Goal: Task Accomplishment & Management: Complete application form

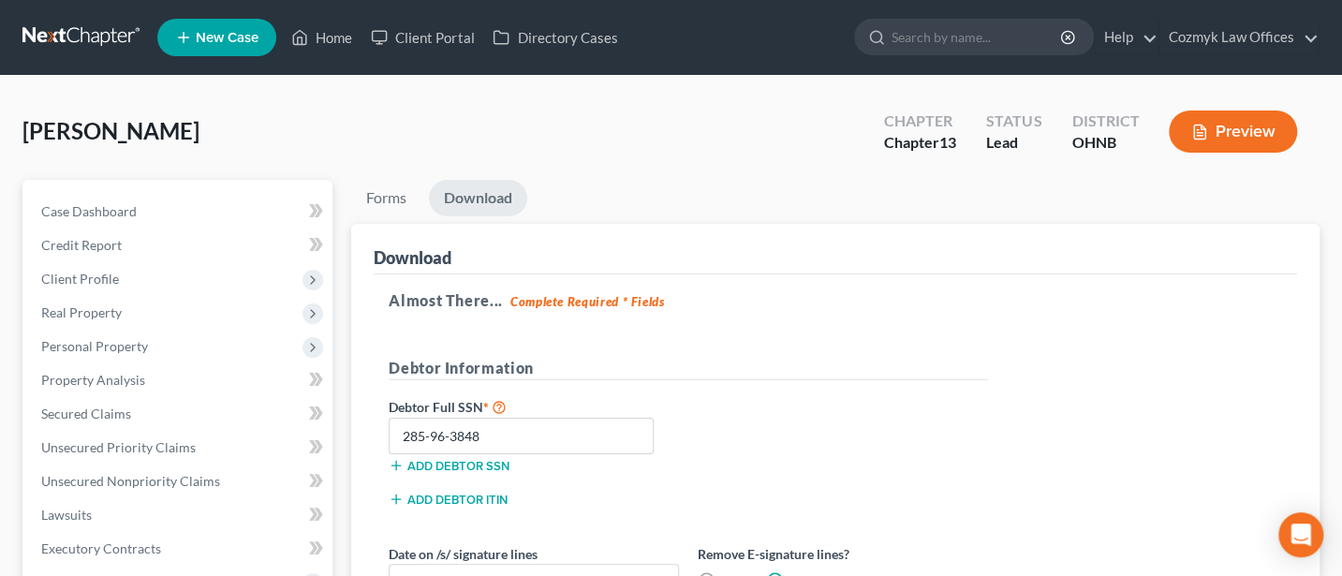
click at [0, 284] on div "[PERSON_NAME] Upgraded Chapter Chapter 13 Status Lead District [GEOGRAPHIC_DATA…" at bounding box center [671, 535] width 1342 height 919
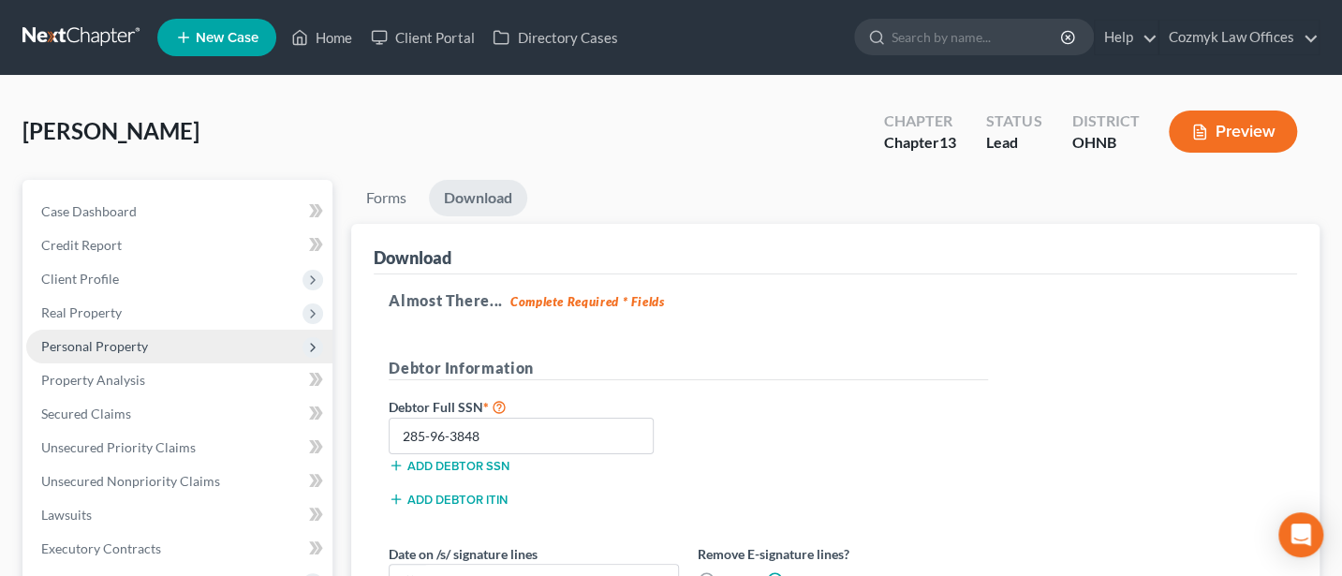
click at [109, 342] on span "Personal Property" at bounding box center [94, 346] width 107 height 16
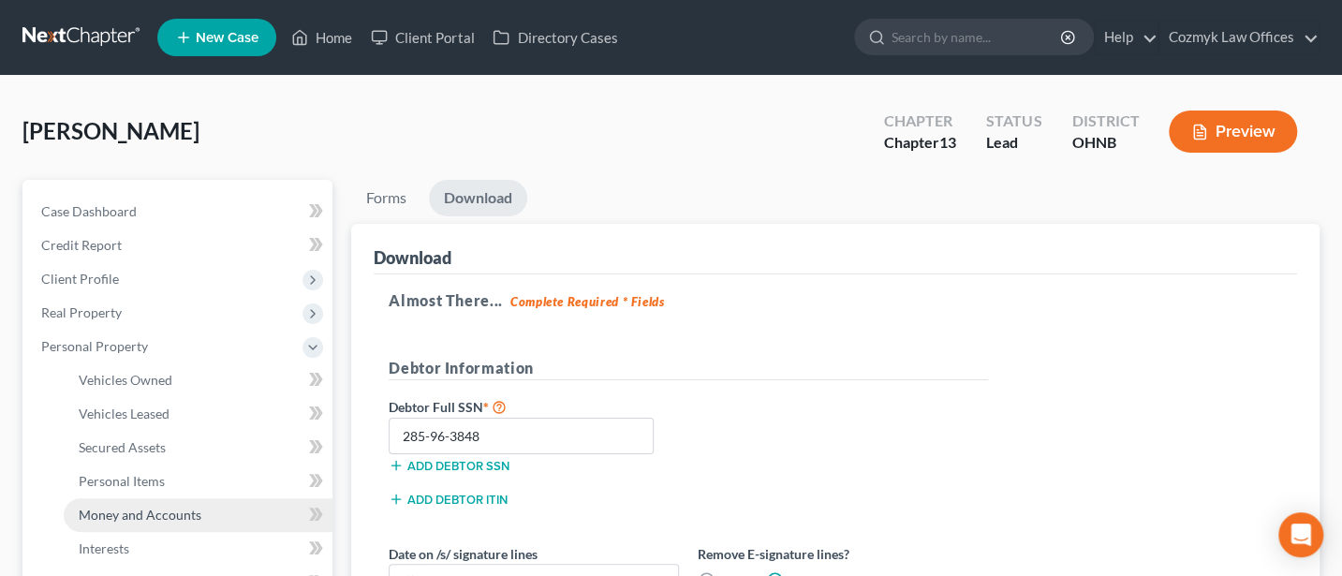
click at [146, 518] on span "Money and Accounts" at bounding box center [140, 514] width 123 height 16
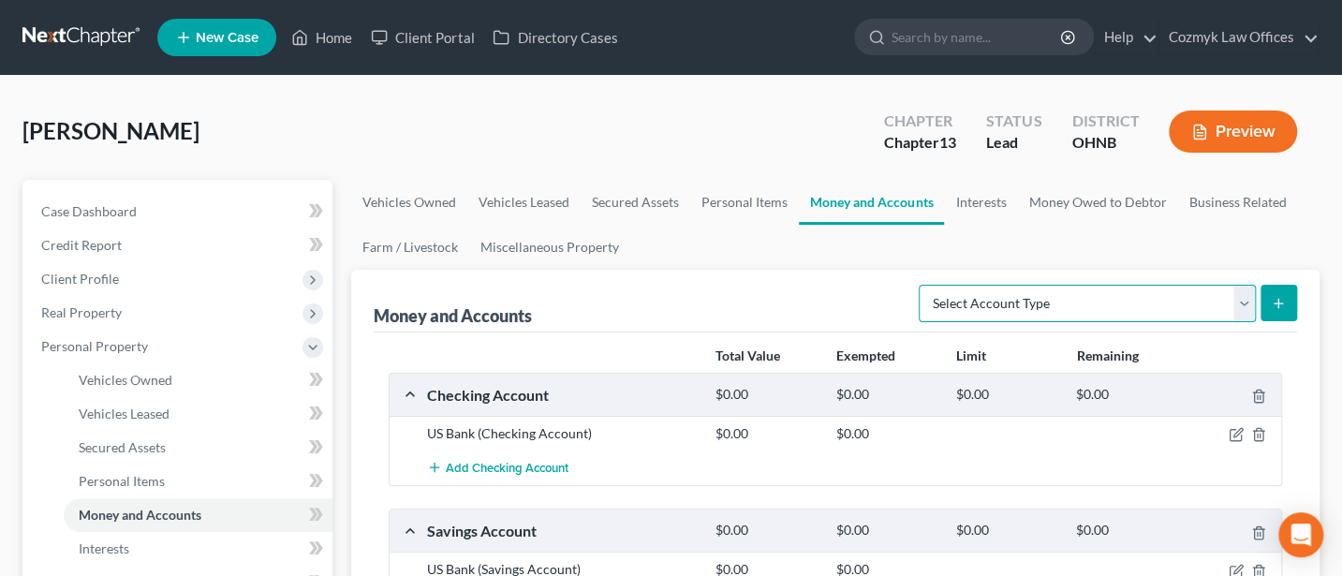
click at [1088, 301] on select "Select Account Type Brokerage Cash on Hand Certificates of Deposit Checking Acc…" at bounding box center [1086, 303] width 337 height 37
select select "cash_on_hand"
click at [922, 285] on select "Select Account Type Brokerage Cash on Hand Certificates of Deposit Checking Acc…" at bounding box center [1086, 303] width 337 height 37
click at [1287, 296] on button "submit" at bounding box center [1278, 303] width 37 height 37
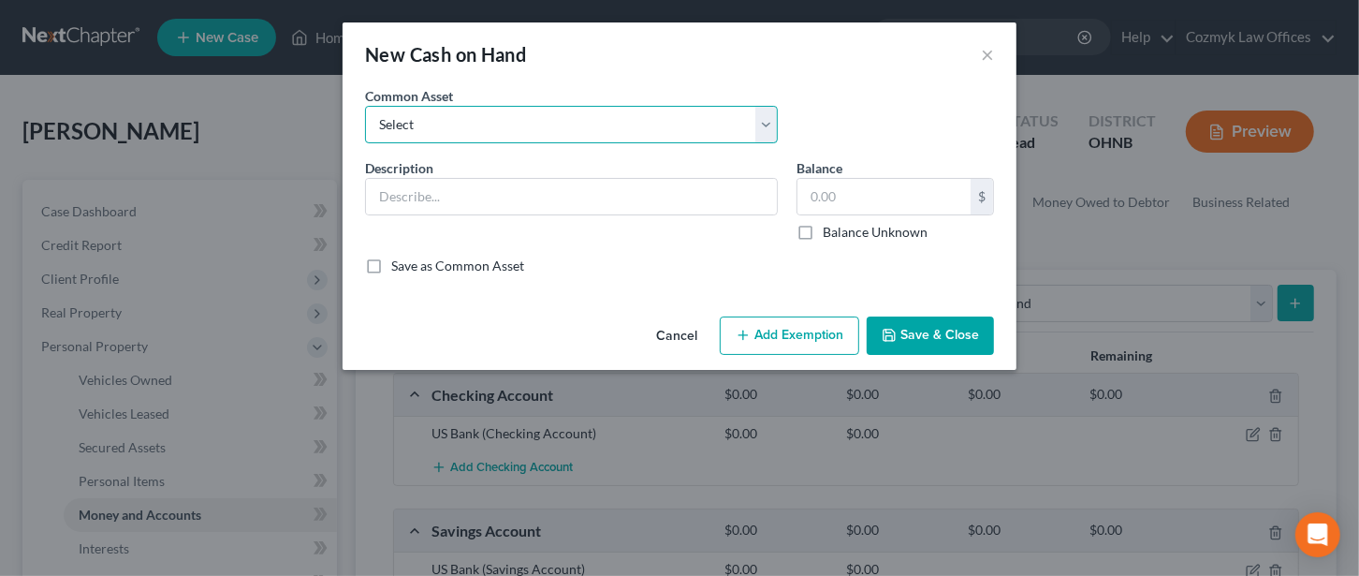
click at [444, 132] on select "Select Cash on Hand" at bounding box center [571, 124] width 413 height 37
select select "0"
click at [365, 106] on select "Select Cash on Hand" at bounding box center [571, 124] width 413 height 37
type input "Cash on Hand"
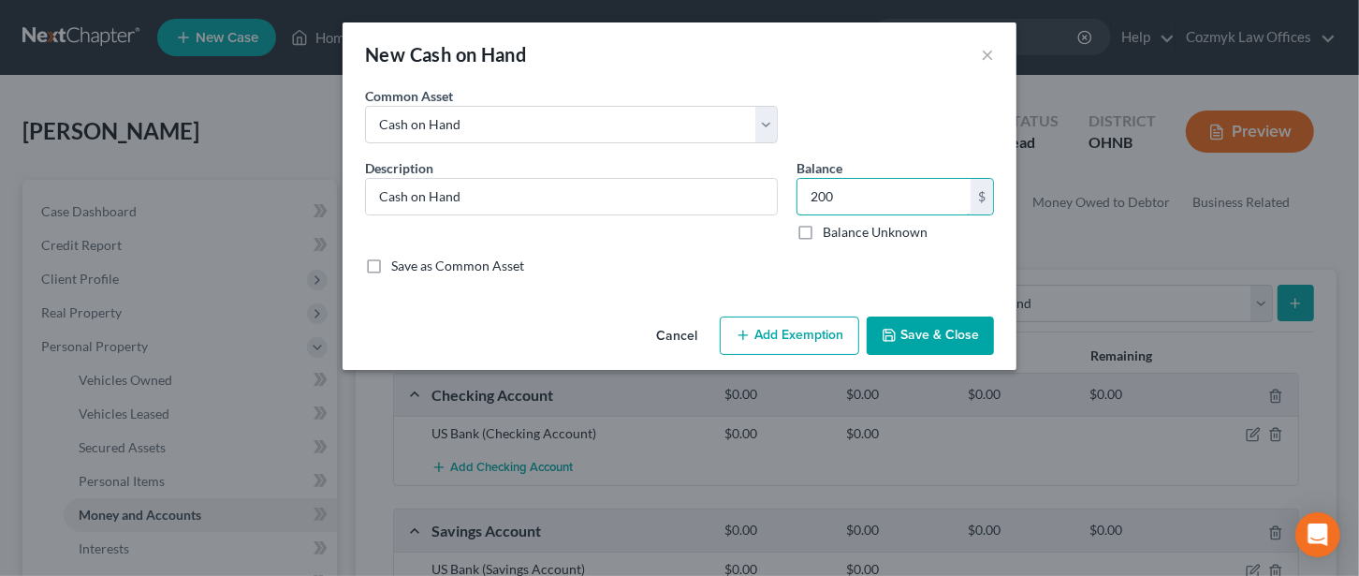
type input "200"
click at [809, 330] on button "Add Exemption" at bounding box center [789, 335] width 139 height 39
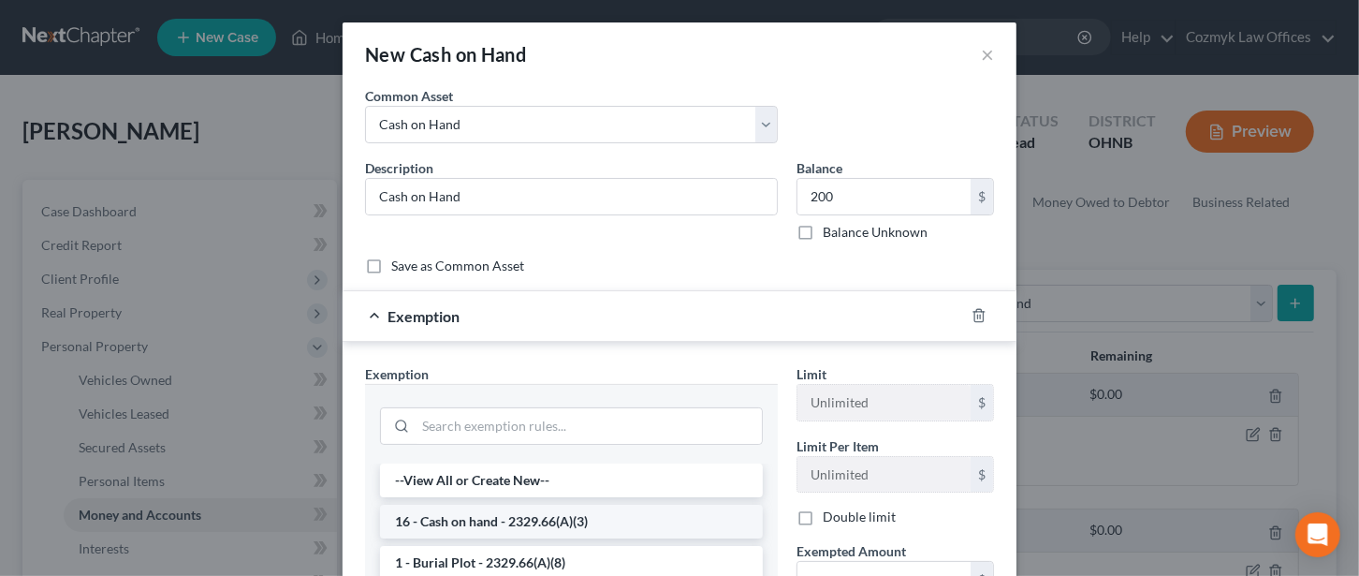
click at [510, 516] on li "16 - Cash on hand - 2329.66(A)(3)" at bounding box center [571, 522] width 383 height 34
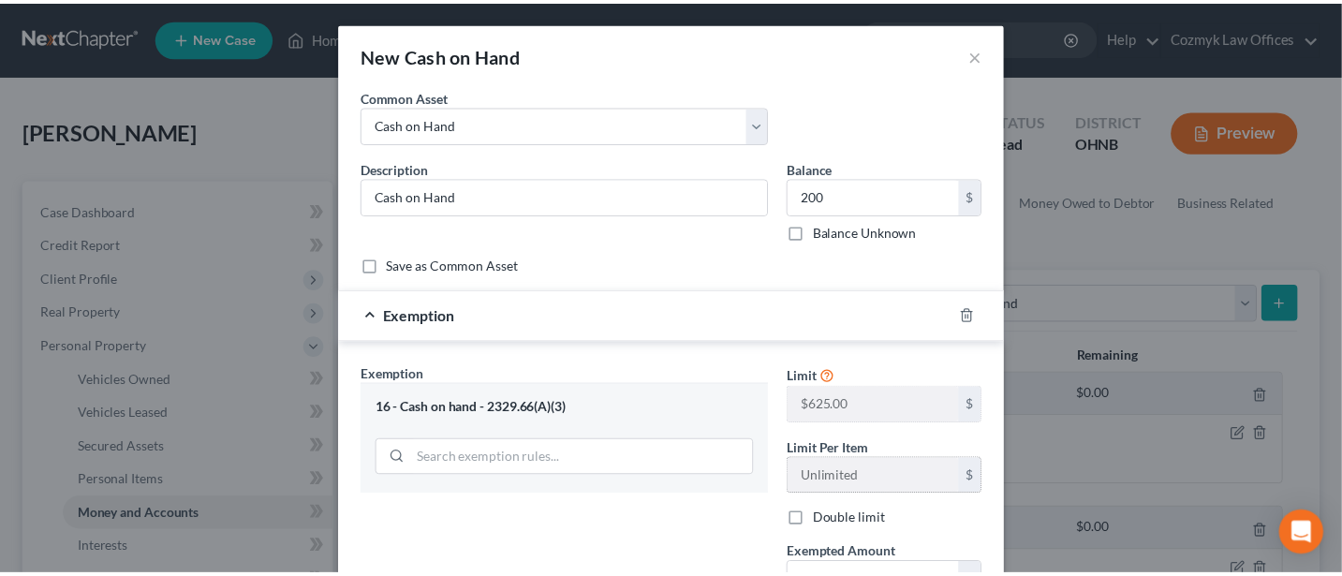
scroll to position [227, 0]
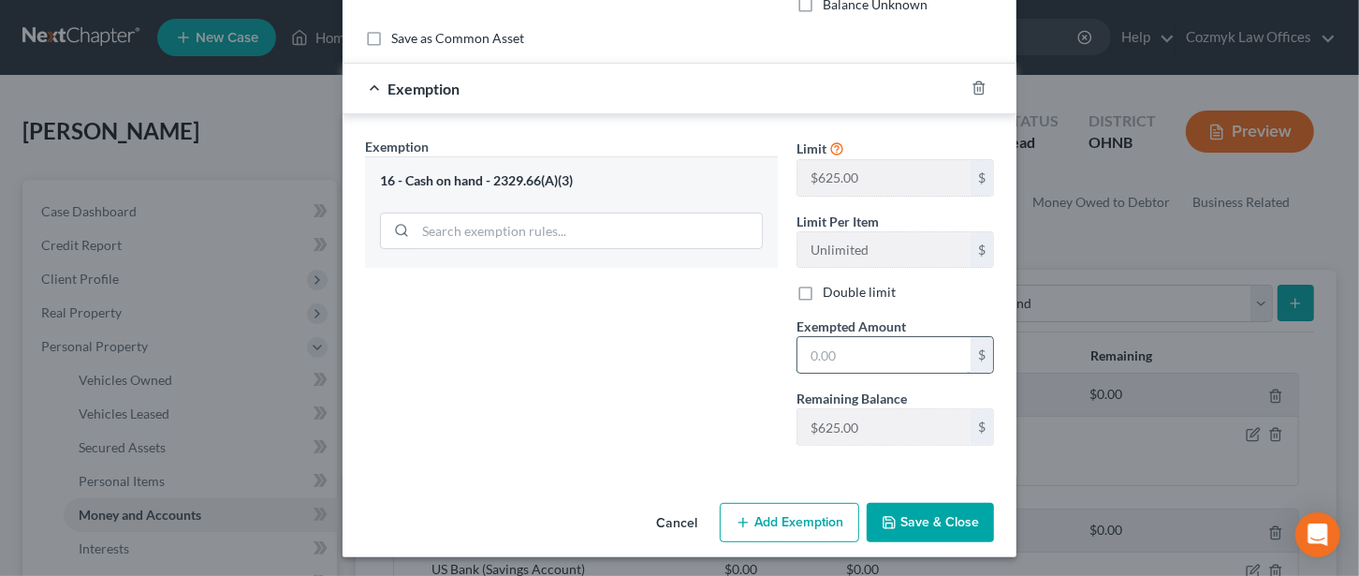
click at [832, 347] on input "text" at bounding box center [884, 355] width 173 height 36
type input "200"
click at [684, 413] on div "Exemption Set must be selected for CA. Exemption * 16 - Cash on hand - 2329.66(…" at bounding box center [572, 299] width 432 height 324
click at [934, 513] on button "Save & Close" at bounding box center [930, 522] width 127 height 39
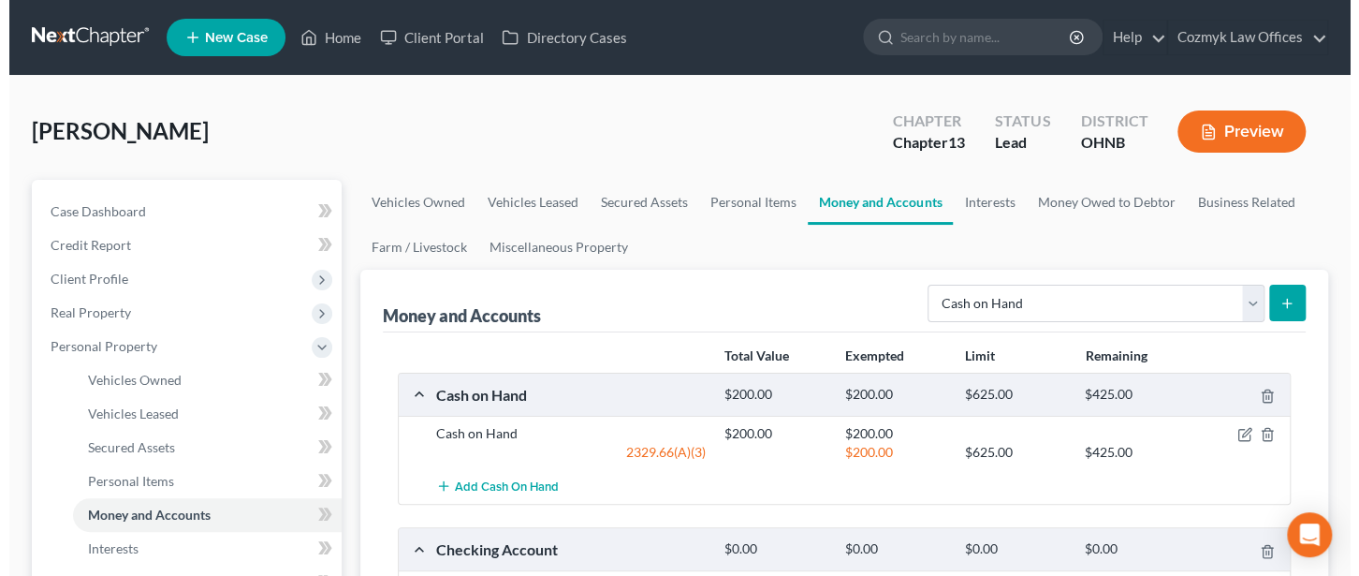
scroll to position [249, 0]
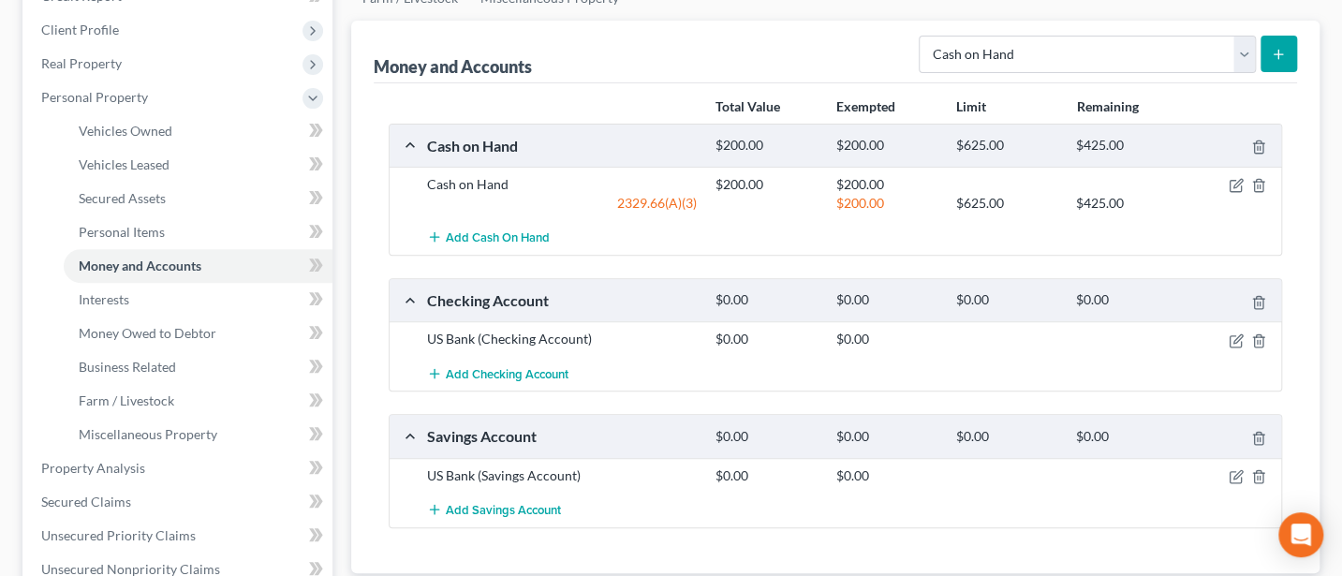
click at [1226, 334] on div at bounding box center [1234, 339] width 96 height 19
click at [1233, 334] on icon "button" at bounding box center [1235, 340] width 15 height 15
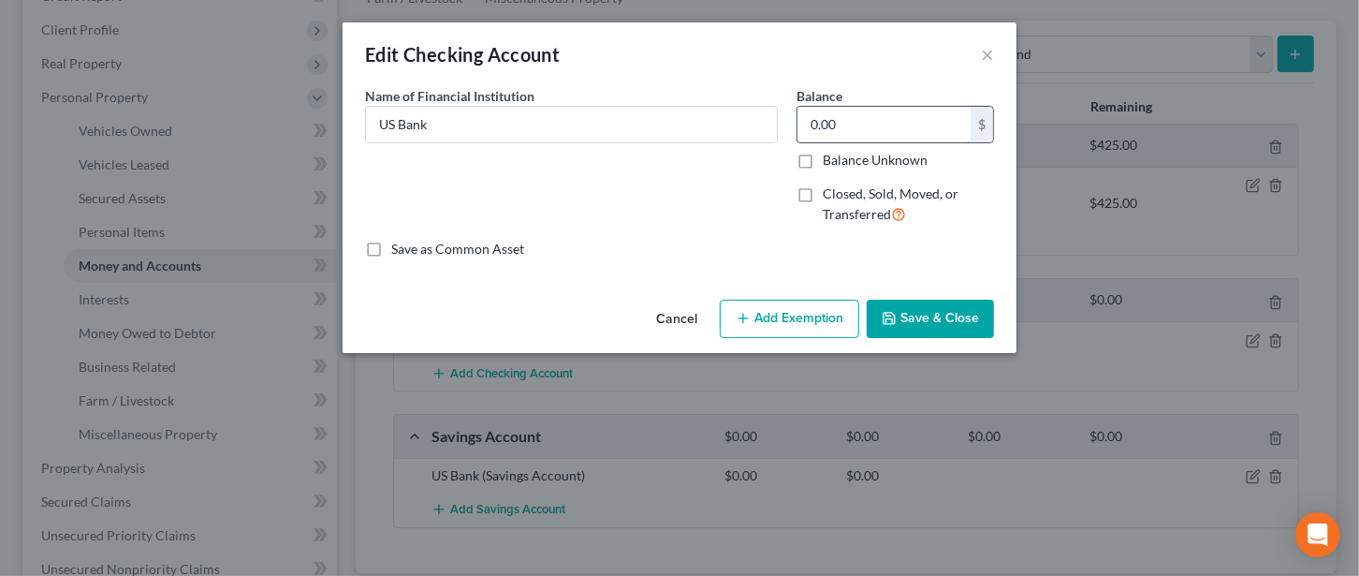
click at [849, 128] on input "0.00" at bounding box center [884, 125] width 173 height 36
type input "100"
click at [777, 301] on button "Add Exemption" at bounding box center [789, 319] width 139 height 39
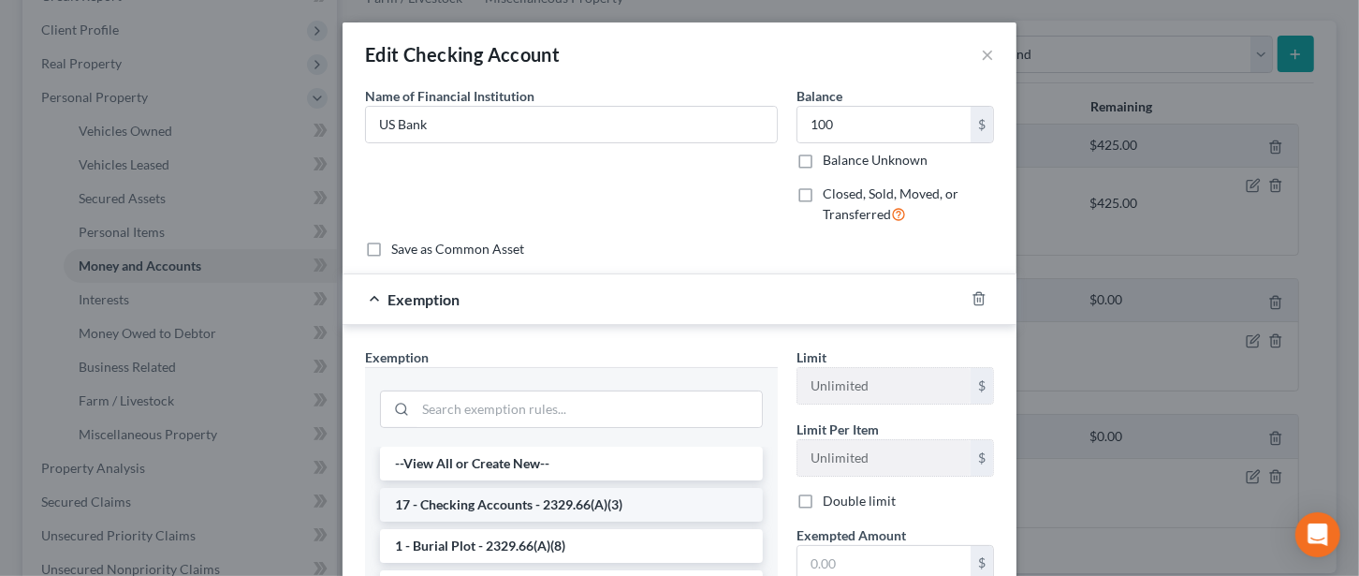
click at [491, 496] on li "17 - Checking Accounts - 2329.66(A)(3)" at bounding box center [571, 505] width 383 height 34
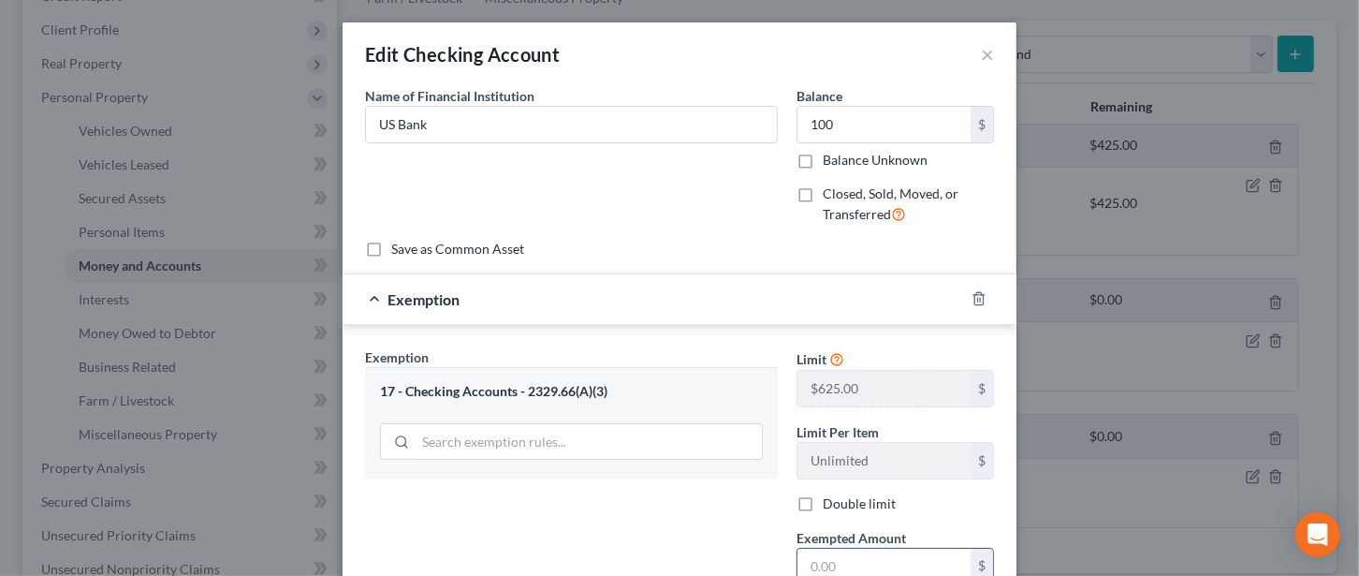
click at [825, 555] on input "text" at bounding box center [884, 567] width 173 height 36
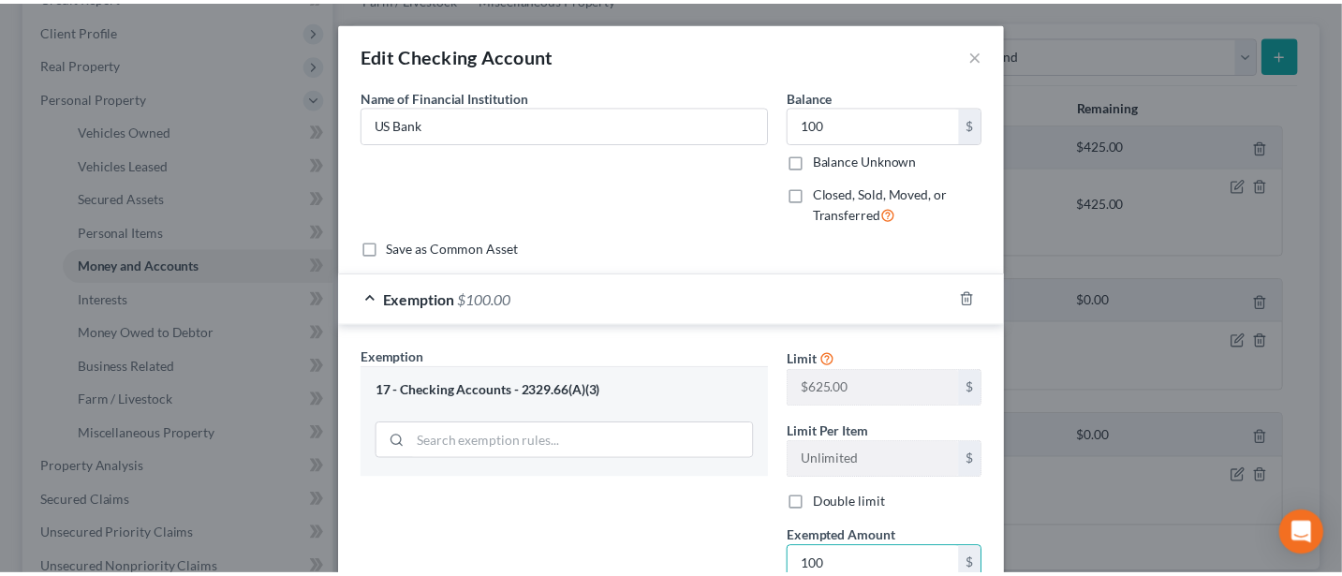
scroll to position [211, 0]
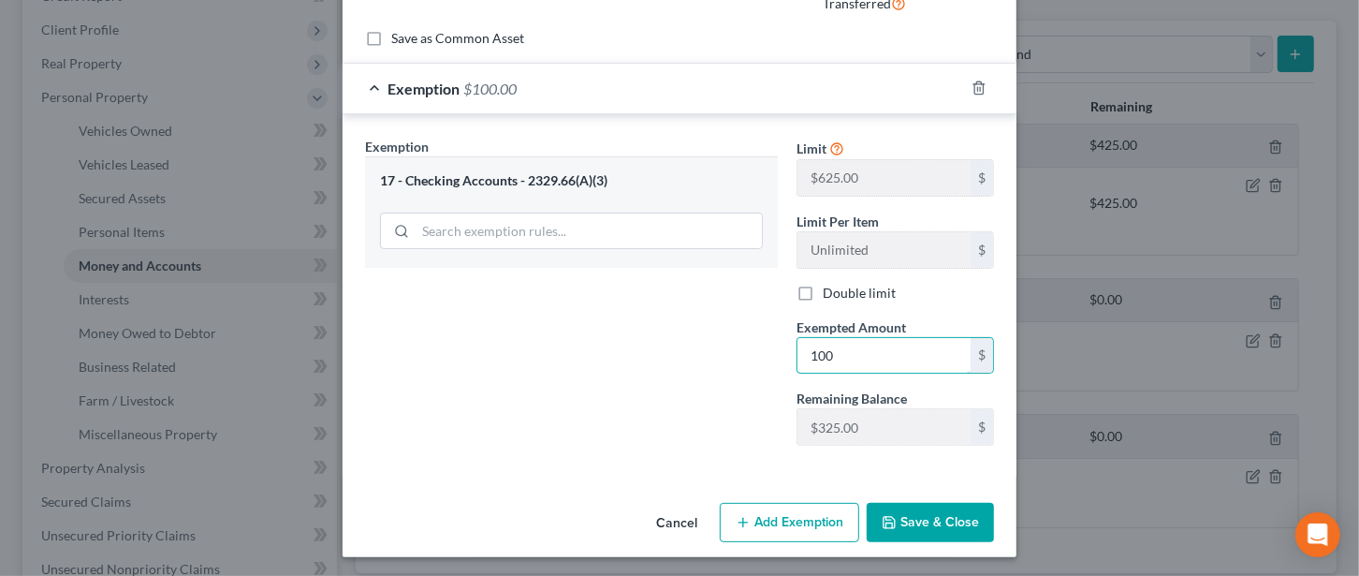
type input "100"
click at [926, 512] on button "Save & Close" at bounding box center [930, 522] width 127 height 39
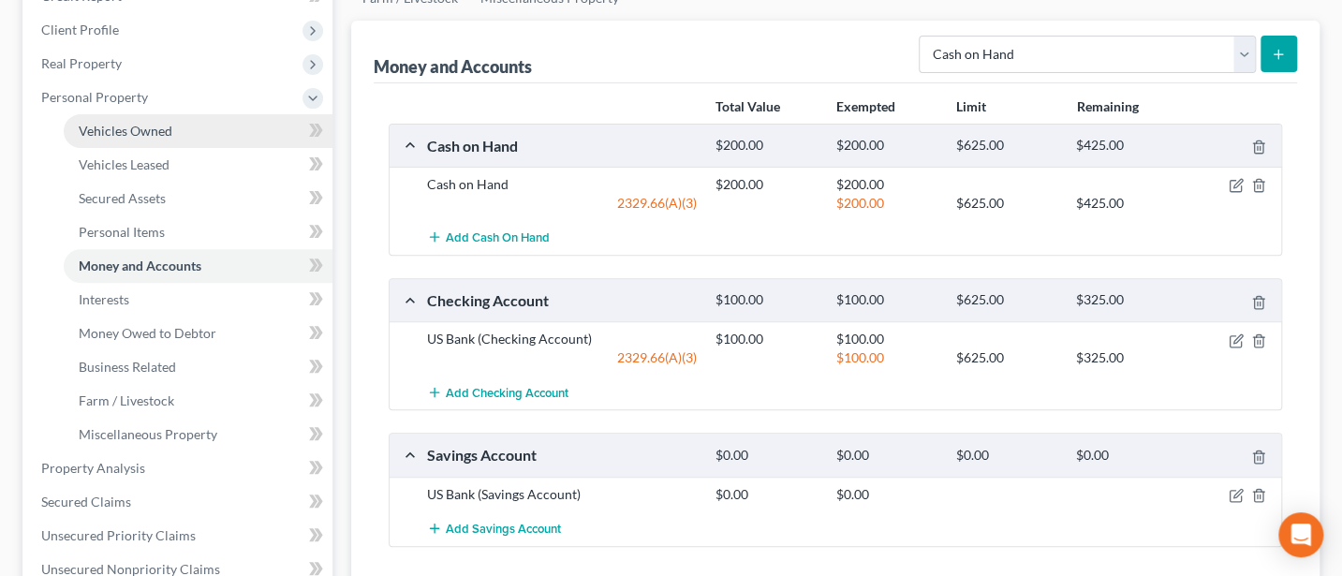
click at [144, 130] on span "Vehicles Owned" at bounding box center [126, 131] width 94 height 16
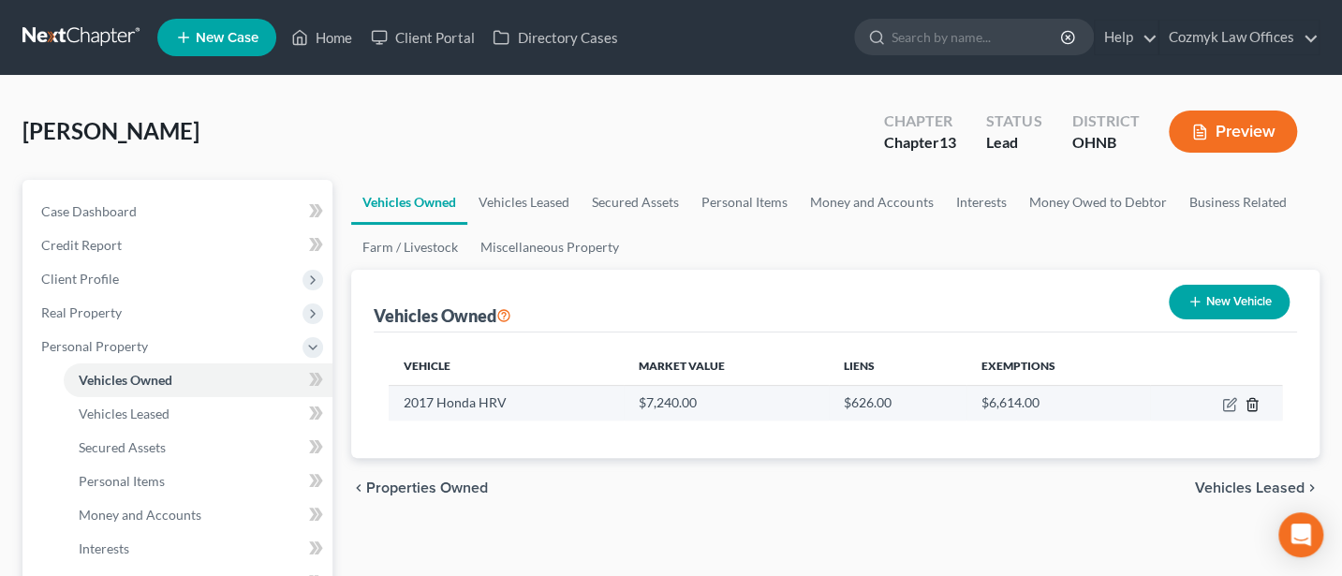
click at [1254, 404] on icon "button" at bounding box center [1251, 404] width 15 height 15
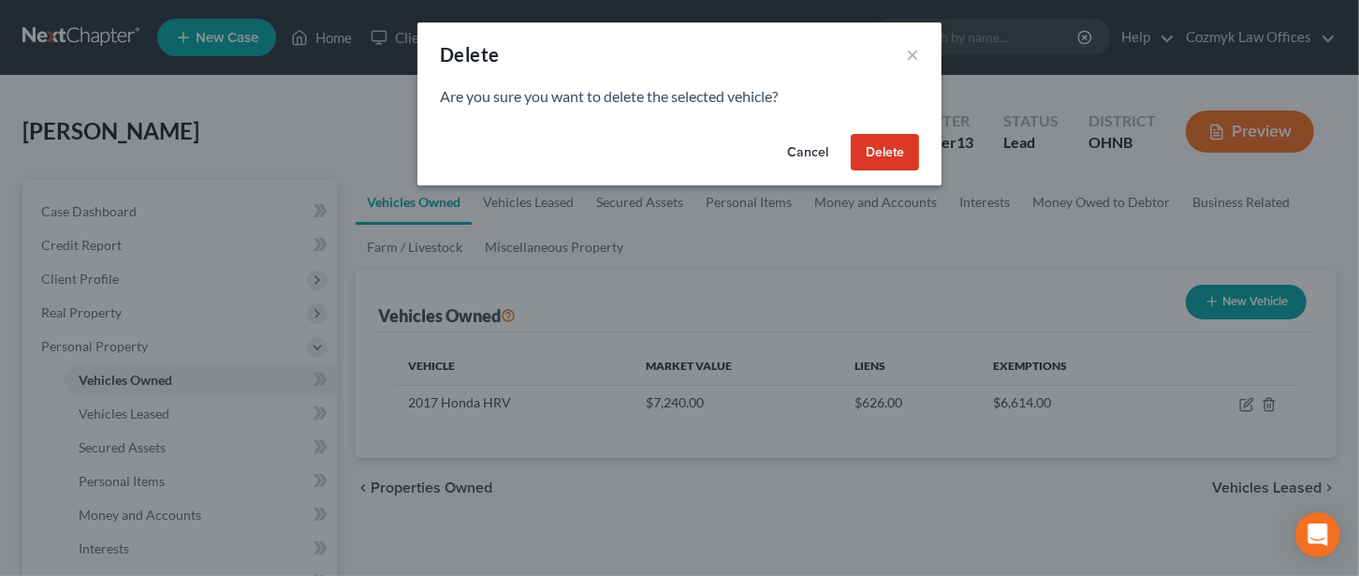
click at [884, 145] on button "Delete" at bounding box center [885, 152] width 68 height 37
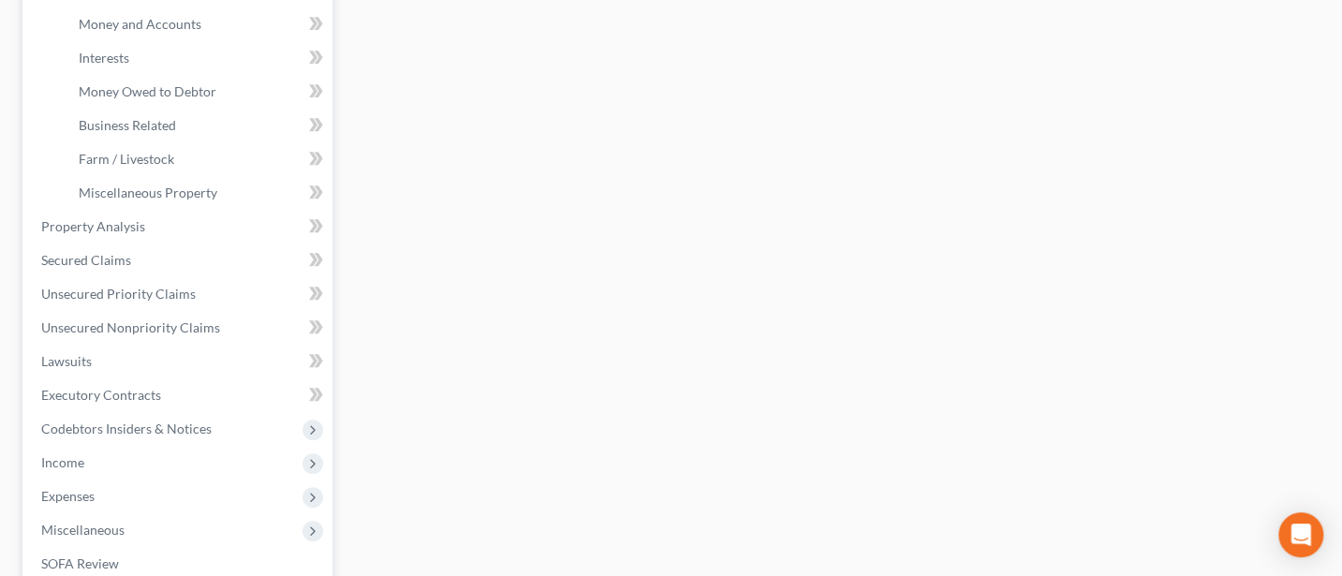
scroll to position [499, 0]
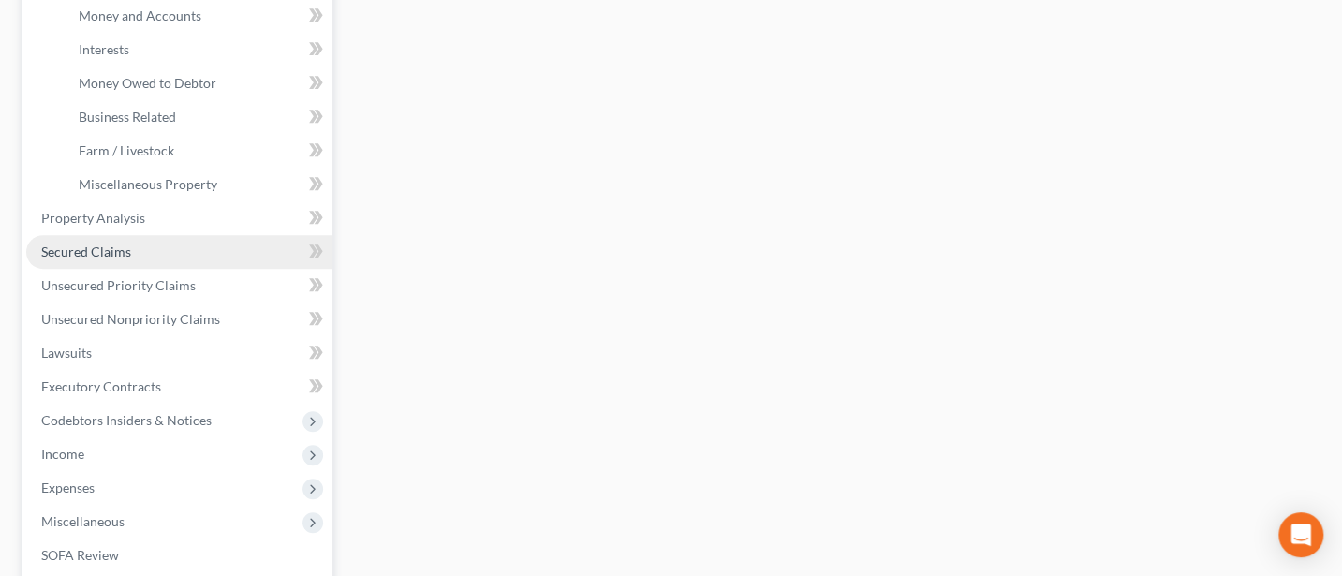
click at [117, 243] on span "Secured Claims" at bounding box center [86, 251] width 90 height 16
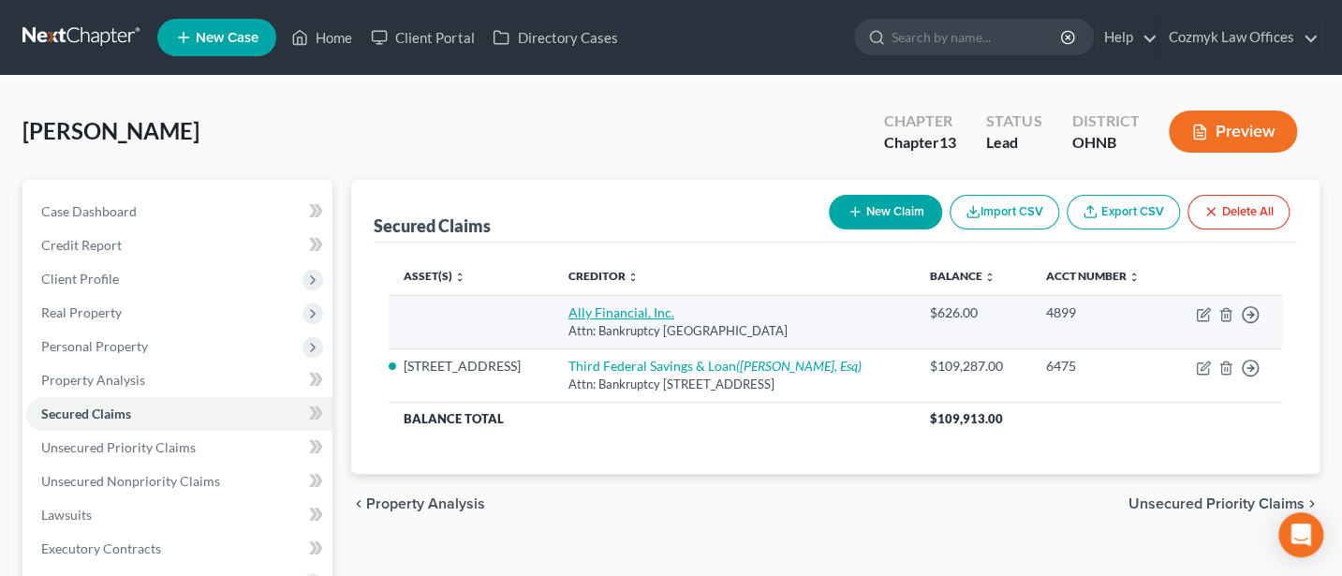
click at [598, 307] on link "Ally Financial, Inc." at bounding box center [621, 312] width 106 height 16
select select "24"
select select "0"
select select "4"
select select "3"
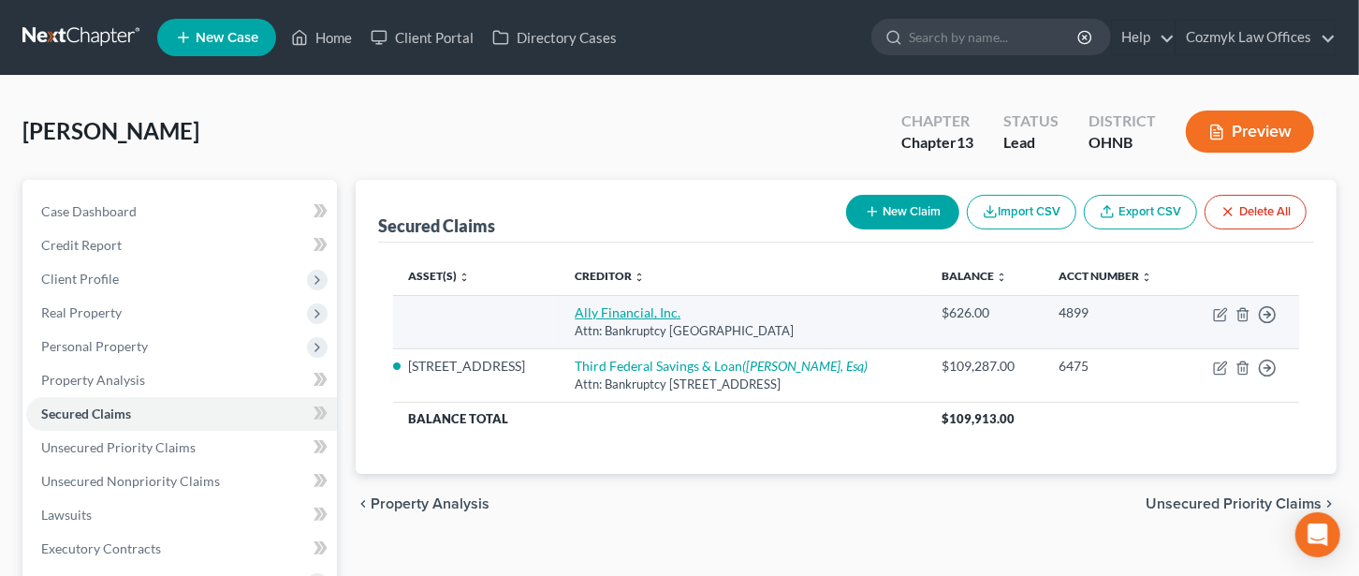
select select "0"
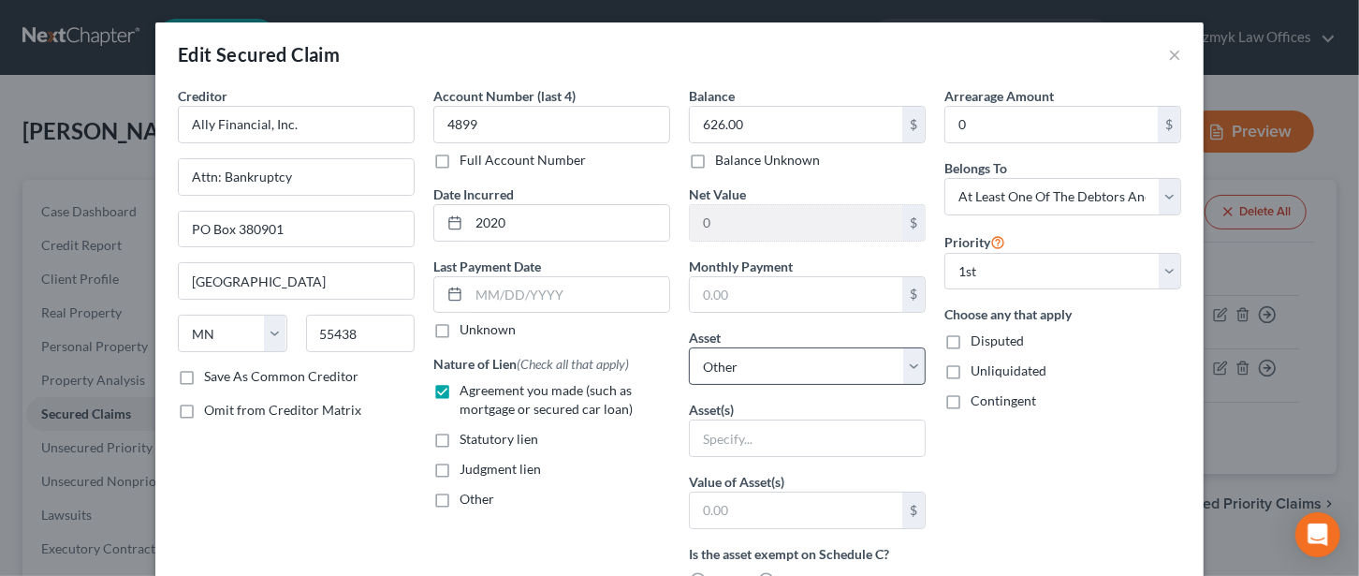
scroll to position [249, 0]
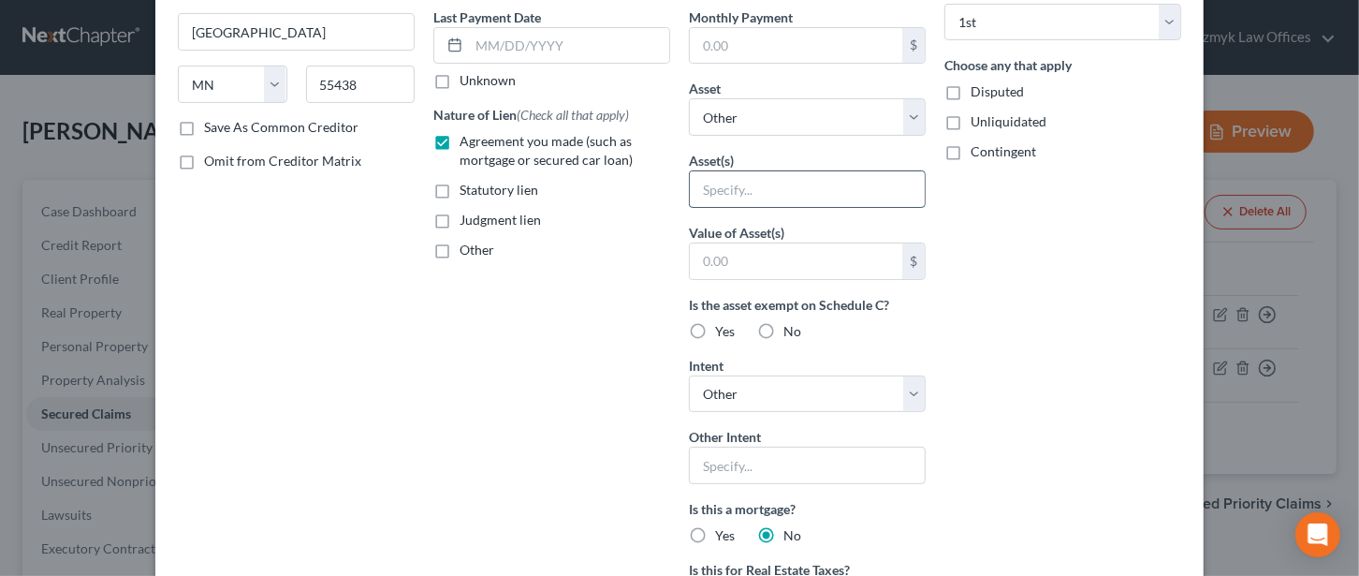
click at [710, 184] on input "text" at bounding box center [807, 189] width 235 height 36
type input "Honda HRV owned by fiancee"
type input "7,240"
click at [784, 328] on label "No" at bounding box center [793, 331] width 18 height 19
click at [791, 328] on input "No" at bounding box center [797, 328] width 12 height 12
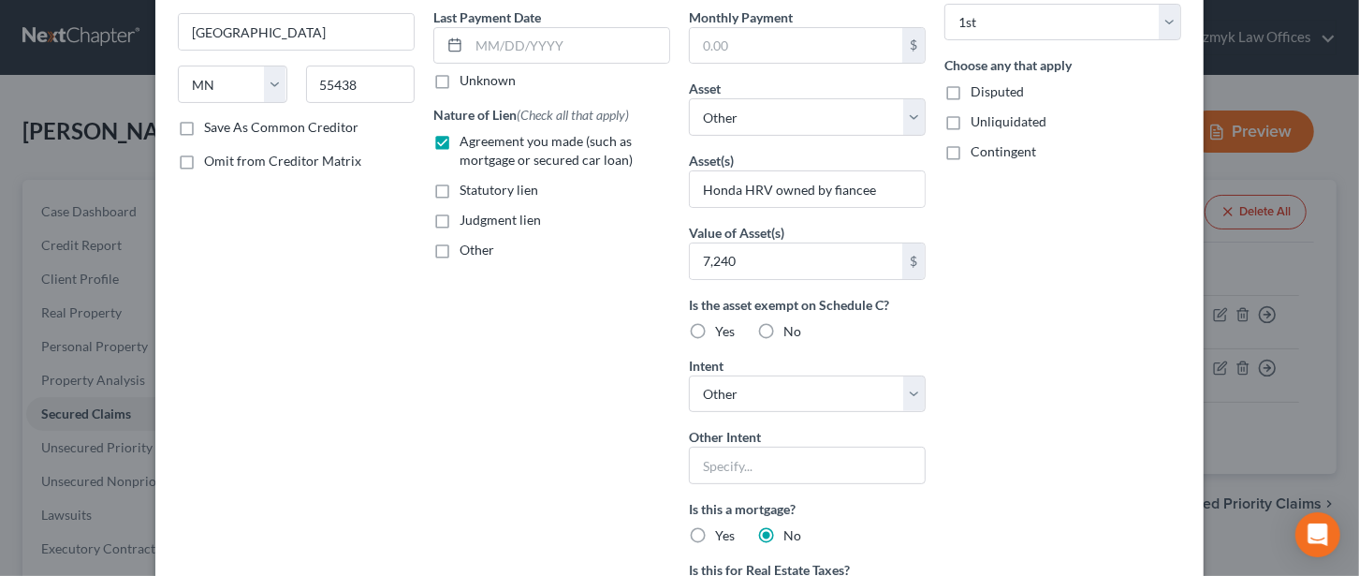
radio input "true"
click at [873, 186] on input "Honda HRV owned by fiancee" at bounding box center [807, 189] width 235 height 36
type input "Honda HRV owned by fiancee; Debtor is only co-signer"
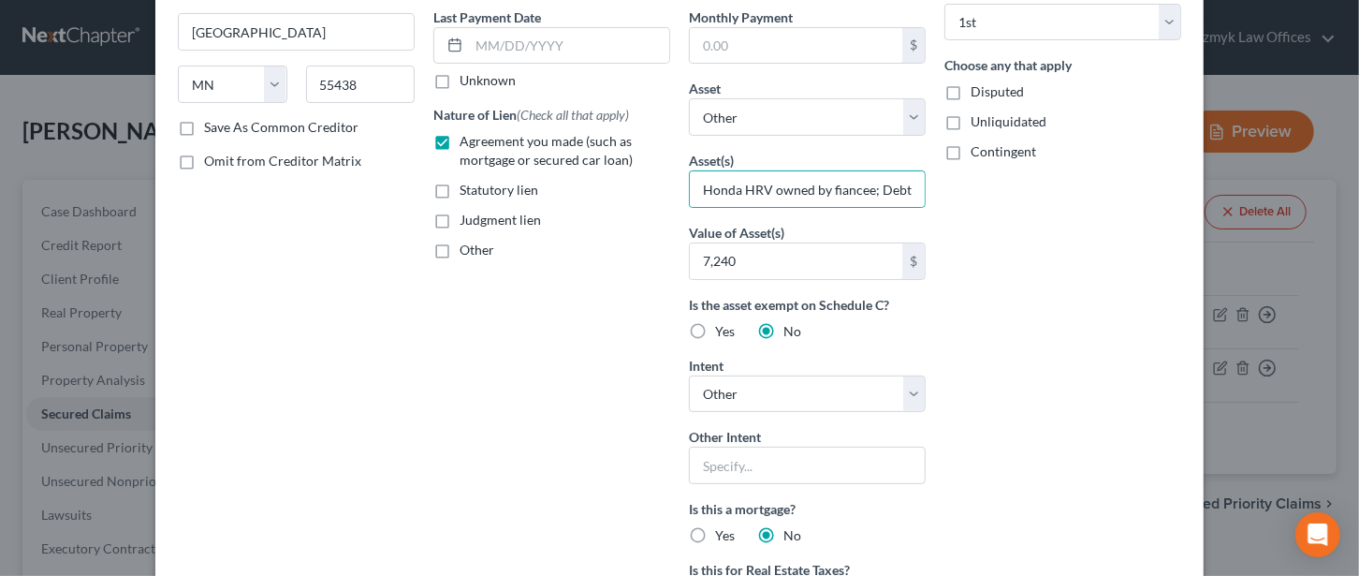
click at [961, 411] on div "Arrearage Amount 0 $ Belongs To * Select Debtor 1 Only Debtor 2 Only Debtor 1 A…" at bounding box center [1063, 321] width 256 height 968
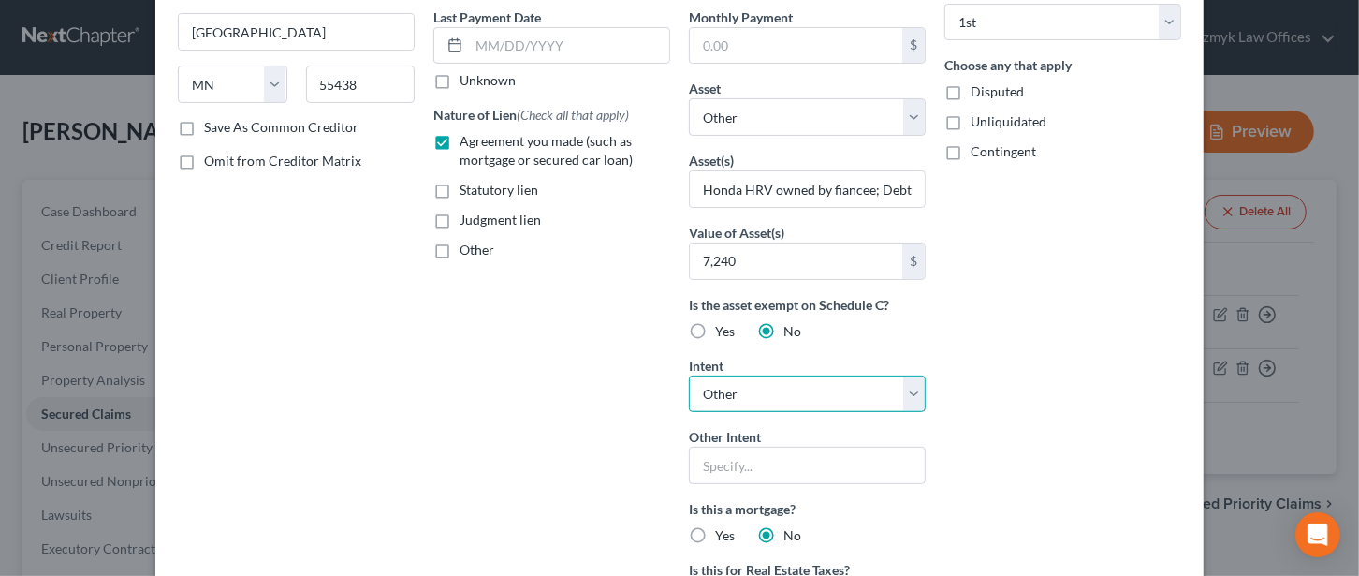
click at [902, 391] on select "Select Surrender Redeem Reaffirm Avoid Other" at bounding box center [807, 393] width 237 height 37
click at [721, 462] on input "text" at bounding box center [807, 465] width 237 height 37
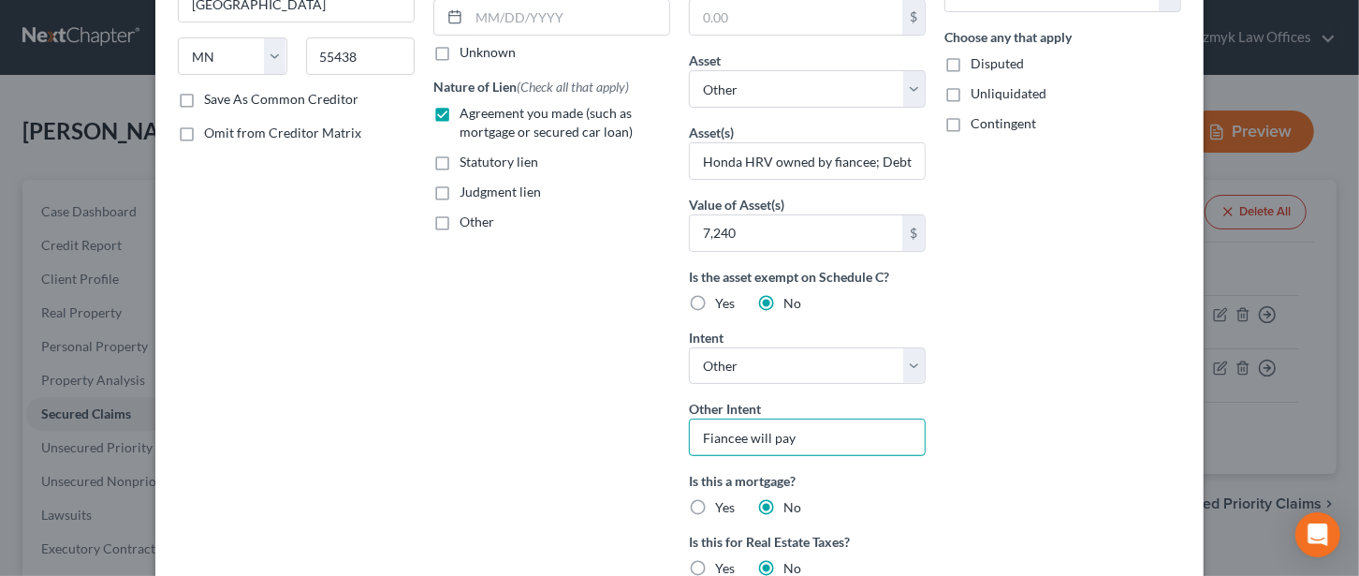
scroll to position [249, 0]
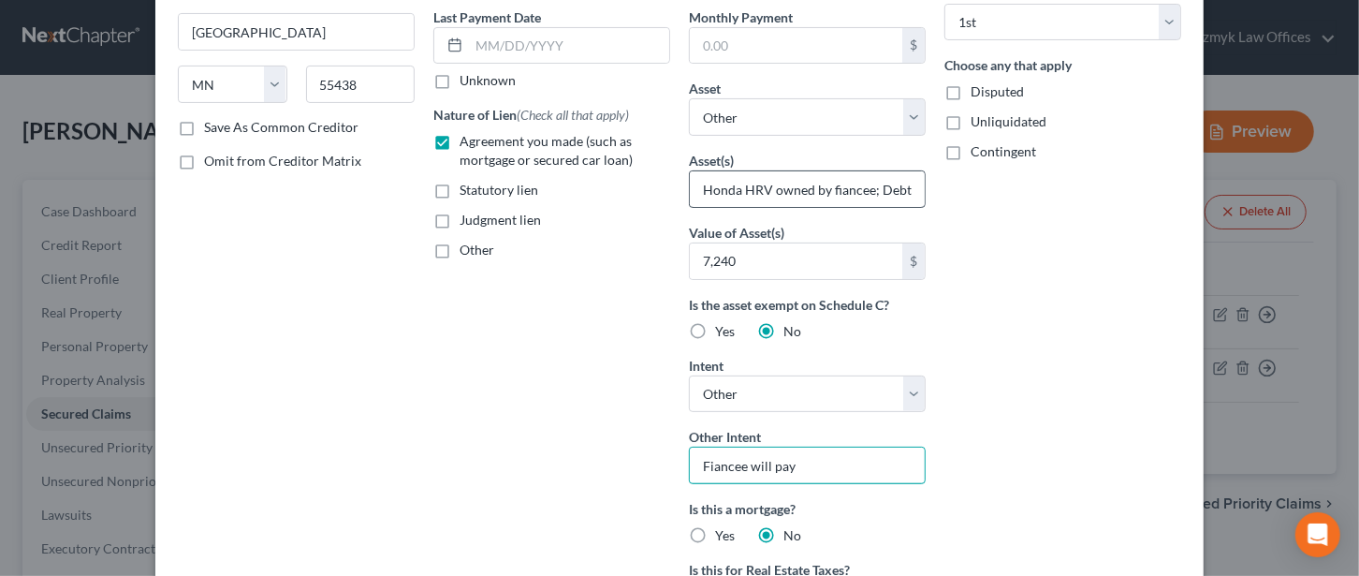
type input "Fiancee will pay"
drag, startPoint x: 873, startPoint y: 183, endPoint x: 1029, endPoint y: 200, distance: 157.2
click at [1029, 200] on div "Creditor * Ally Financial, Inc. Attn: Bankruptcy PO Box 380901 [GEOGRAPHIC_DATA…" at bounding box center [680, 321] width 1022 height 968
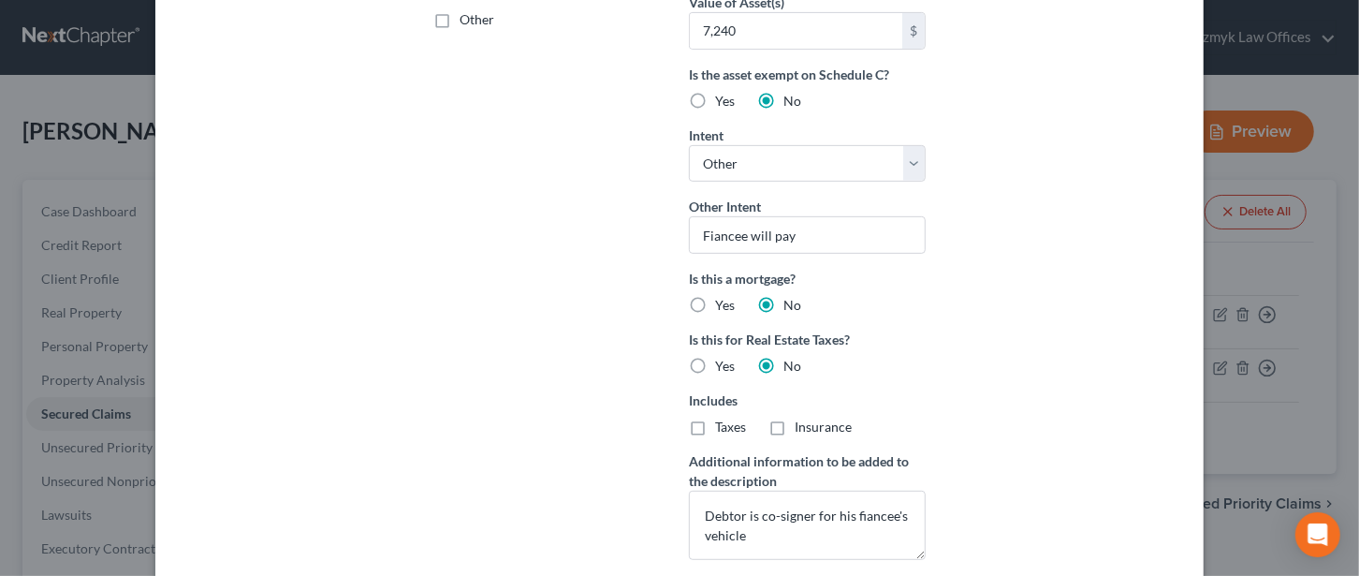
scroll to position [499, 0]
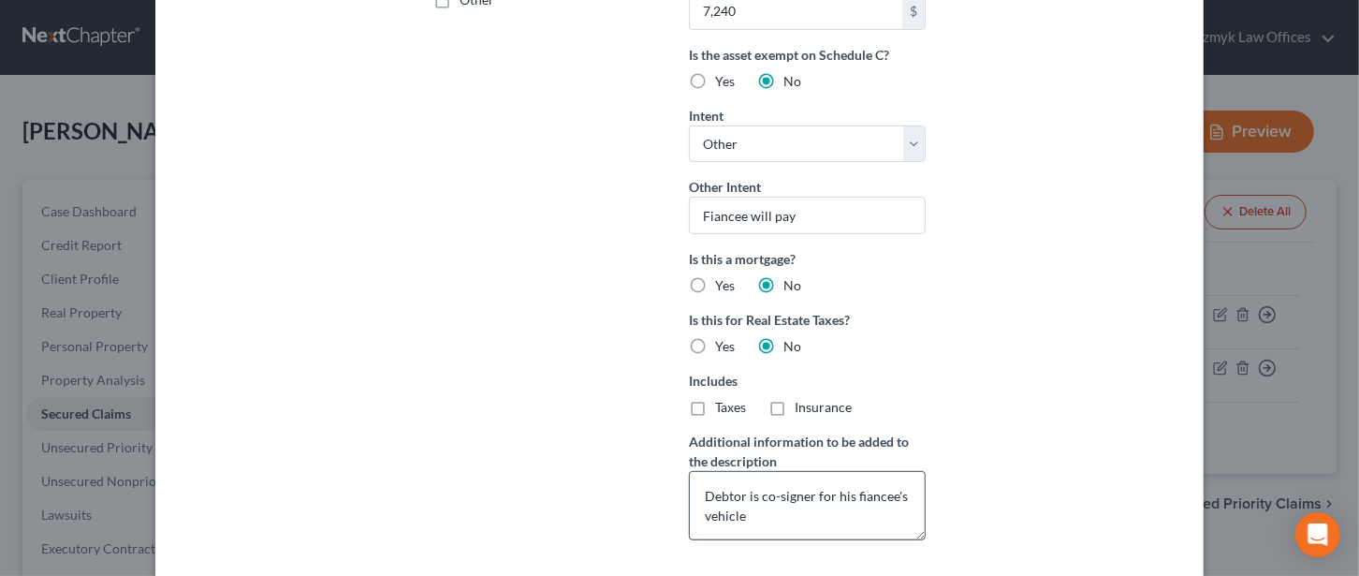
type input "Honda HRV owned by fiancee;"
drag, startPoint x: 696, startPoint y: 491, endPoint x: 776, endPoint y: 409, distance: 114.5
click at [695, 490] on textarea "Debtor is co-signer for his fiancee's vehicle" at bounding box center [807, 505] width 237 height 69
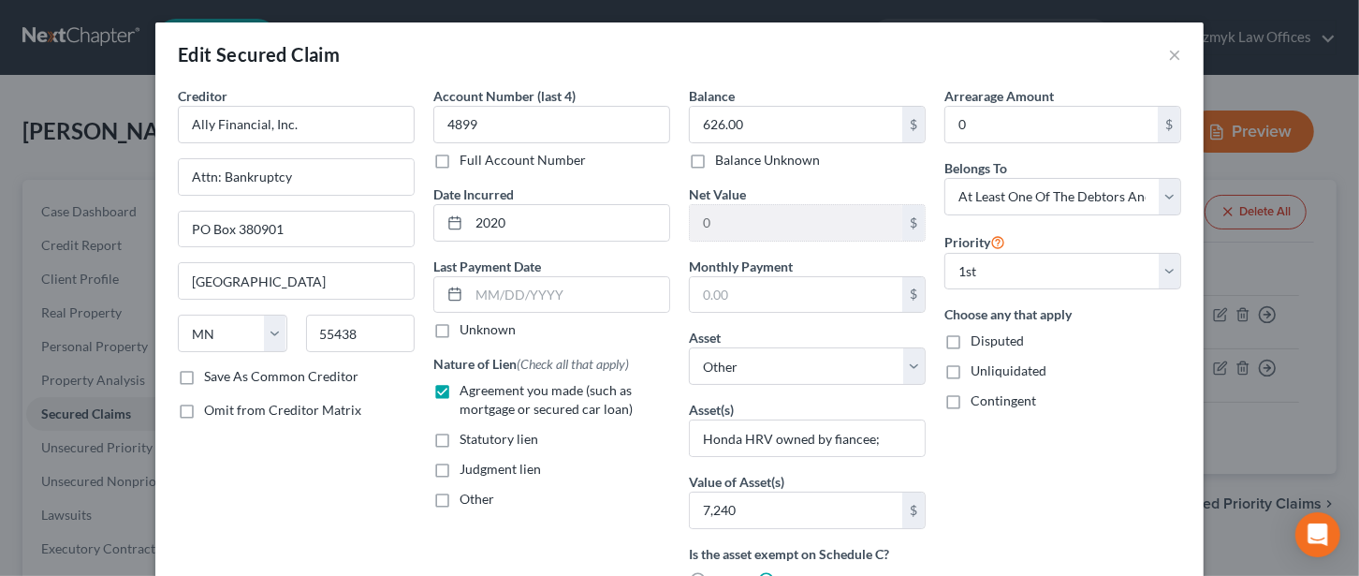
scroll to position [249, 0]
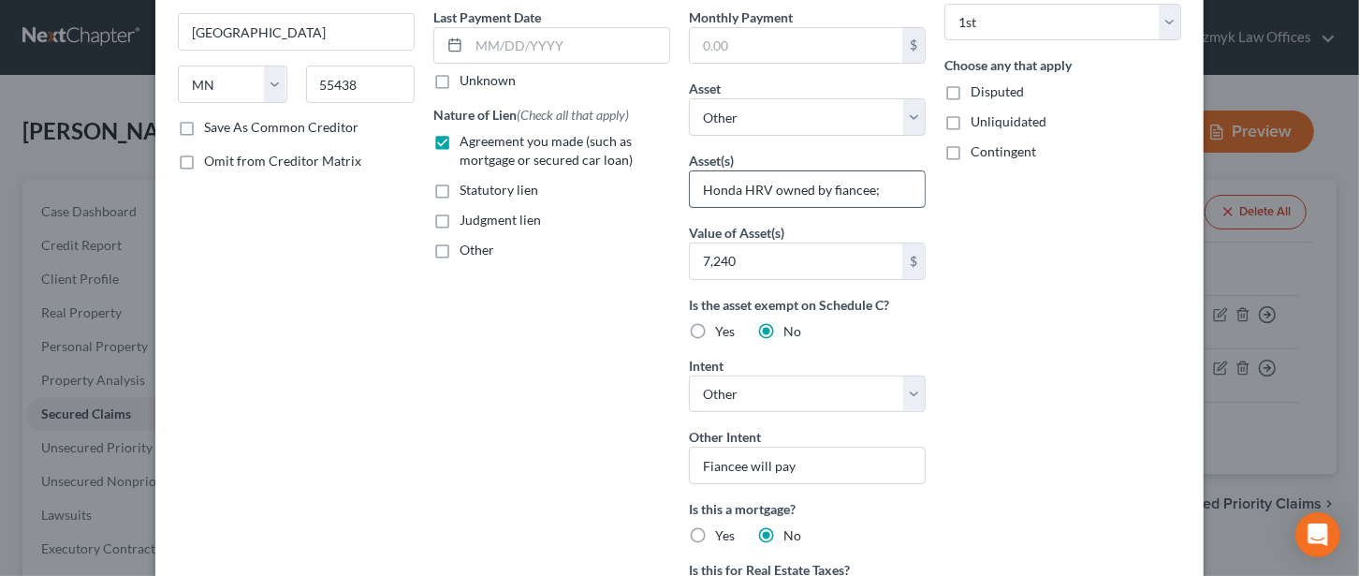
type textarea "Honda HRV owned by [PERSON_NAME]'s Fiance - Debtor is co-signer for his fiancee…"
click at [886, 184] on input "Honda HRV owned by fiancee;" at bounding box center [807, 189] width 235 height 36
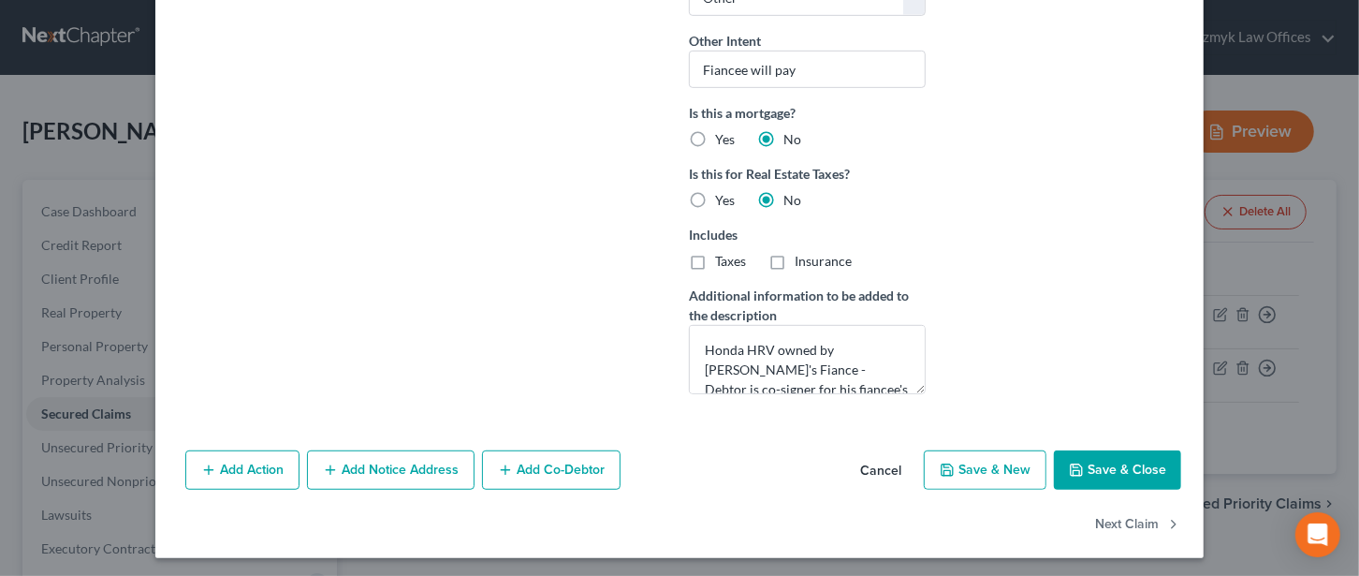
type input "Honda HRV owned by fiancee"
click at [1111, 470] on button "Save & Close" at bounding box center [1117, 469] width 127 height 39
select select
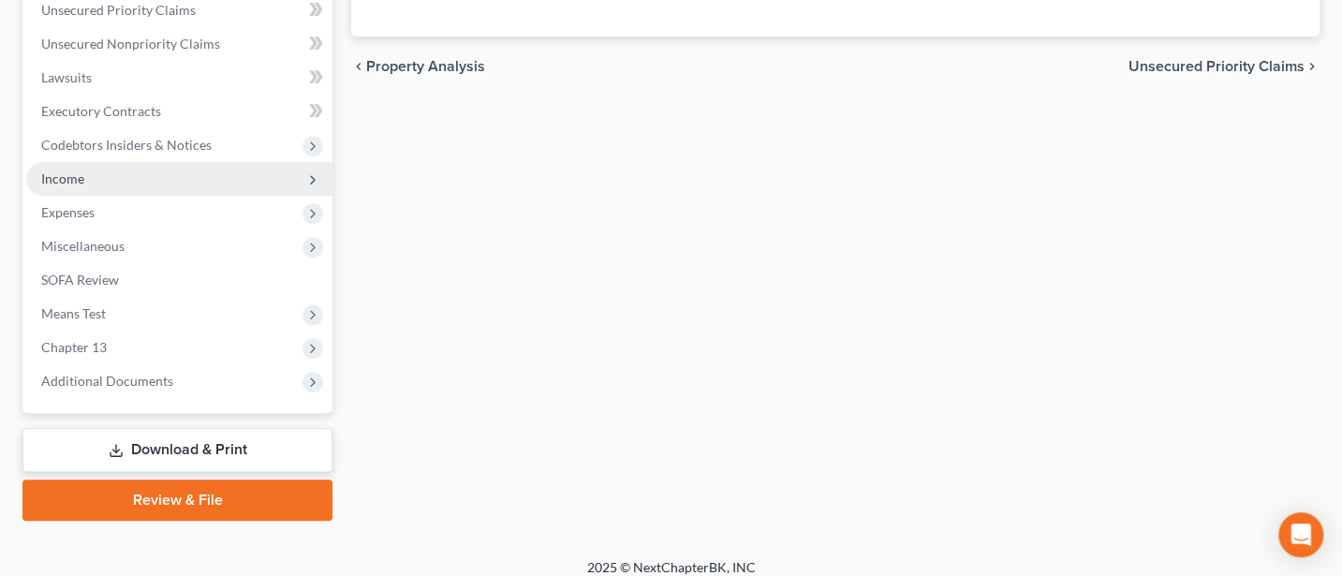
scroll to position [451, 0]
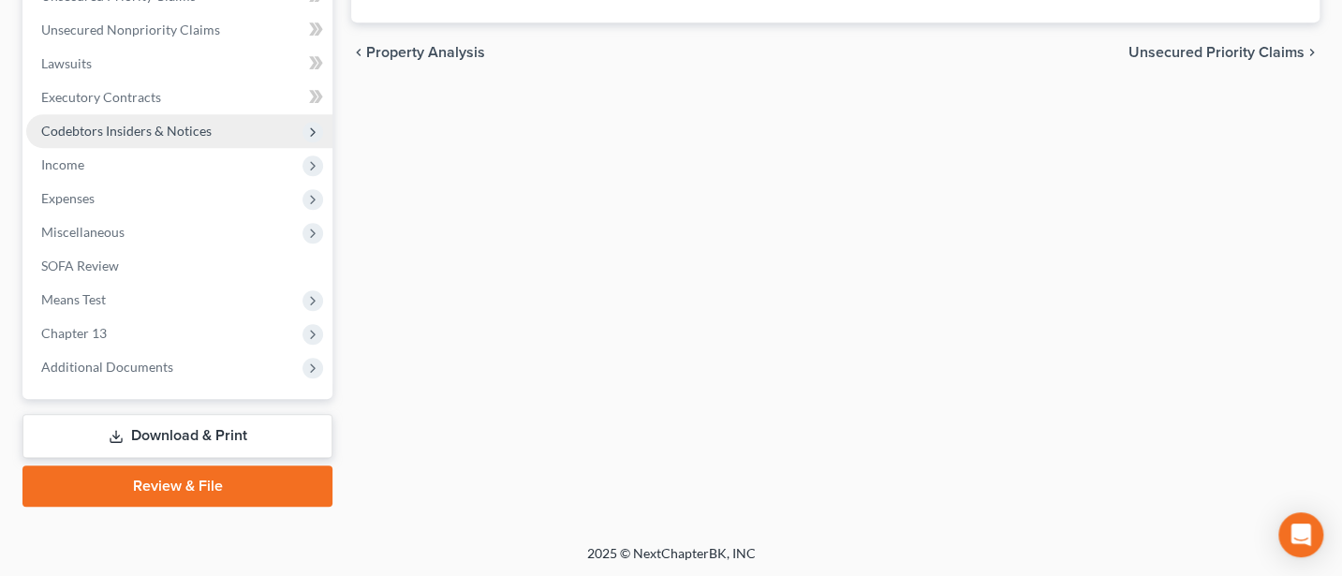
click at [102, 130] on span "Codebtors Insiders & Notices" at bounding box center [126, 131] width 170 height 16
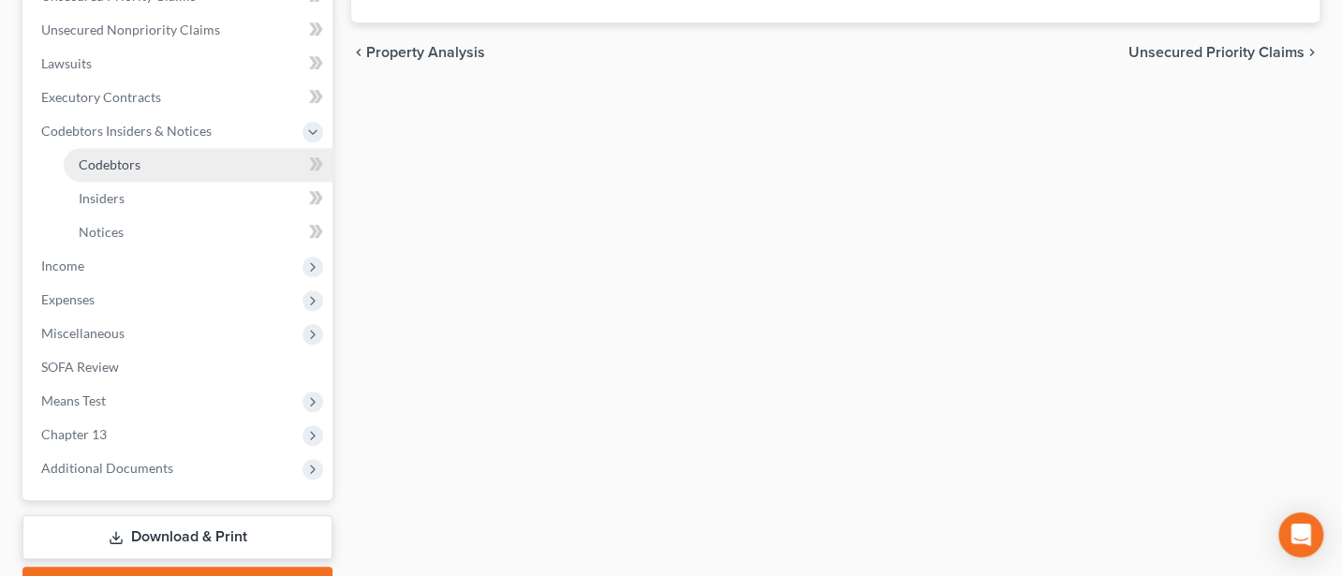
click at [104, 163] on span "Codebtors" at bounding box center [110, 164] width 62 height 16
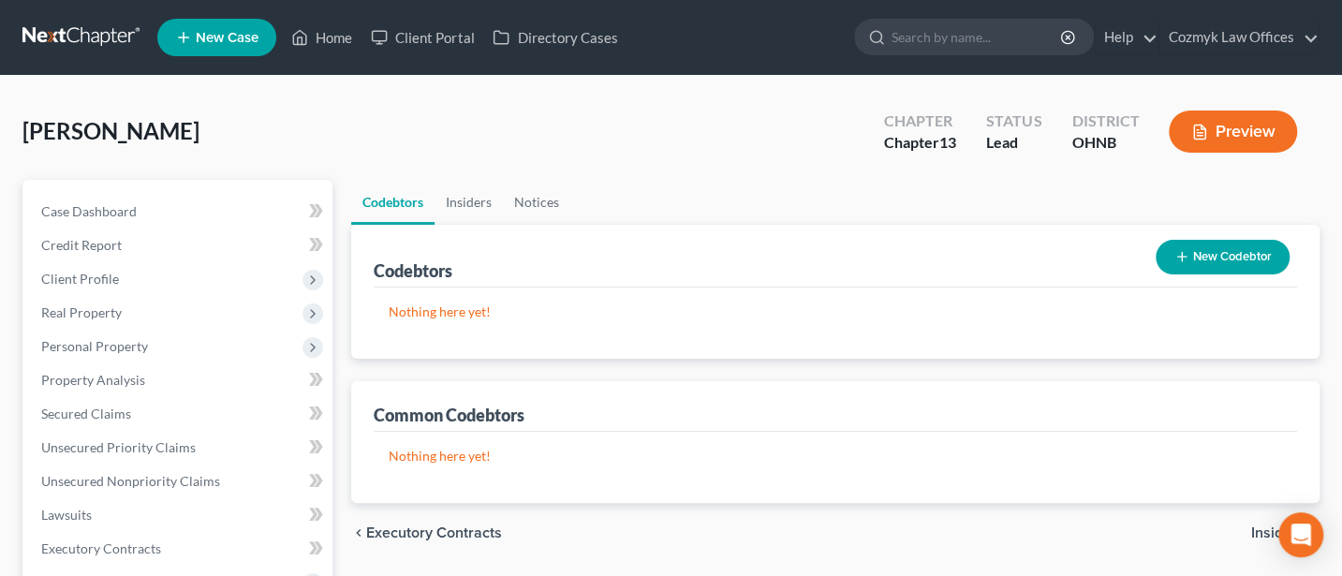
click at [1232, 248] on button "New Codebtor" at bounding box center [1222, 257] width 134 height 35
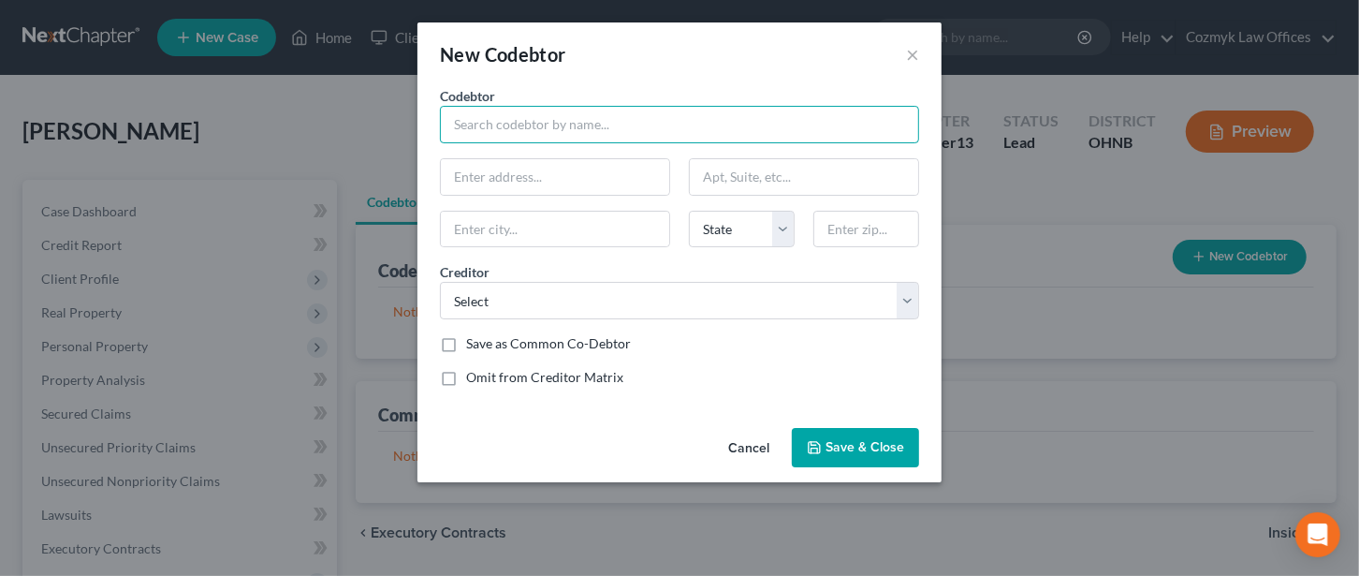
click at [523, 131] on input "text" at bounding box center [679, 124] width 479 height 37
type input "[PERSON_NAME]"
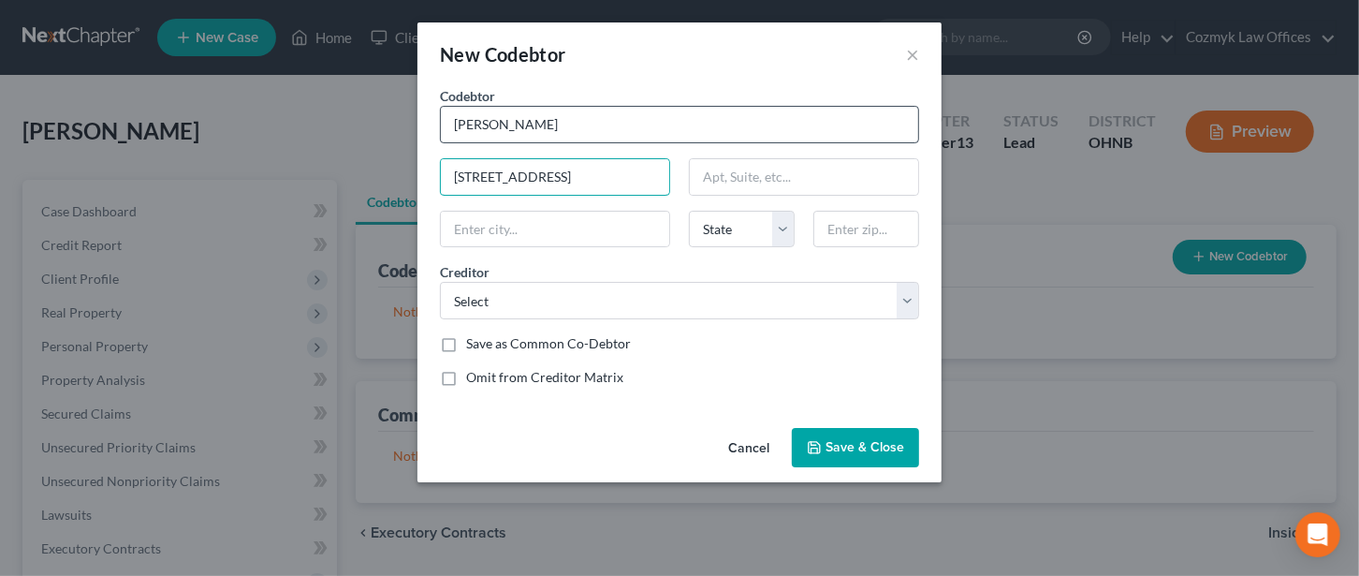
type input "[STREET_ADDRESS]"
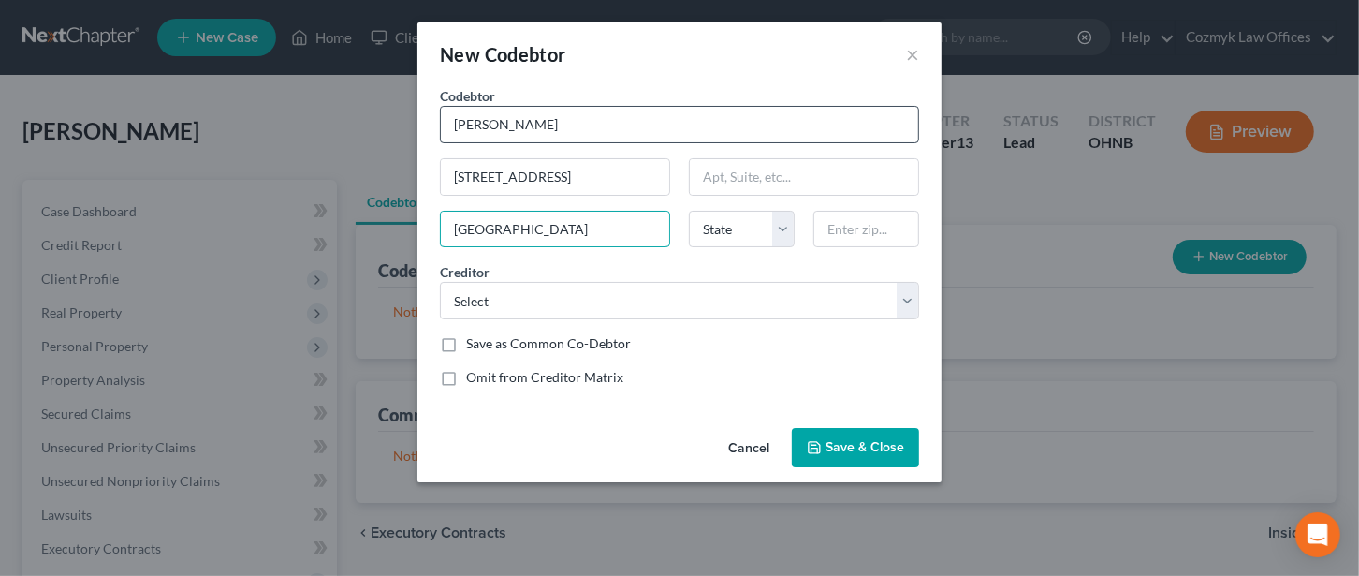
type input "[GEOGRAPHIC_DATA]"
select select "36"
type input "44105"
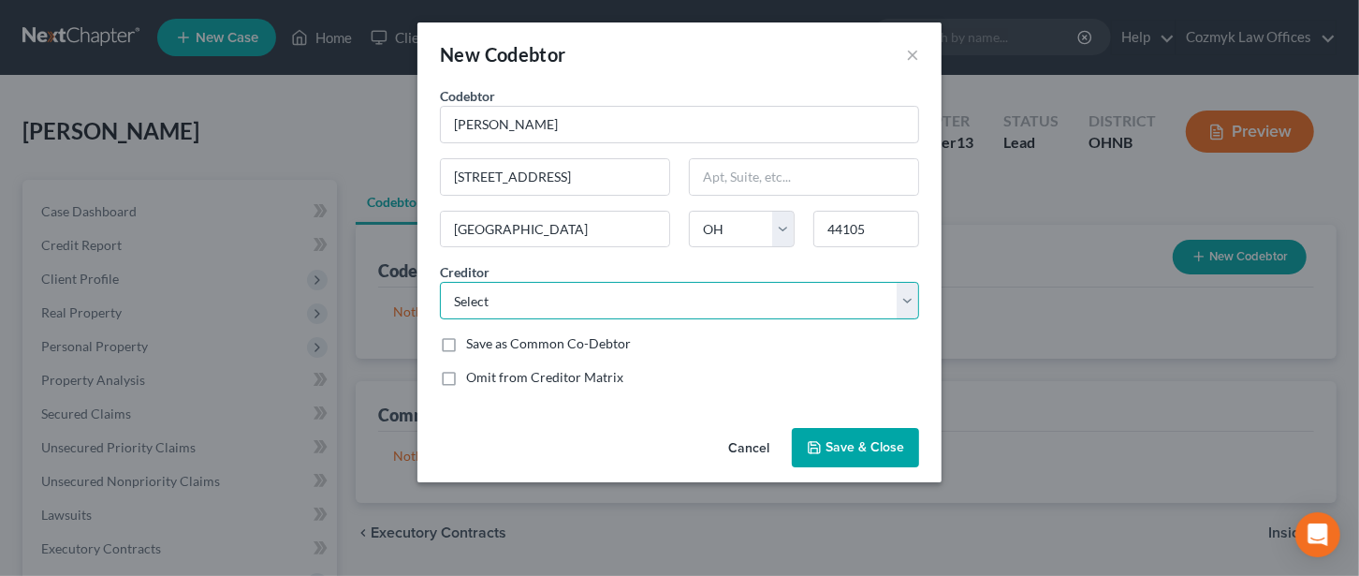
click at [562, 302] on select "Select Internal Revenue Service Santander Consumer Department of Education/Neln…" at bounding box center [679, 300] width 479 height 37
select select "39"
click at [440, 282] on select "Select Internal Revenue Service Santander Consumer Department of Education/Neln…" at bounding box center [679, 300] width 479 height 37
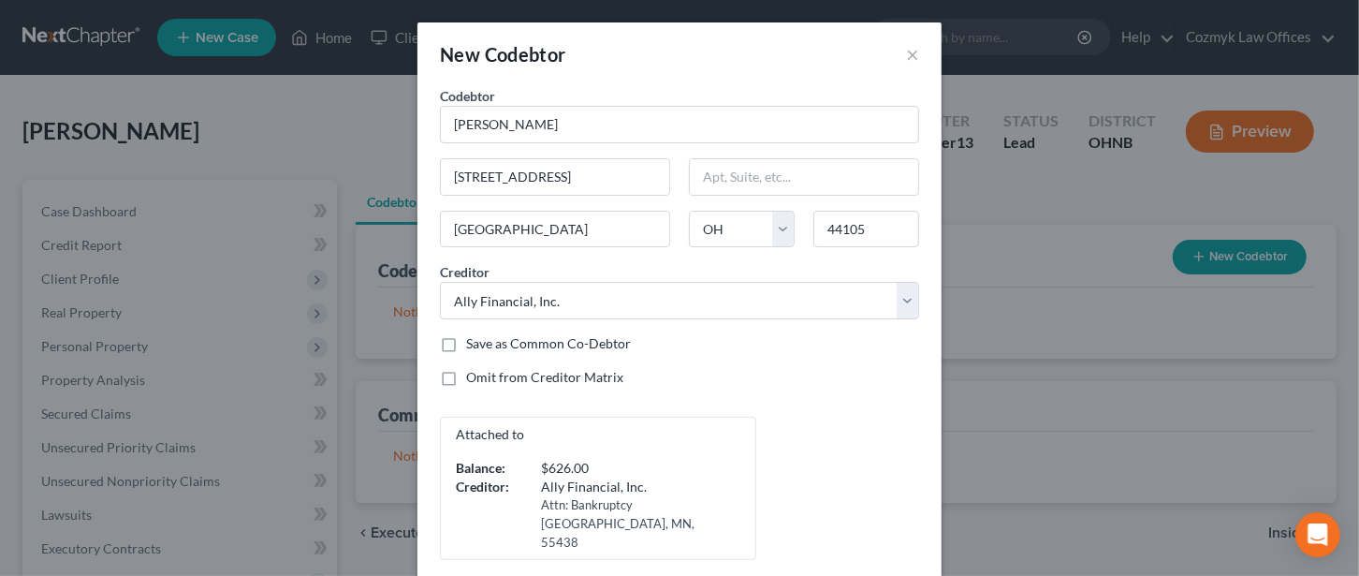
click at [466, 377] on label "Omit from Creditor Matrix" at bounding box center [544, 377] width 157 height 19
click at [474, 377] on input "Omit from Creditor Matrix" at bounding box center [480, 374] width 12 height 12
checkbox input "true"
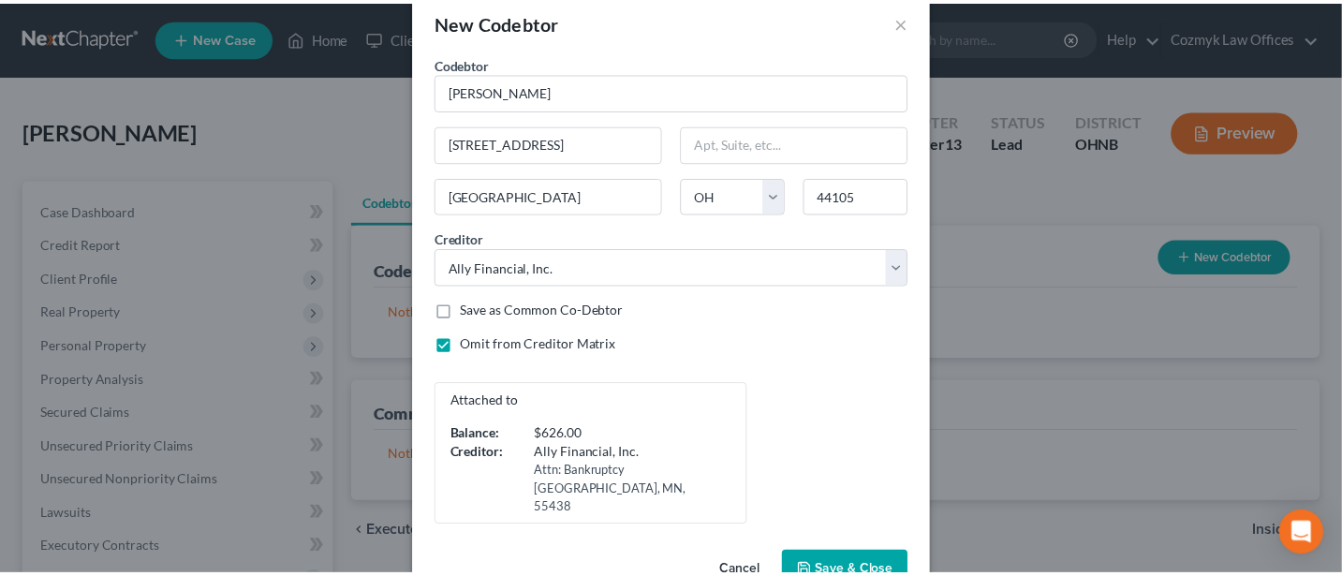
scroll to position [65, 0]
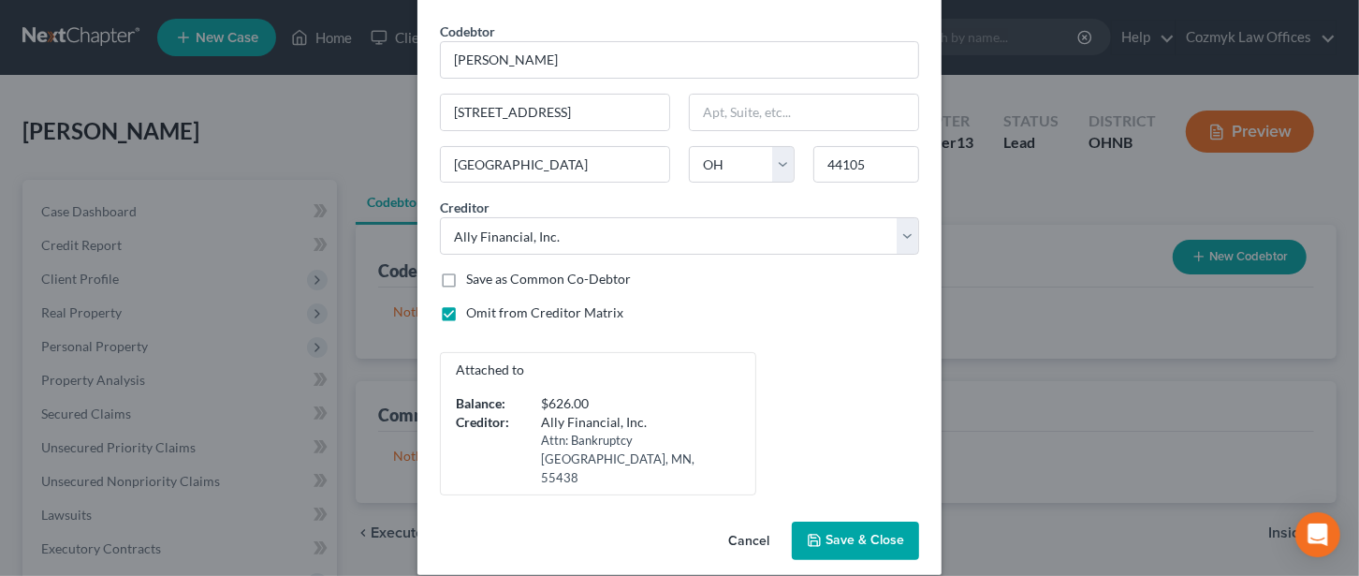
click at [844, 533] on span "Save & Close" at bounding box center [865, 541] width 79 height 16
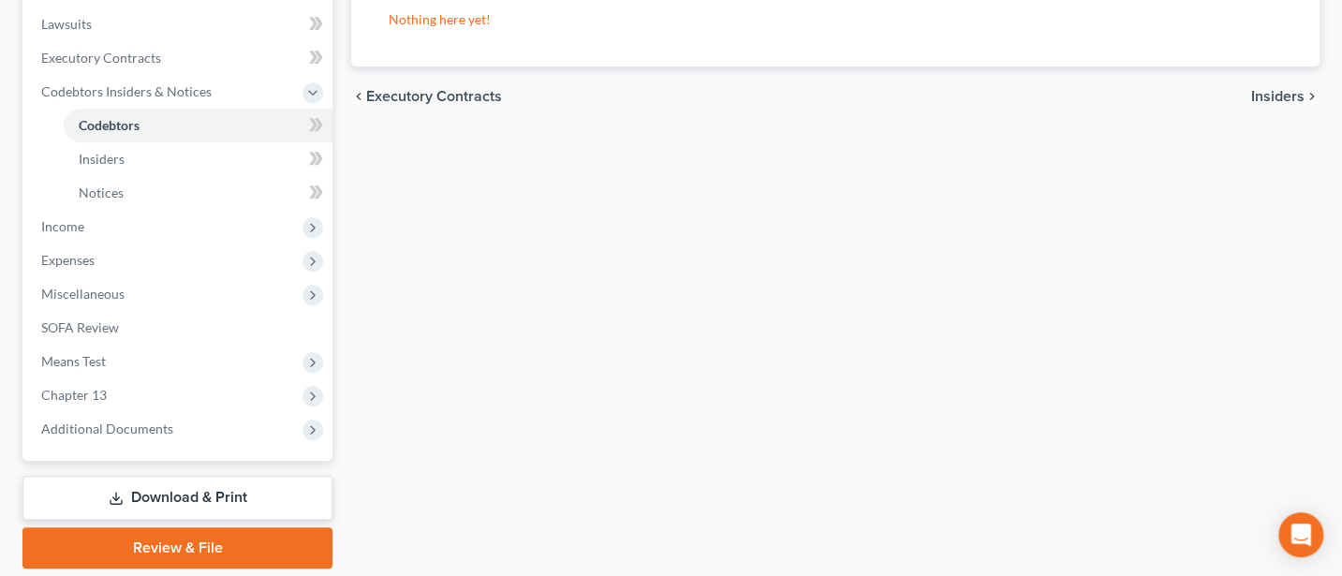
scroll to position [499, 0]
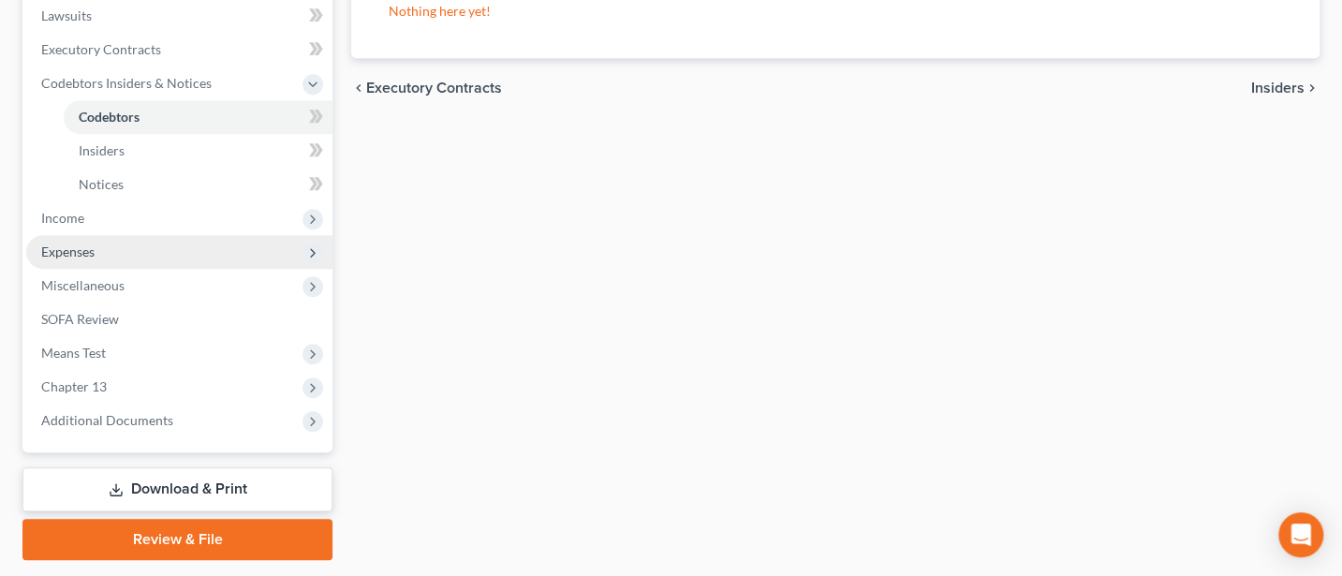
click at [80, 238] on span "Expenses" at bounding box center [179, 252] width 306 height 34
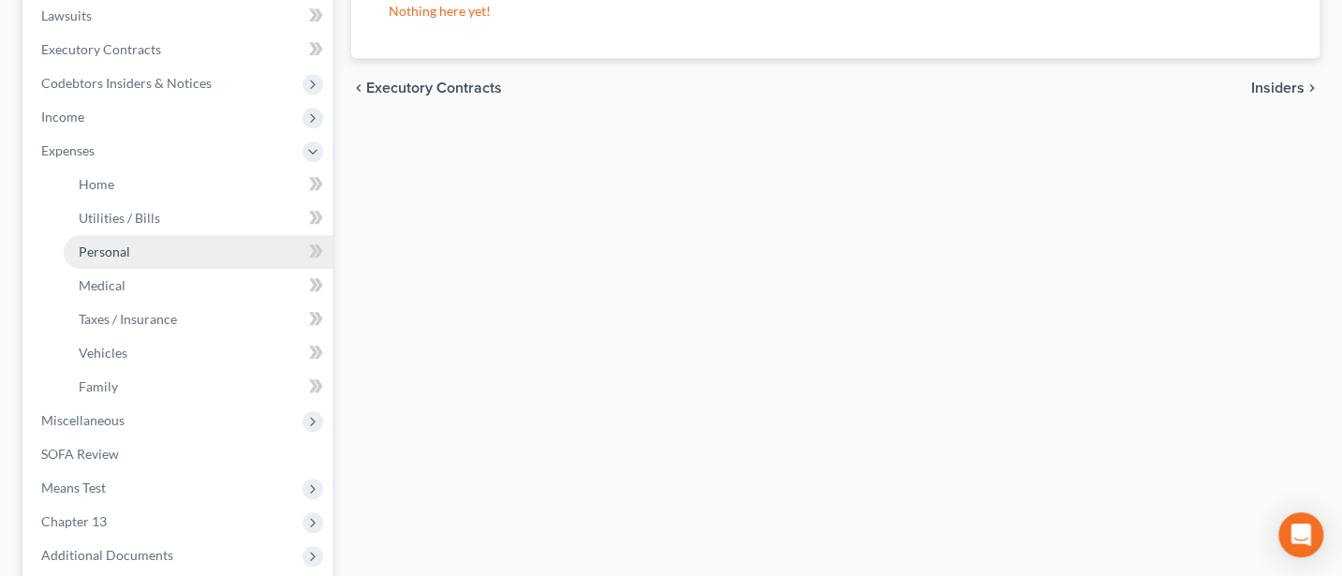
click at [100, 244] on span "Personal" at bounding box center [104, 251] width 51 height 16
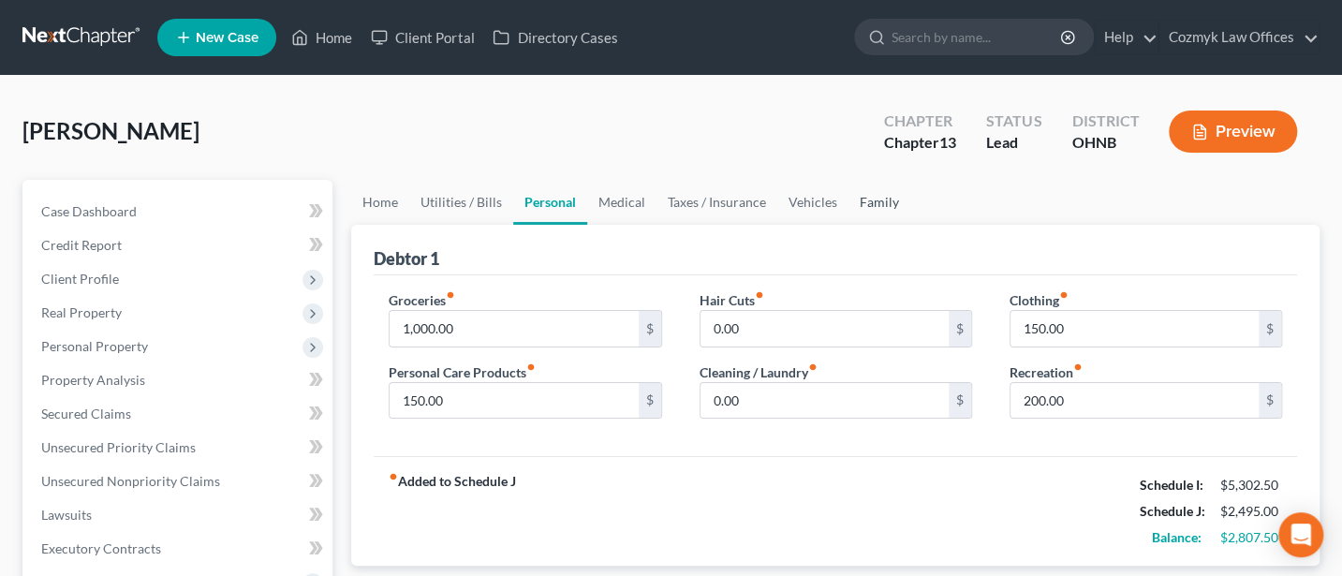
click at [881, 197] on link "Family" at bounding box center [879, 202] width 62 height 45
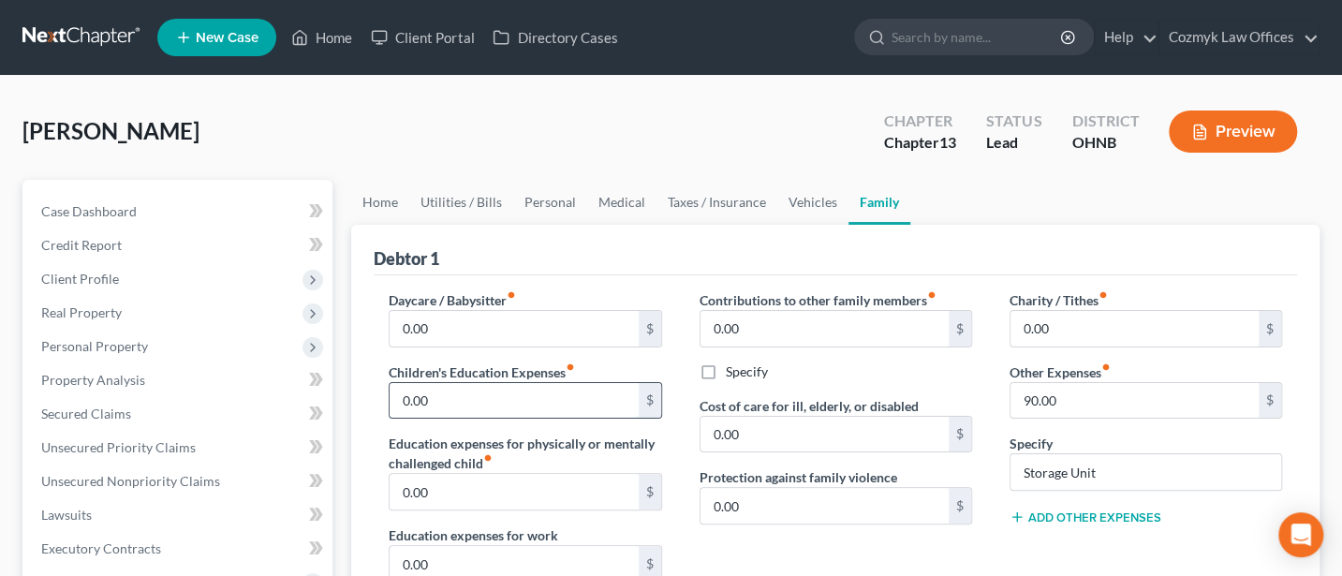
click at [467, 408] on input "0.00" at bounding box center [513, 401] width 248 height 36
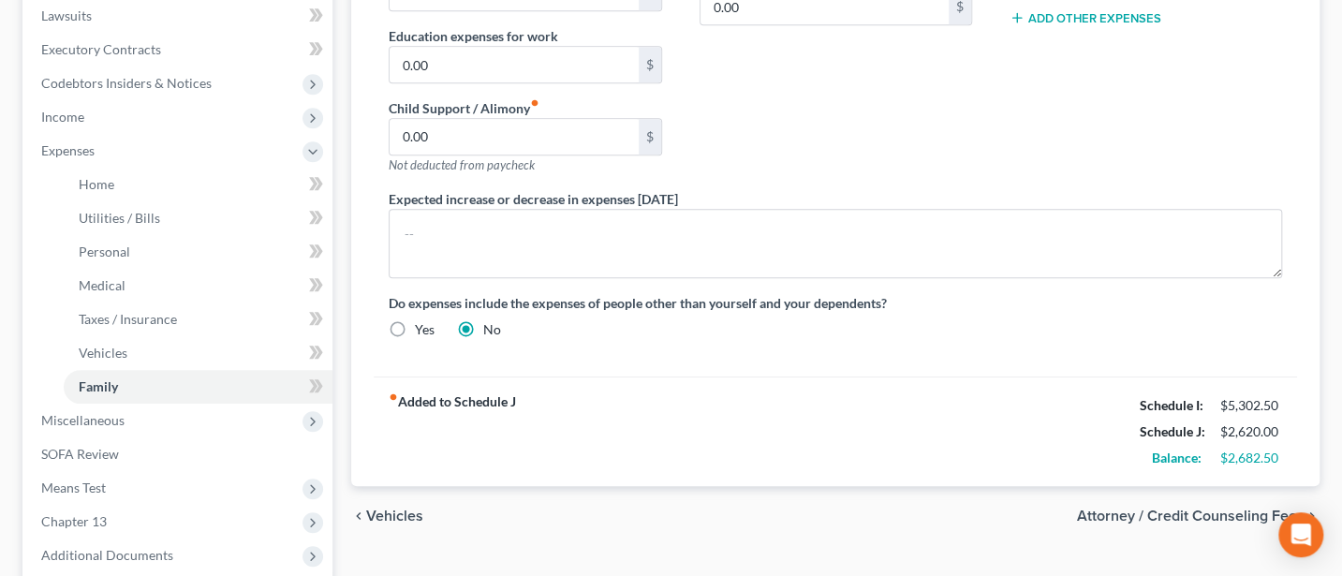
scroll to position [249, 0]
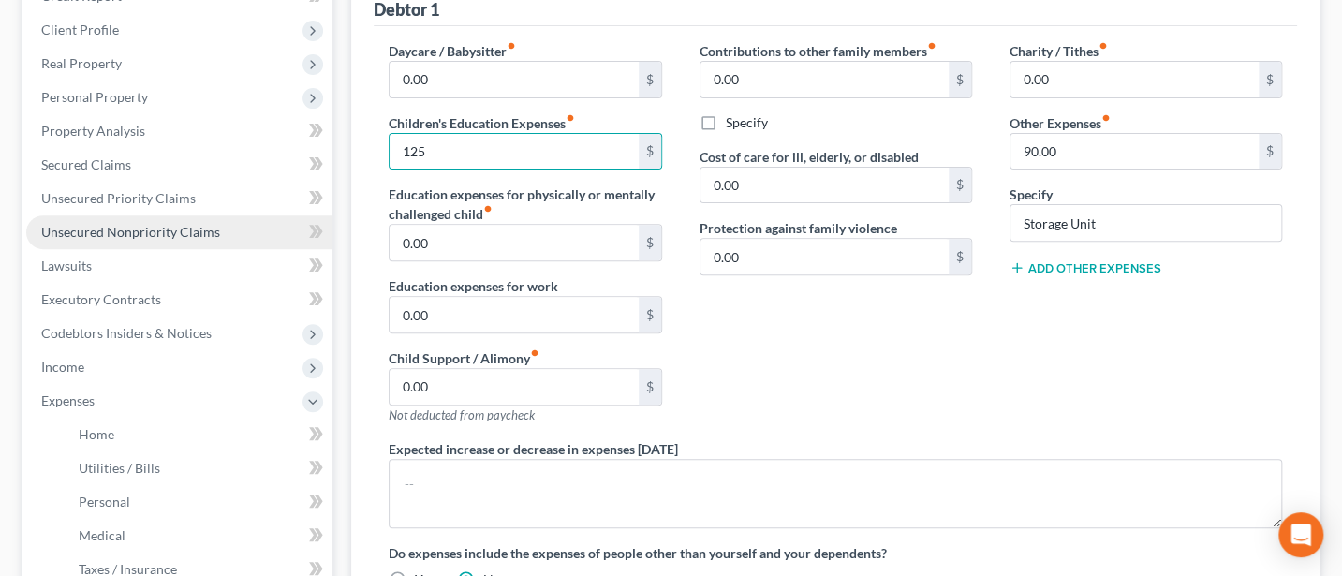
click at [104, 220] on link "Unsecured Nonpriority Claims" at bounding box center [179, 232] width 306 height 34
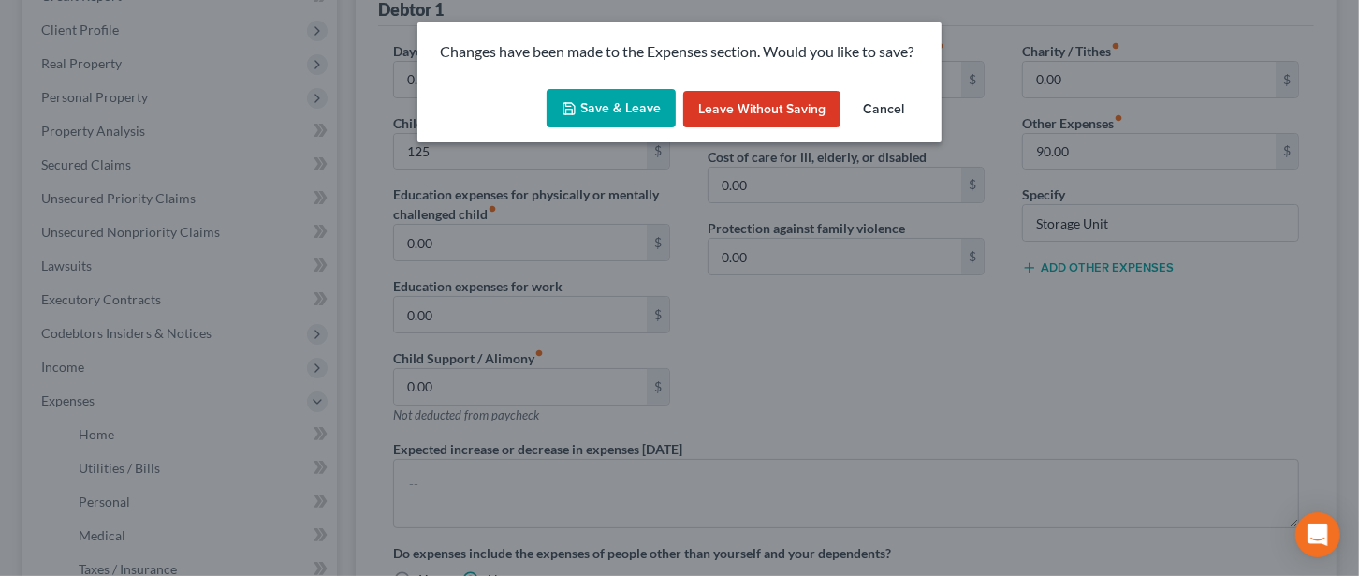
click at [608, 101] on button "Save & Leave" at bounding box center [611, 108] width 129 height 39
type input "125.00"
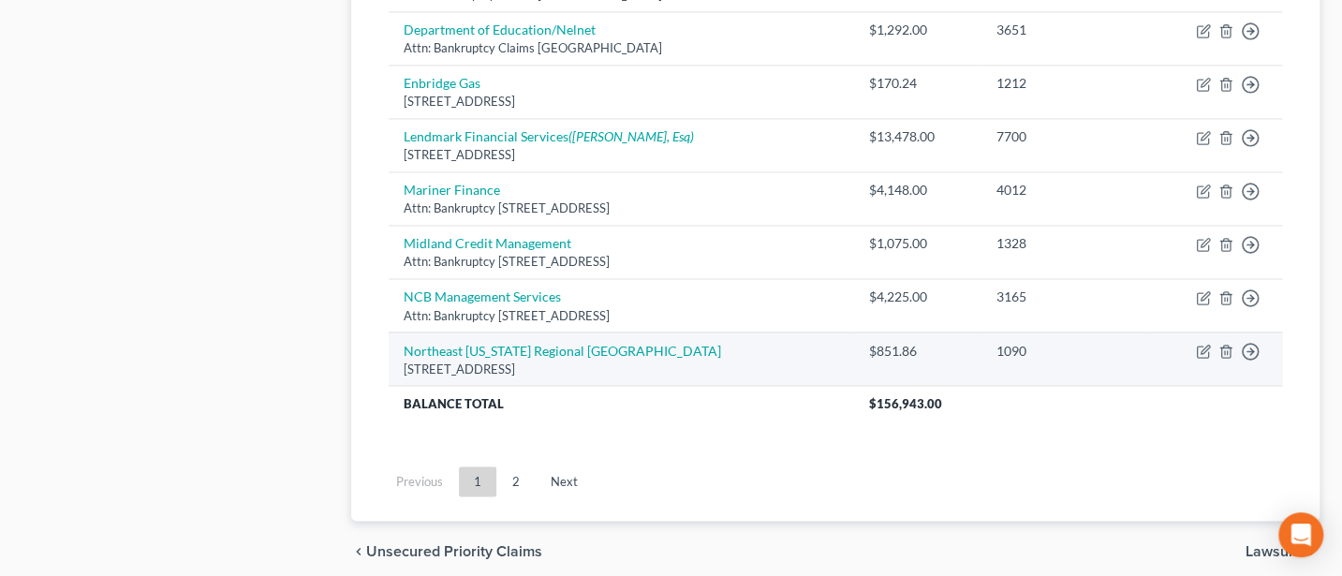
scroll to position [1577, 0]
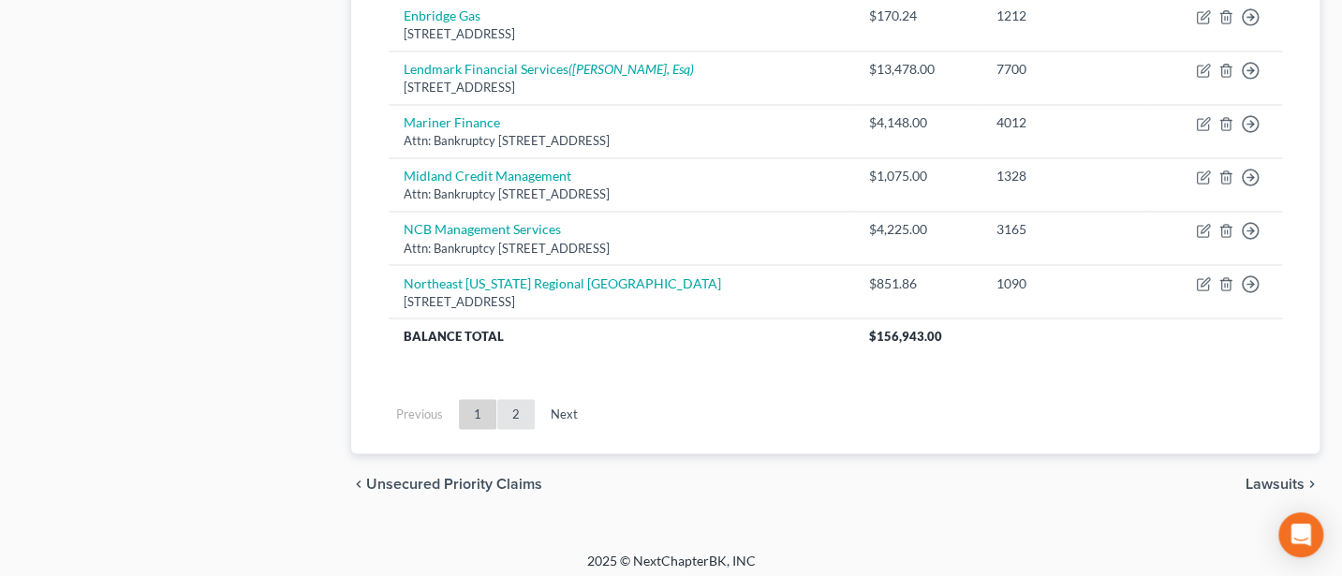
click at [523, 408] on link "2" at bounding box center [515, 414] width 37 height 30
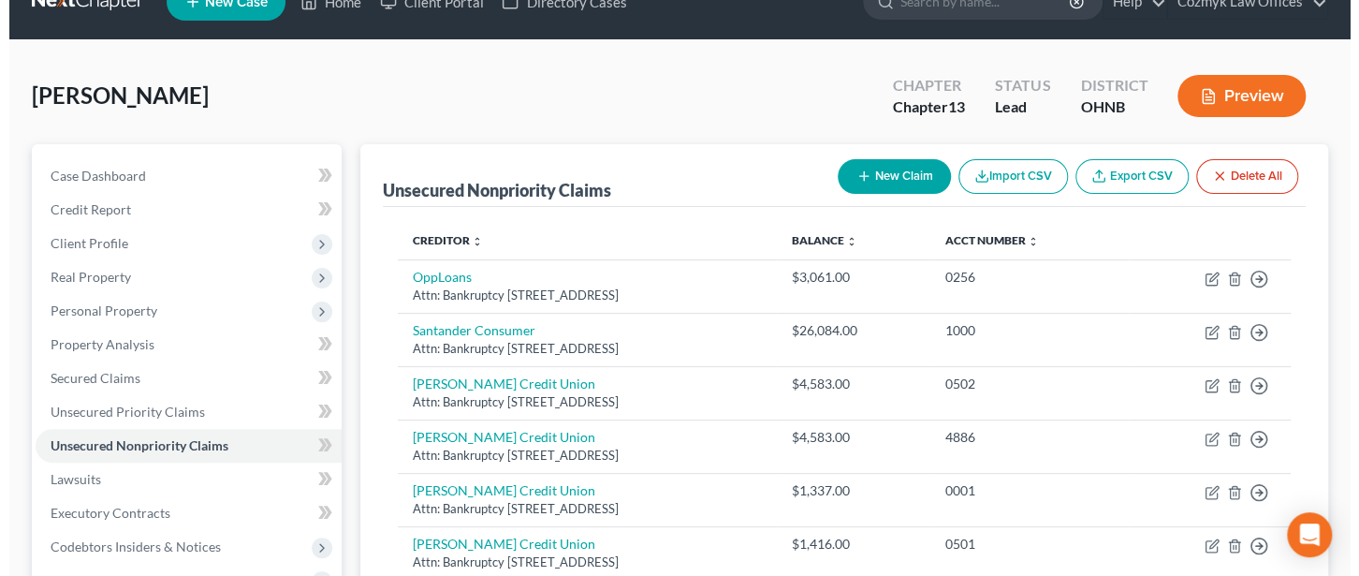
scroll to position [0, 0]
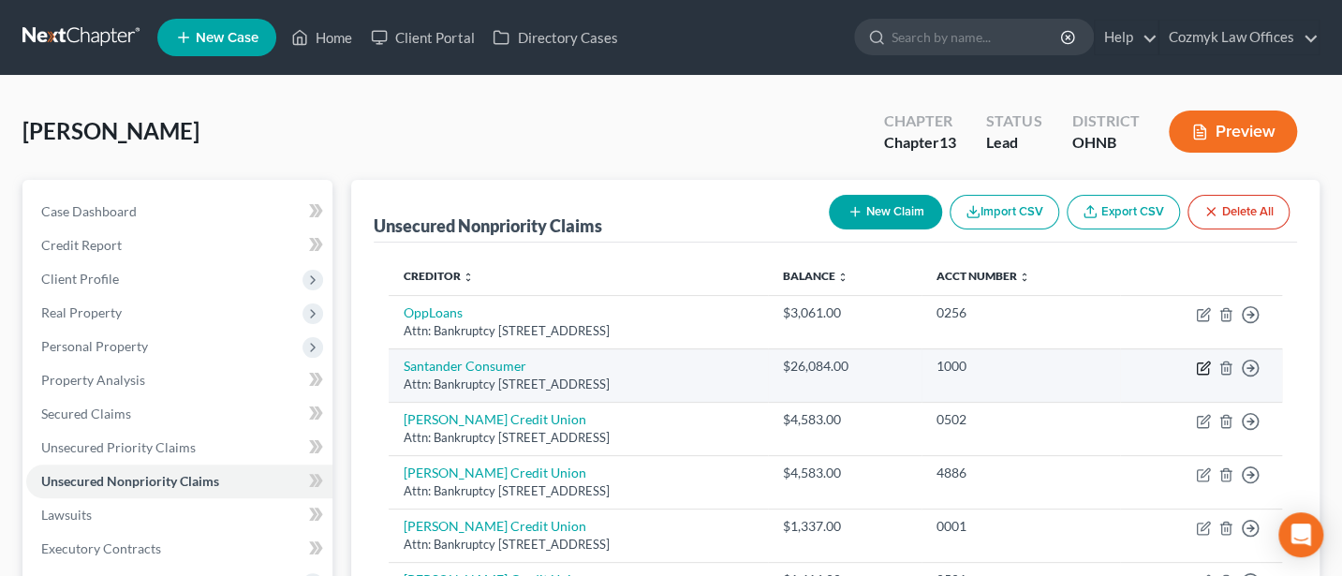
click at [1207, 365] on icon "button" at bounding box center [1203, 367] width 15 height 15
select select "45"
select select "4"
select select "0"
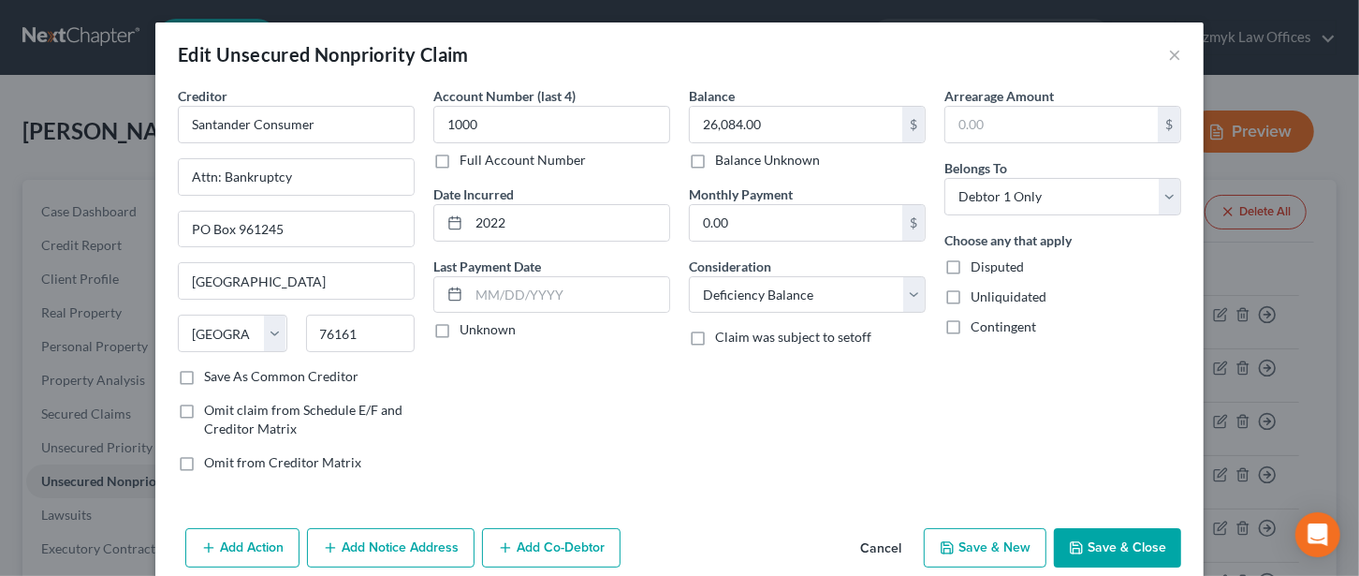
click at [225, 536] on button "Add Action" at bounding box center [242, 547] width 114 height 39
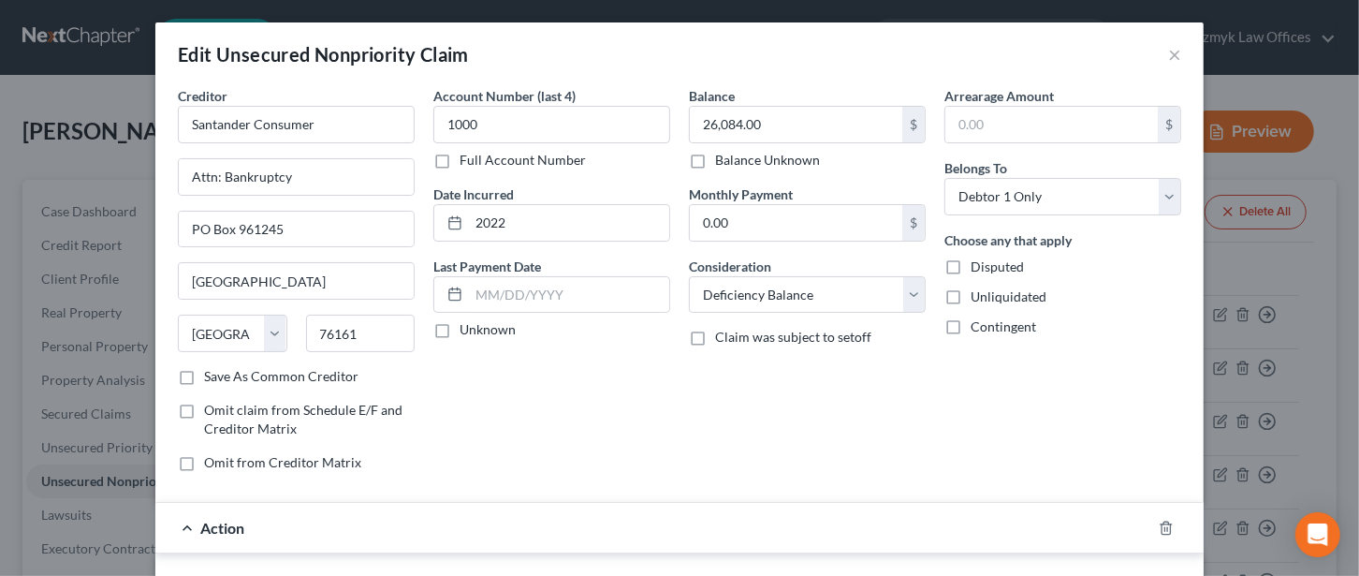
scroll to position [249, 0]
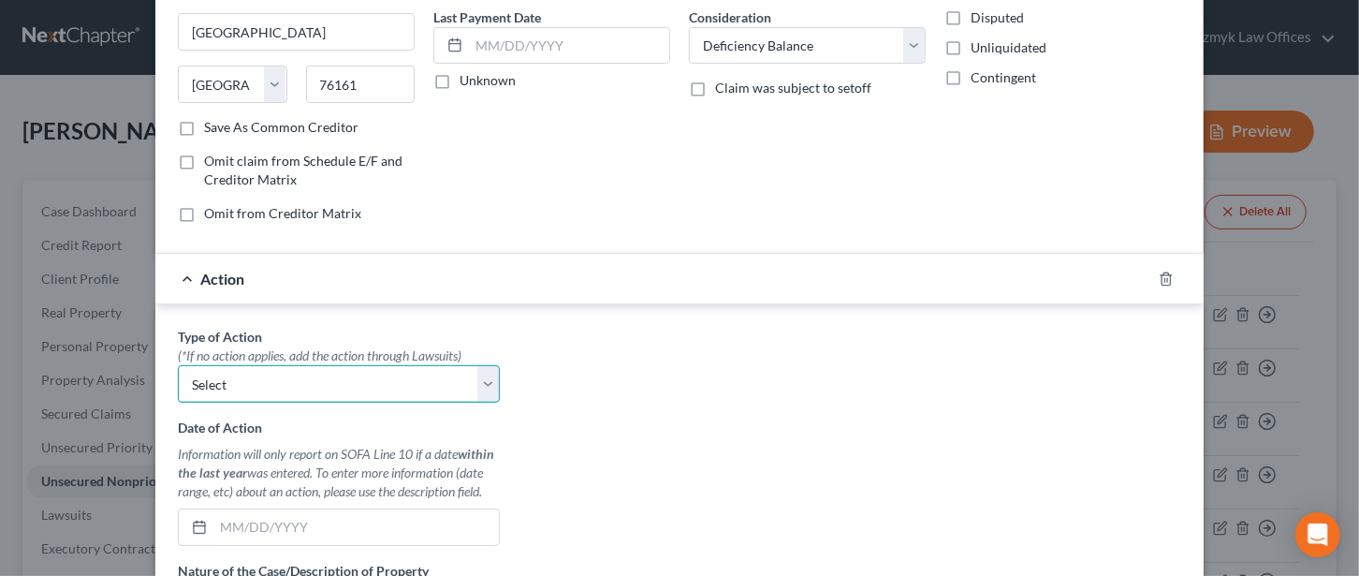
click at [471, 389] on select "Select Repossession Garnishment Foreclosure Personal Injury Attached, Seized, O…" at bounding box center [339, 383] width 322 height 37
select select "0"
click at [178, 365] on select "Select Repossession Garnishment Foreclosure Personal Injury Attached, Seized, O…" at bounding box center [339, 383] width 322 height 37
click at [240, 531] on input "text" at bounding box center [356, 527] width 286 height 36
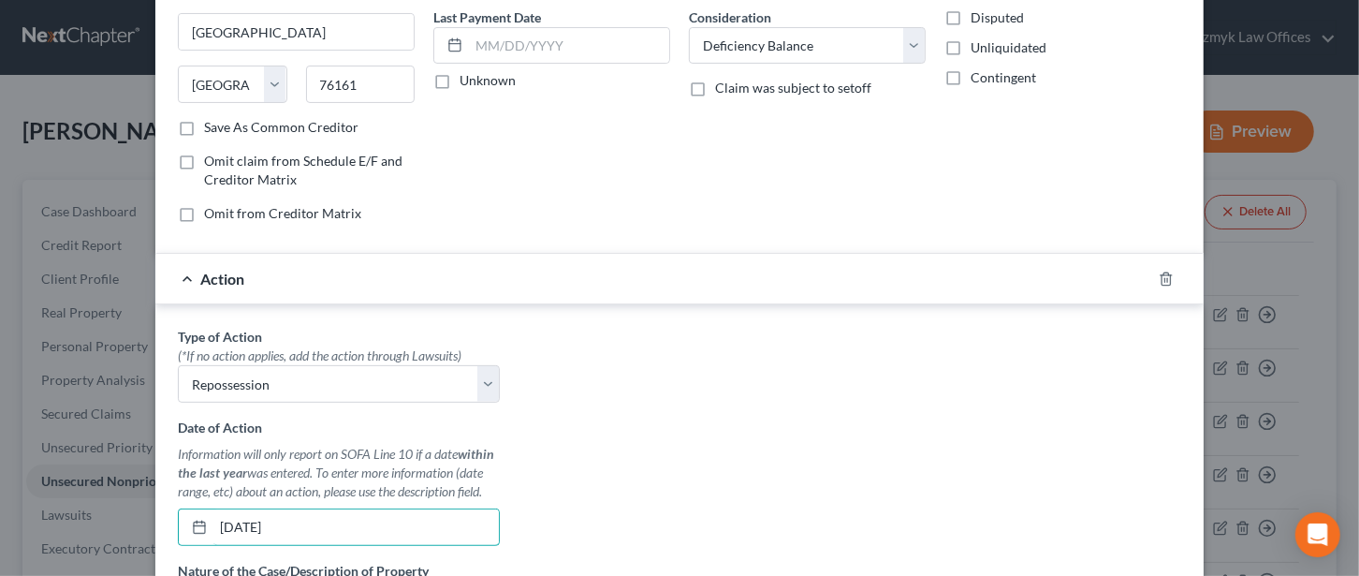
type input "[DATE]"
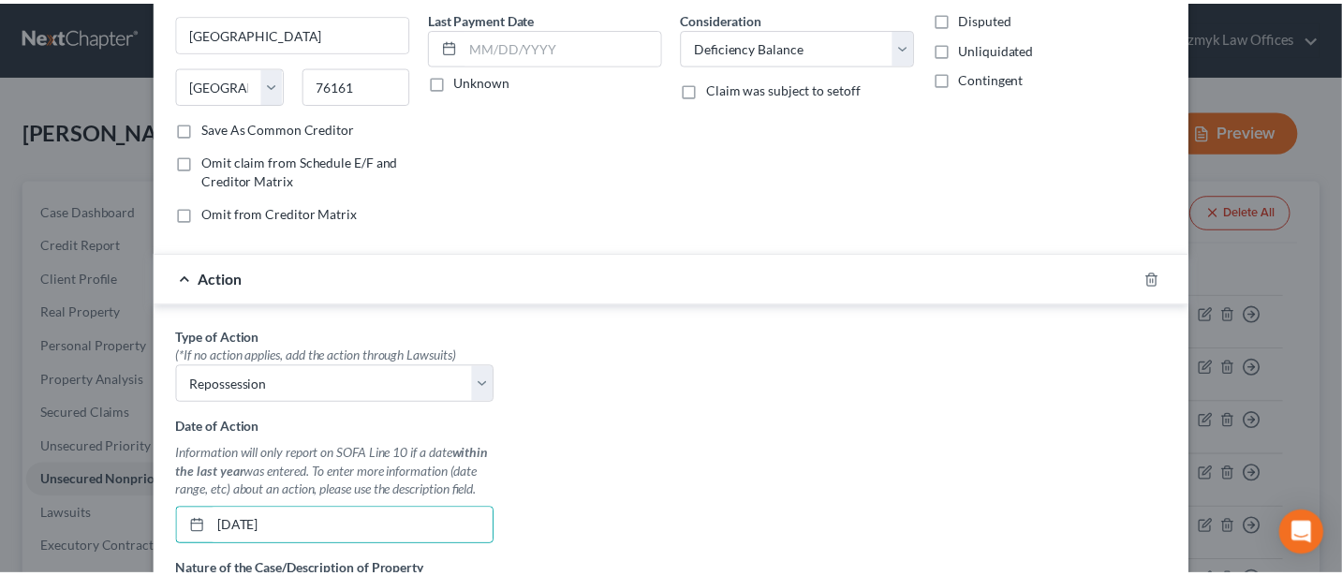
scroll to position [562, 0]
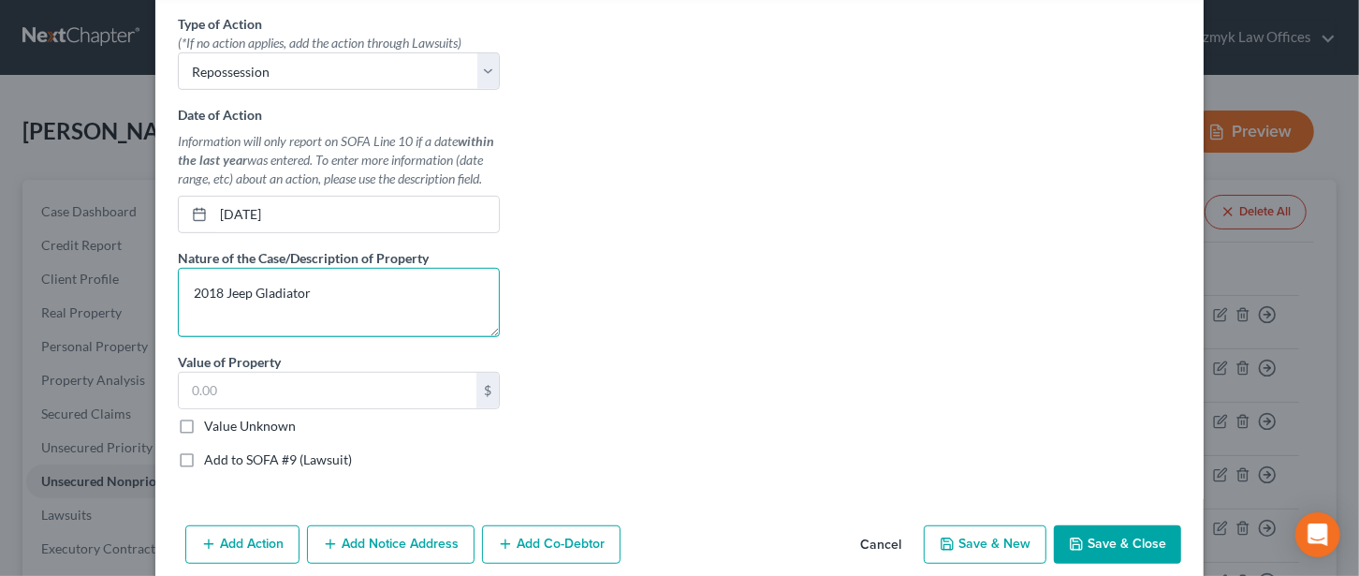
type textarea "2018 Jeep Gladiator"
click at [212, 417] on input "Value Unknown" at bounding box center [218, 423] width 12 height 12
checkbox input "true"
type input "0.00"
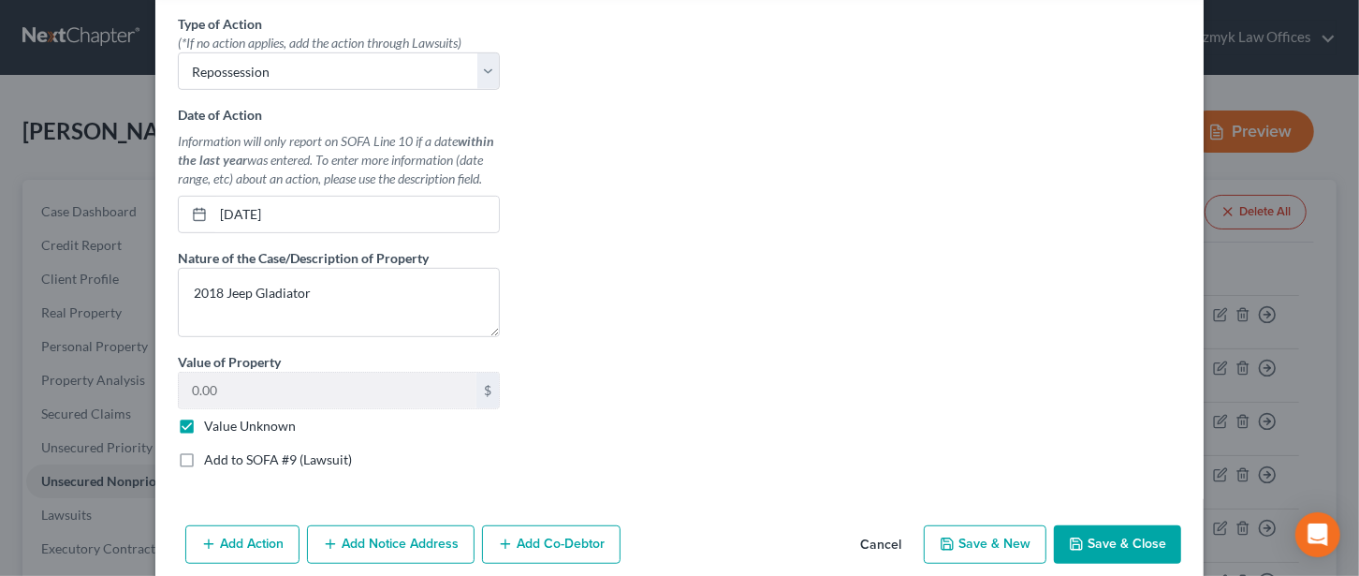
click at [1122, 535] on button "Save & Close" at bounding box center [1117, 544] width 127 height 39
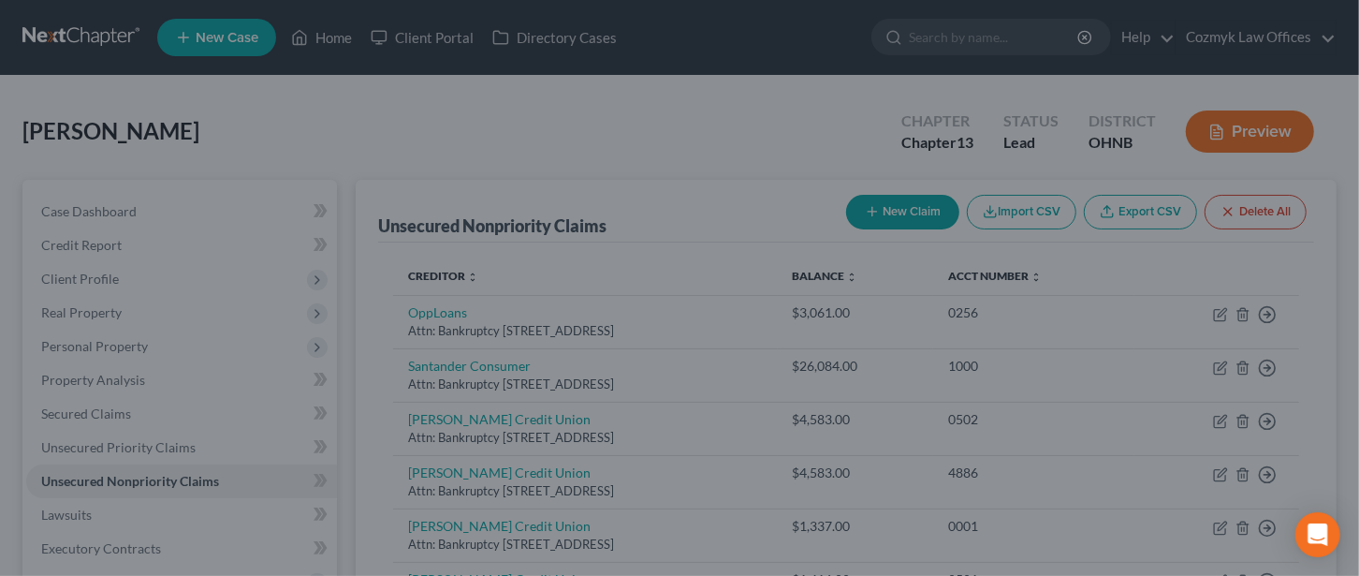
type input "0"
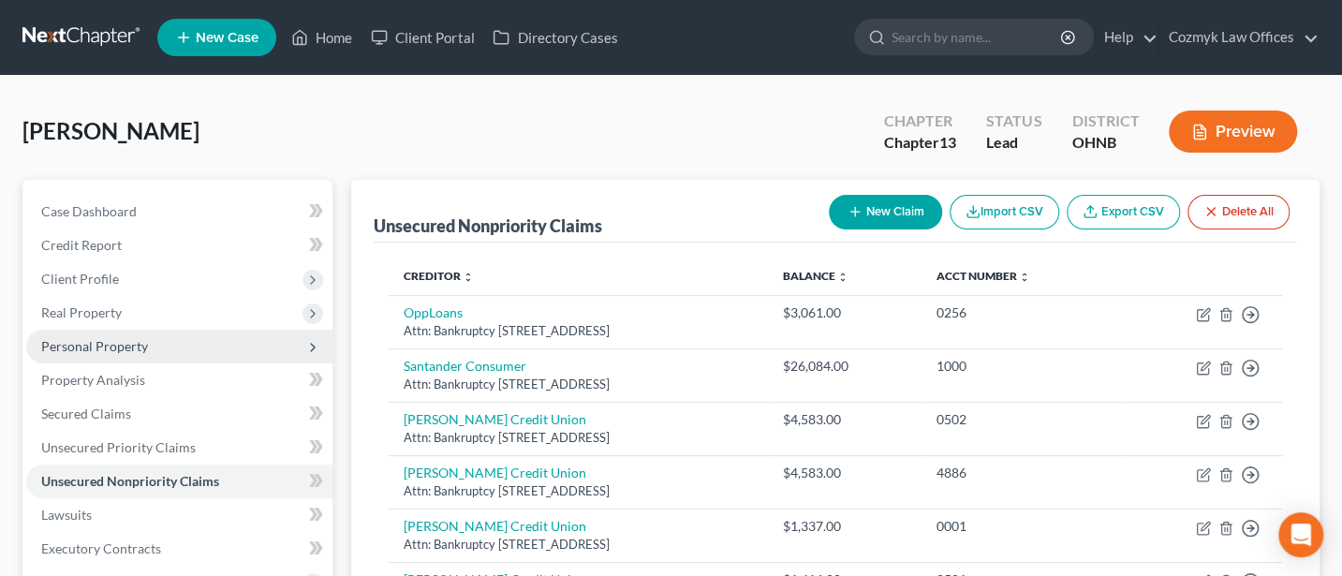
click at [118, 344] on span "Personal Property" at bounding box center [94, 346] width 107 height 16
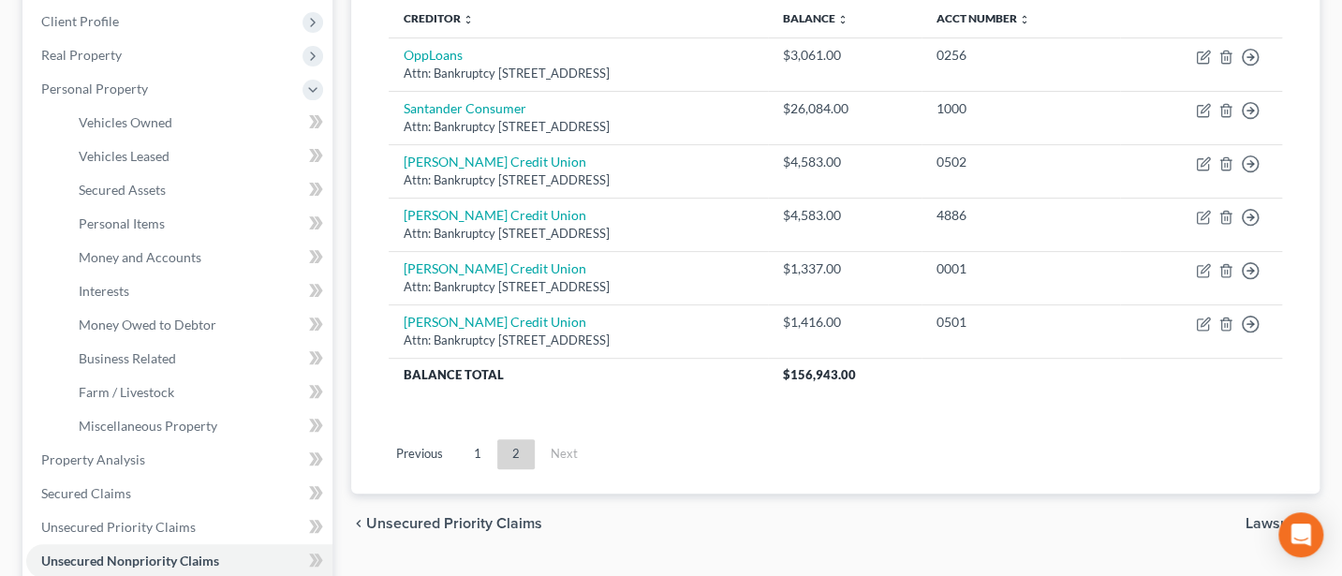
scroll to position [249, 0]
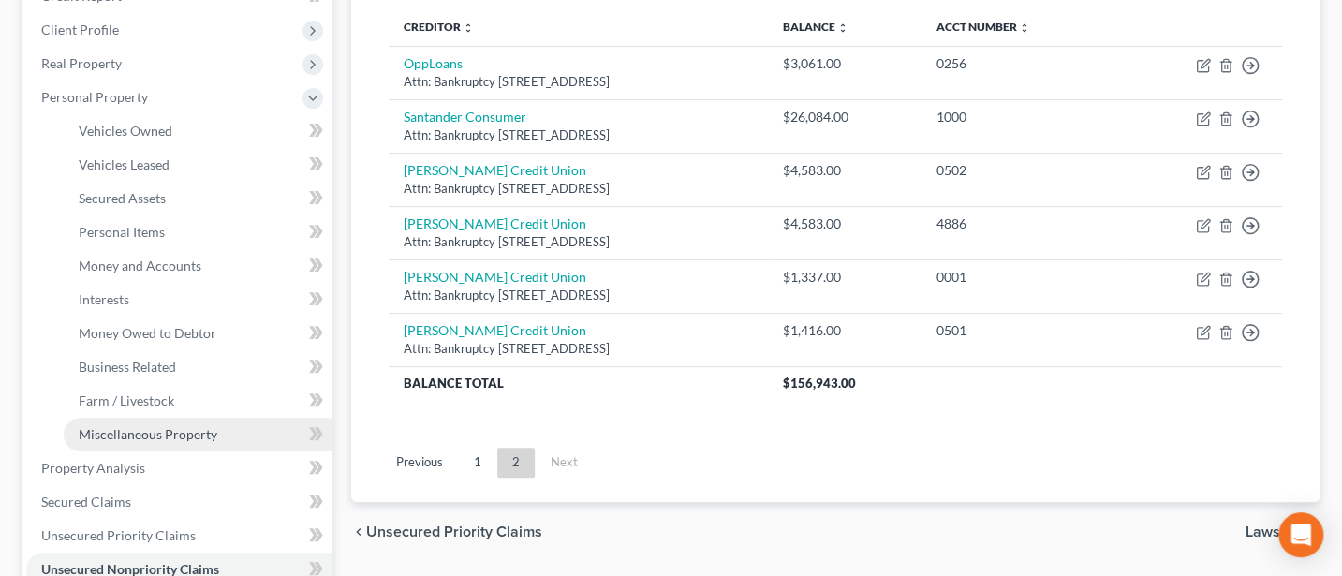
click at [179, 433] on span "Miscellaneous Property" at bounding box center [148, 434] width 139 height 16
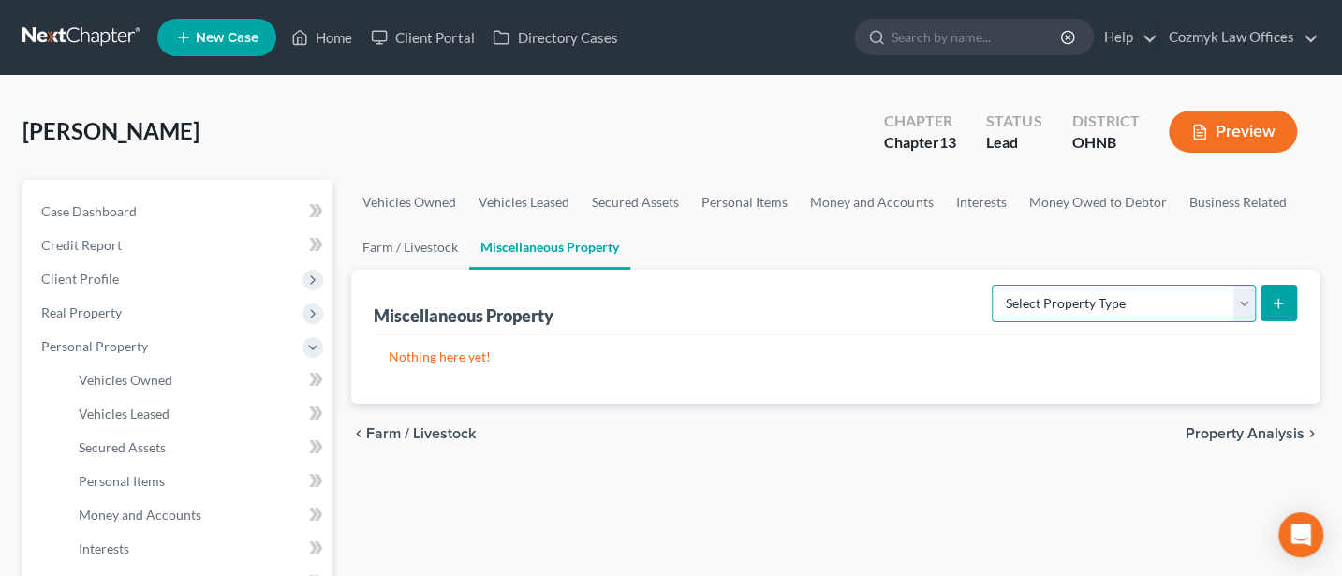
click at [1241, 296] on select "Select Property Type Assigned for Creditor Benefit [DATE] Holding for Another N…" at bounding box center [1123, 303] width 264 height 37
select select "stored_within_1_year"
click at [991, 285] on select "Select Property Type Assigned for Creditor Benefit [DATE] Holding for Another N…" at bounding box center [1123, 303] width 264 height 37
click at [1284, 308] on icon "submit" at bounding box center [1277, 303] width 15 height 15
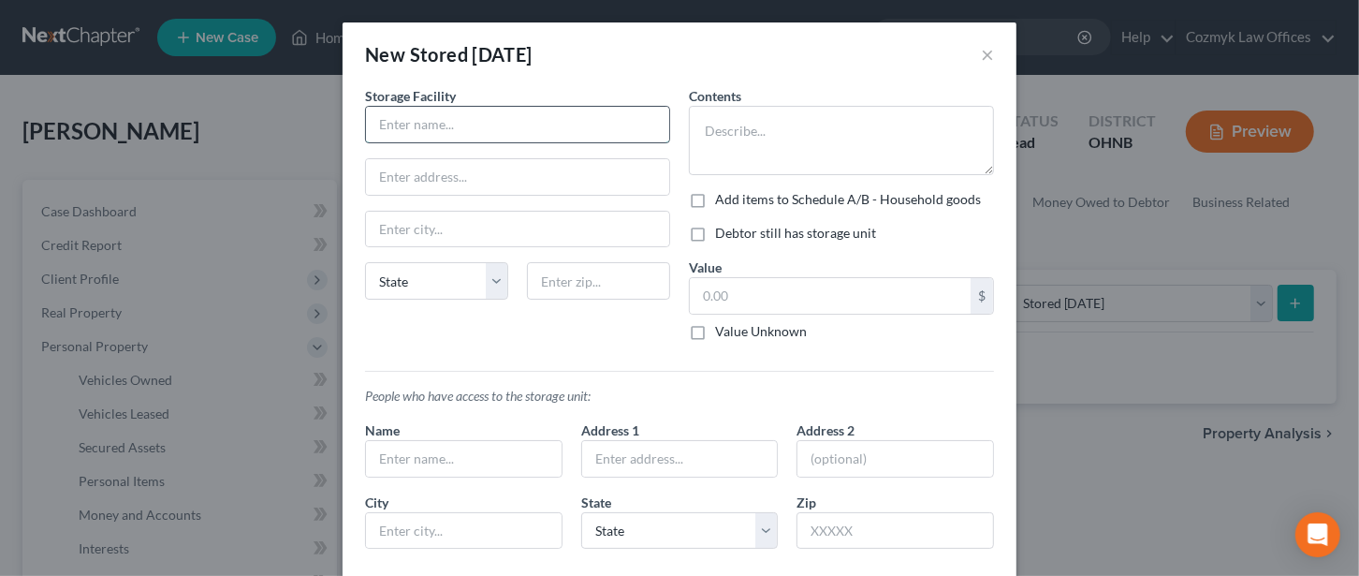
click at [433, 120] on input "text" at bounding box center [517, 125] width 303 height 36
type input "Extra Space Storage"
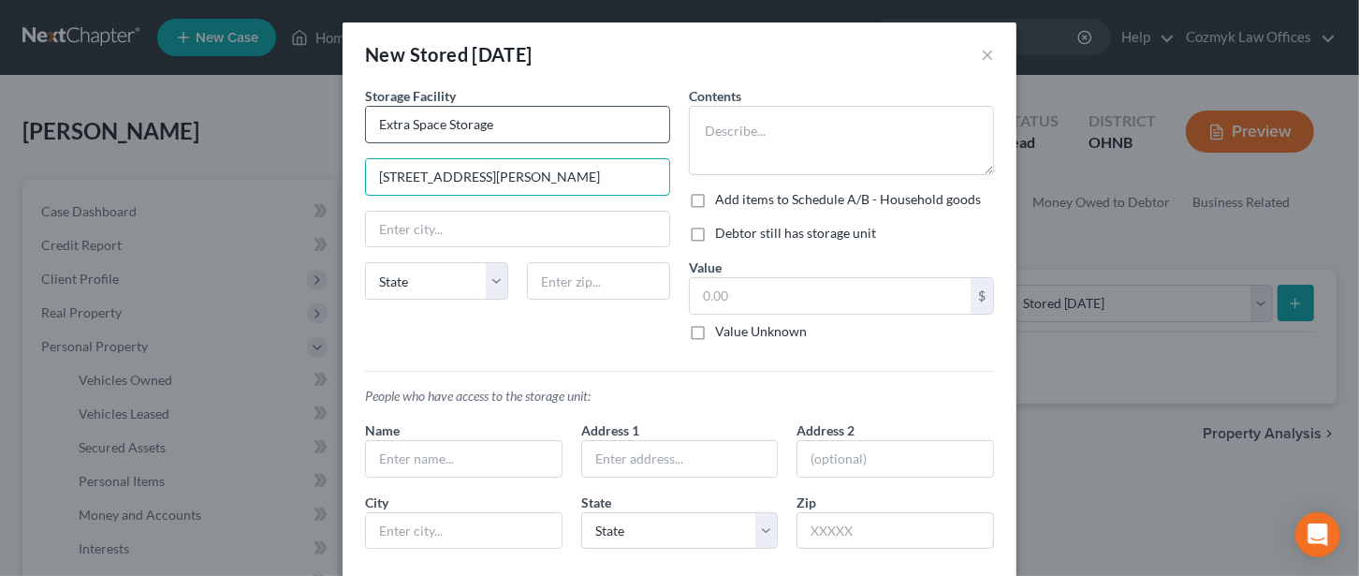
type input "[STREET_ADDRESS][PERSON_NAME]"
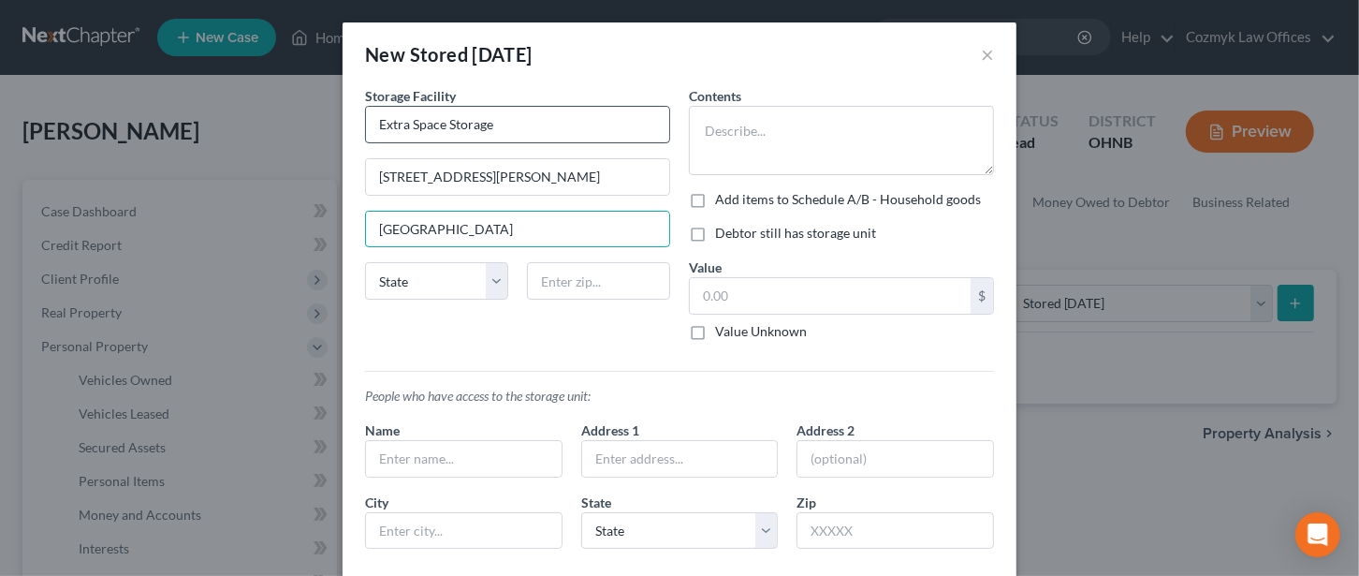
type input "[GEOGRAPHIC_DATA]"
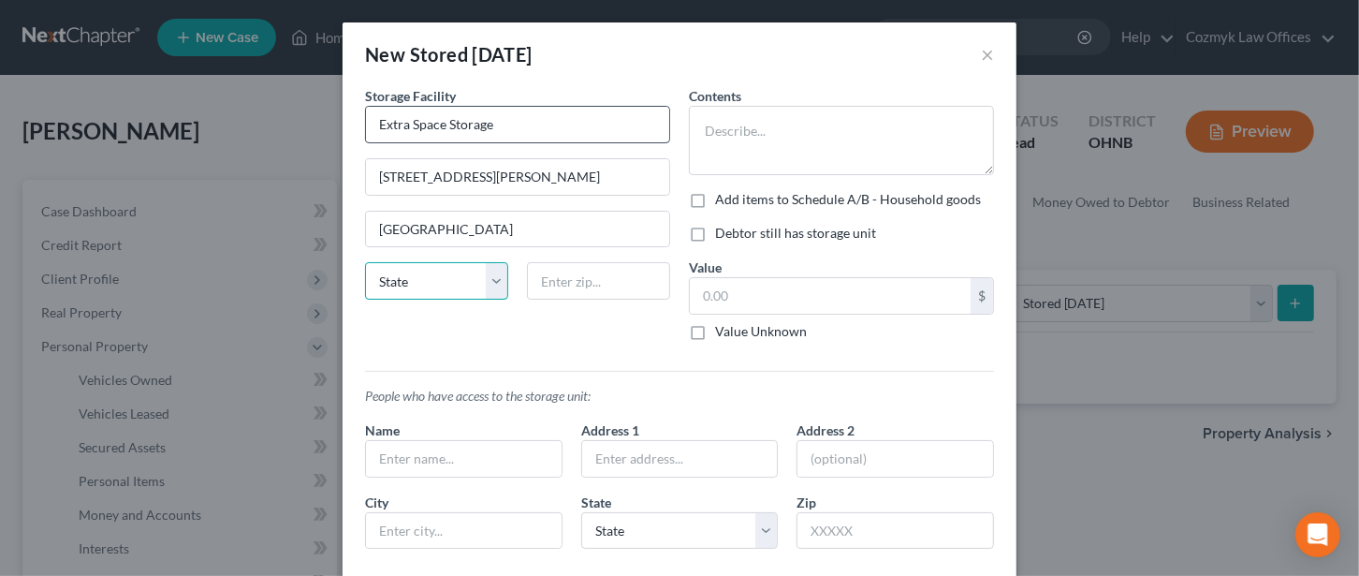
select select "36"
type input "44114"
click at [715, 197] on label "Add items to Schedule A/B - Household goods" at bounding box center [848, 199] width 266 height 19
click at [723, 197] on input "Add items to Schedule A/B - Household goods" at bounding box center [729, 196] width 12 height 12
checkbox input "true"
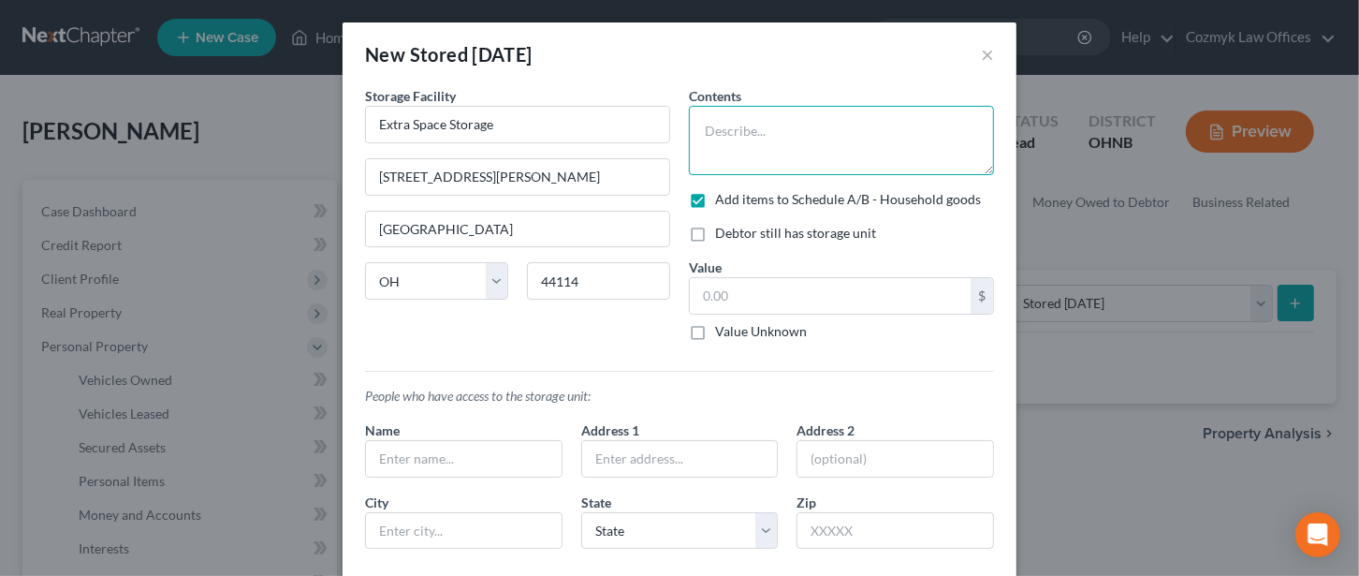
click at [743, 138] on textarea at bounding box center [841, 140] width 305 height 69
type textarea "Baby items, patio furniture"
click at [758, 294] on input "text" at bounding box center [830, 296] width 281 height 36
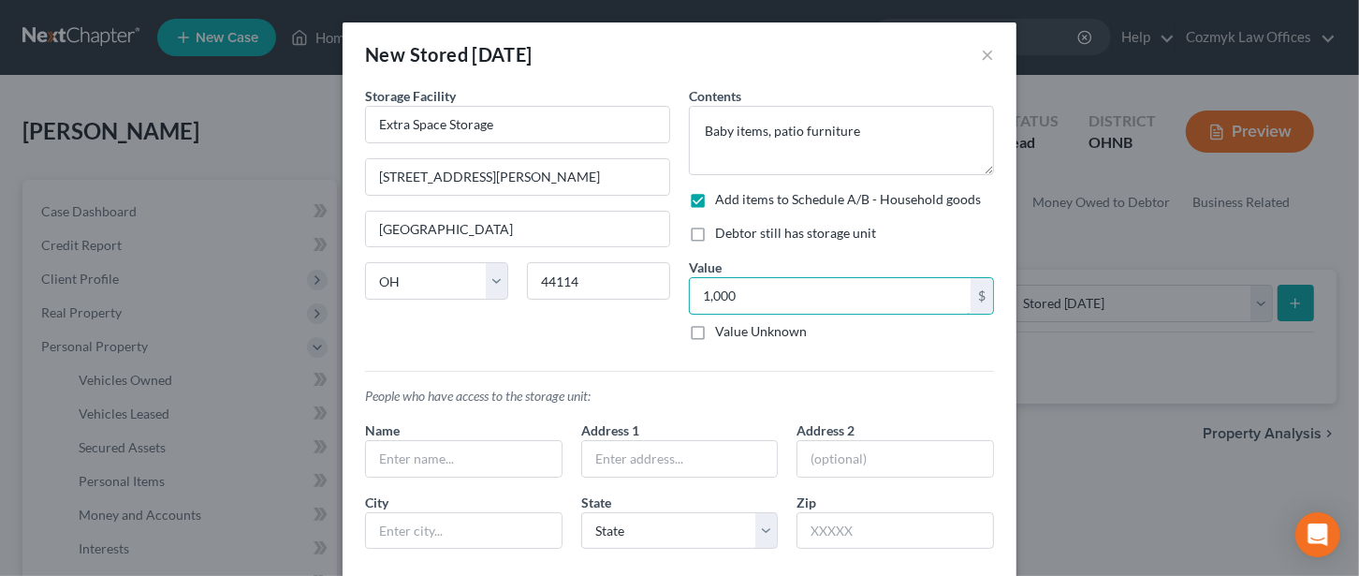
type input "1,000"
click at [715, 234] on label "Debtor still has storage unit" at bounding box center [795, 233] width 161 height 19
click at [723, 234] on input "Debtor still has storage unit" at bounding box center [729, 230] width 12 height 12
checkbox input "true"
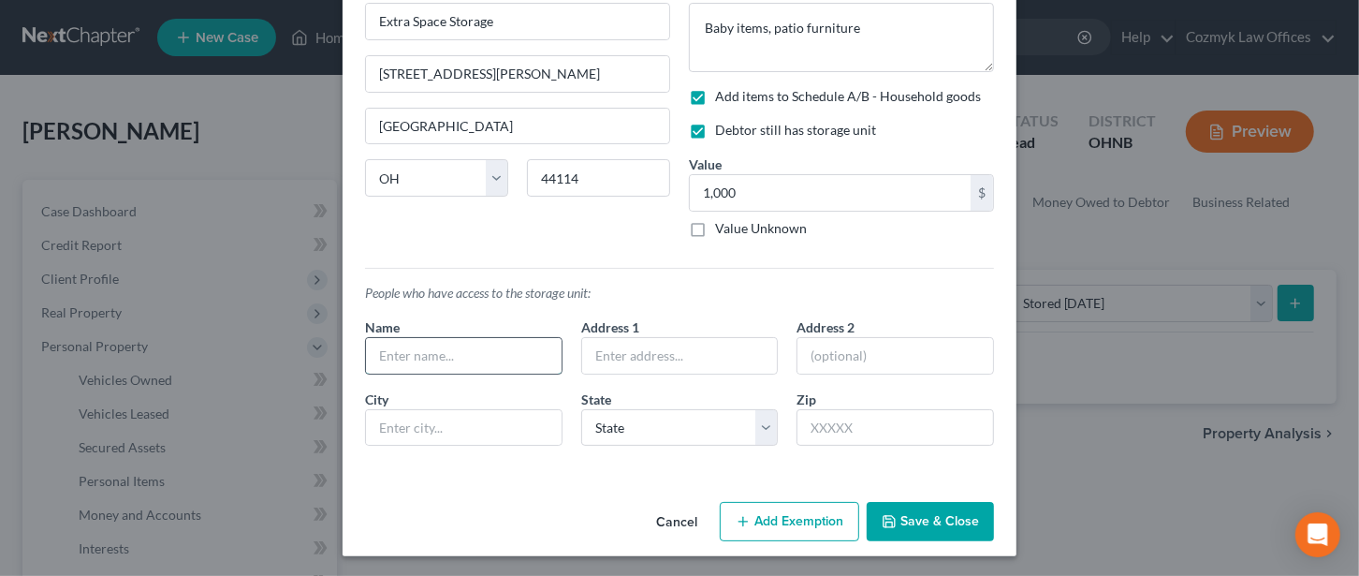
click at [426, 351] on input "text" at bounding box center [464, 356] width 196 height 36
type input "[PERSON_NAME]"
type input "[STREET_ADDRESS]"
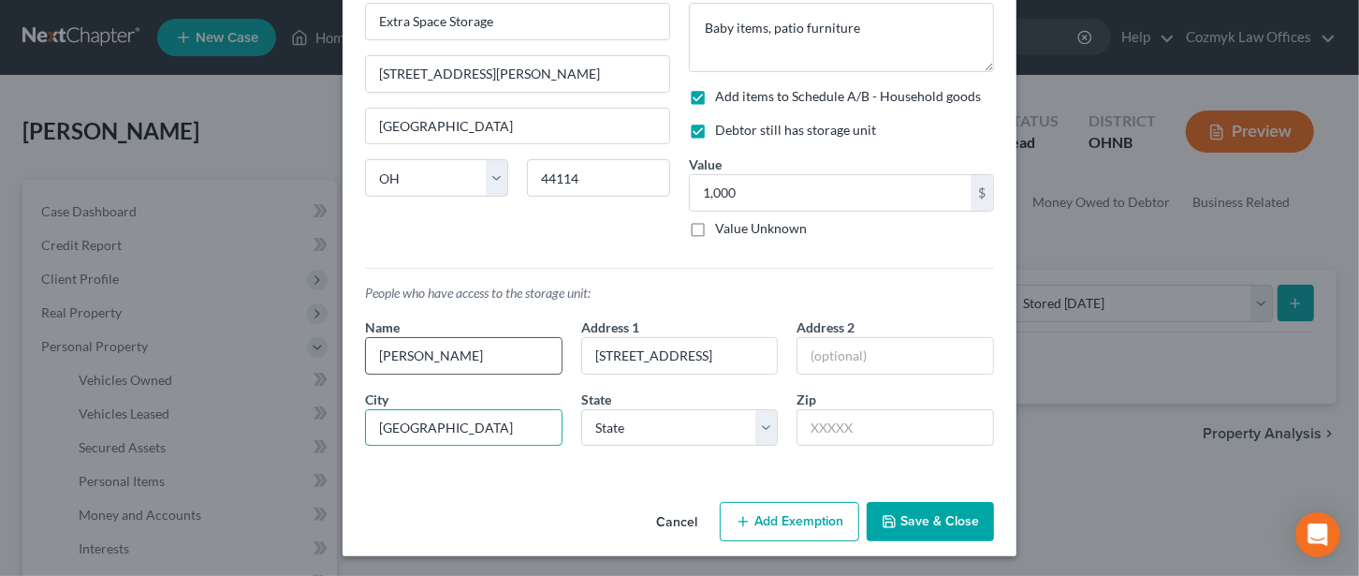
type input "[GEOGRAPHIC_DATA]"
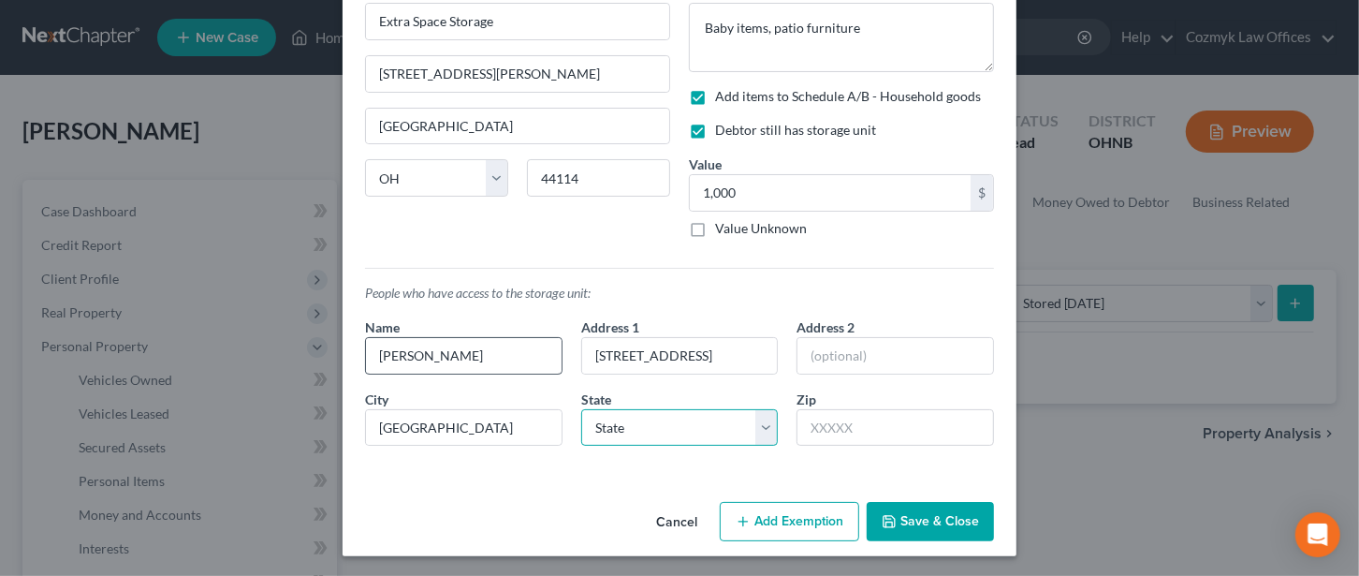
select select "36"
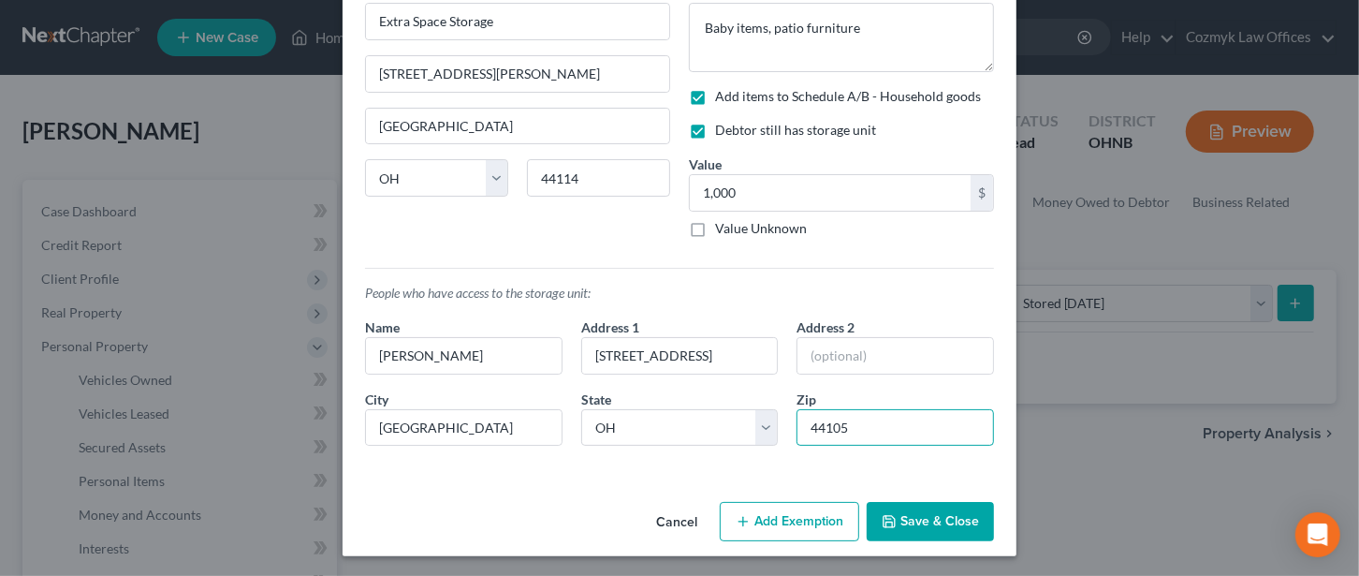
type input "44105"
click at [939, 517] on button "Save & Close" at bounding box center [930, 521] width 127 height 39
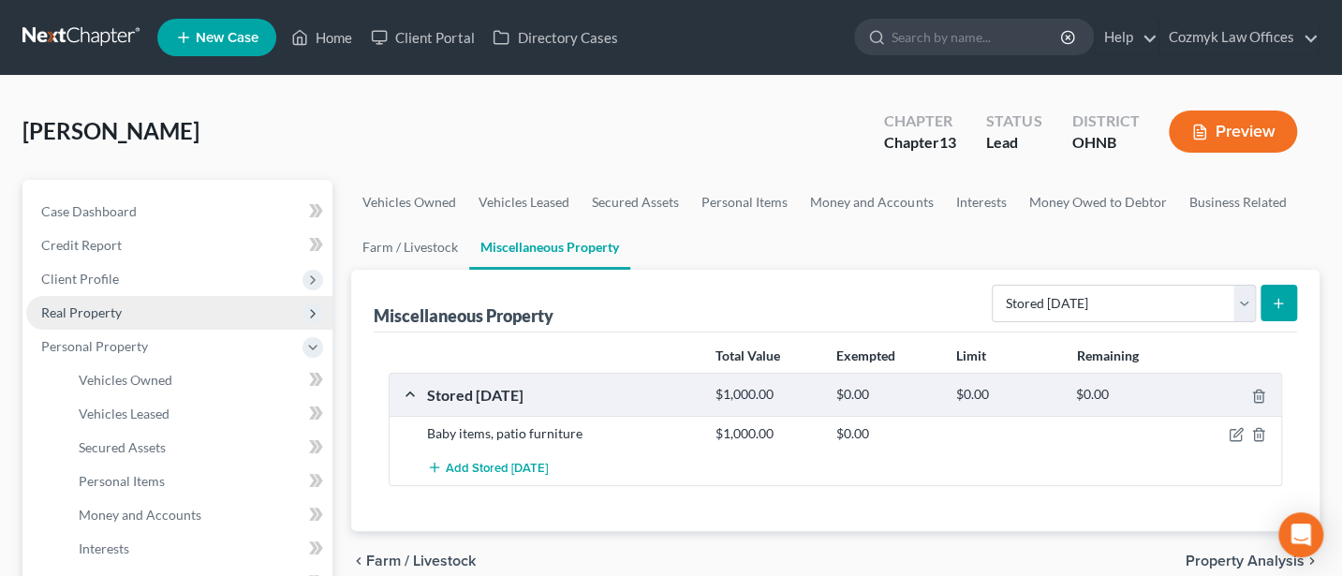
click at [95, 309] on span "Real Property" at bounding box center [81, 312] width 81 height 16
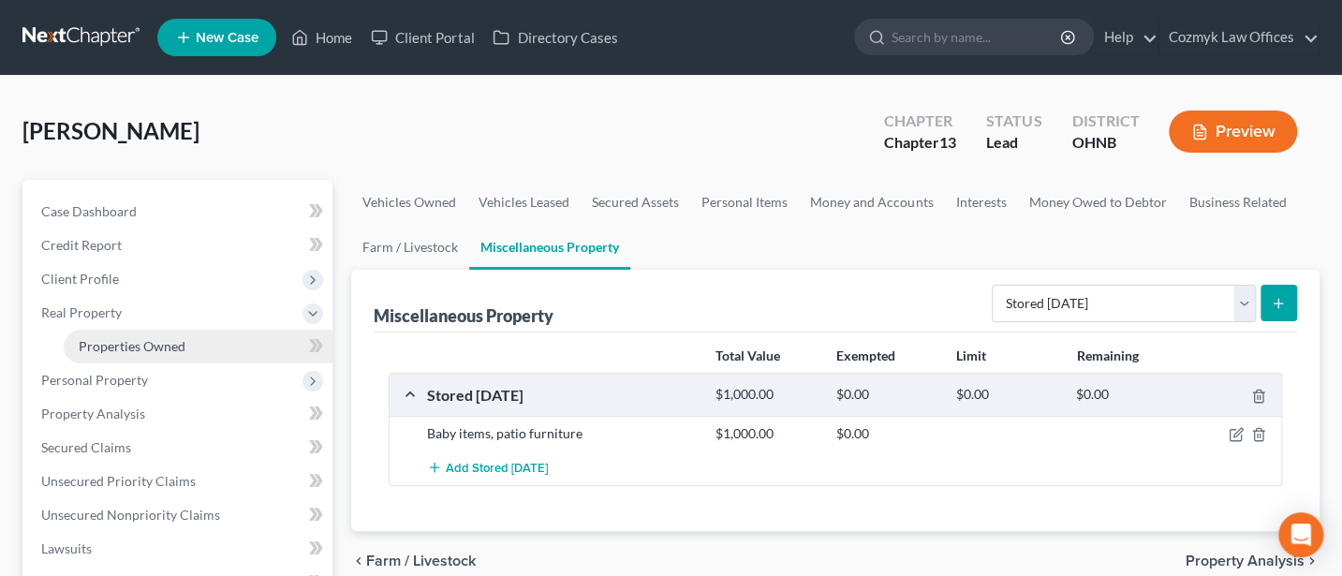
click at [134, 340] on span "Properties Owned" at bounding box center [132, 346] width 107 height 16
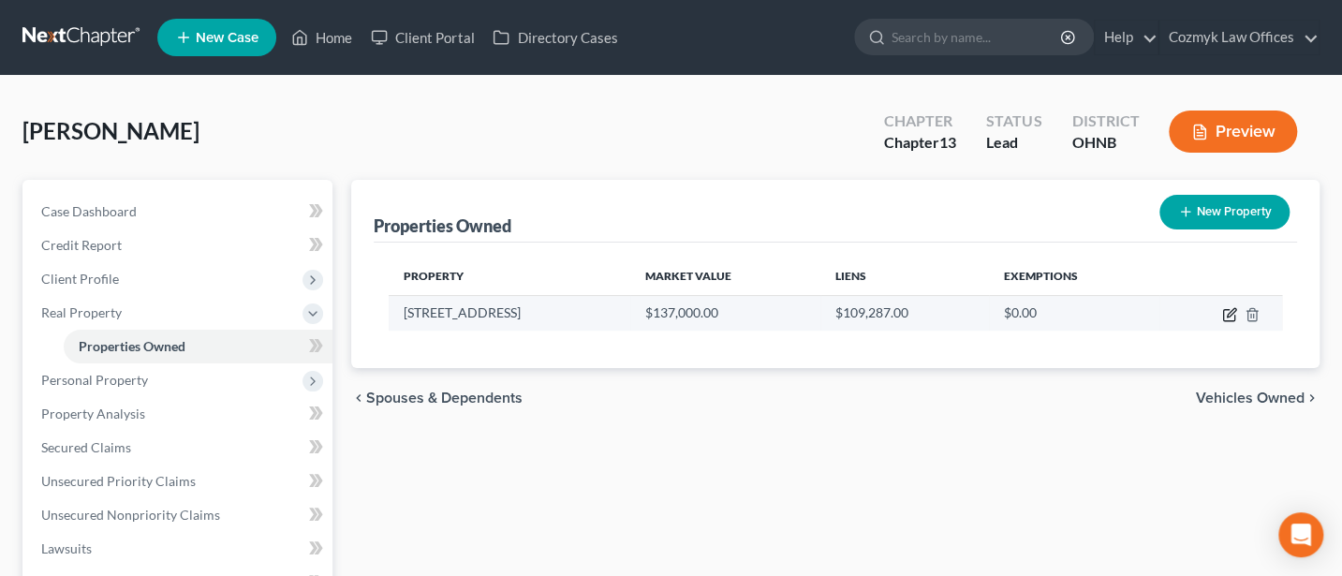
click at [1229, 316] on icon "button" at bounding box center [1229, 314] width 15 height 15
select select "36"
select select "0"
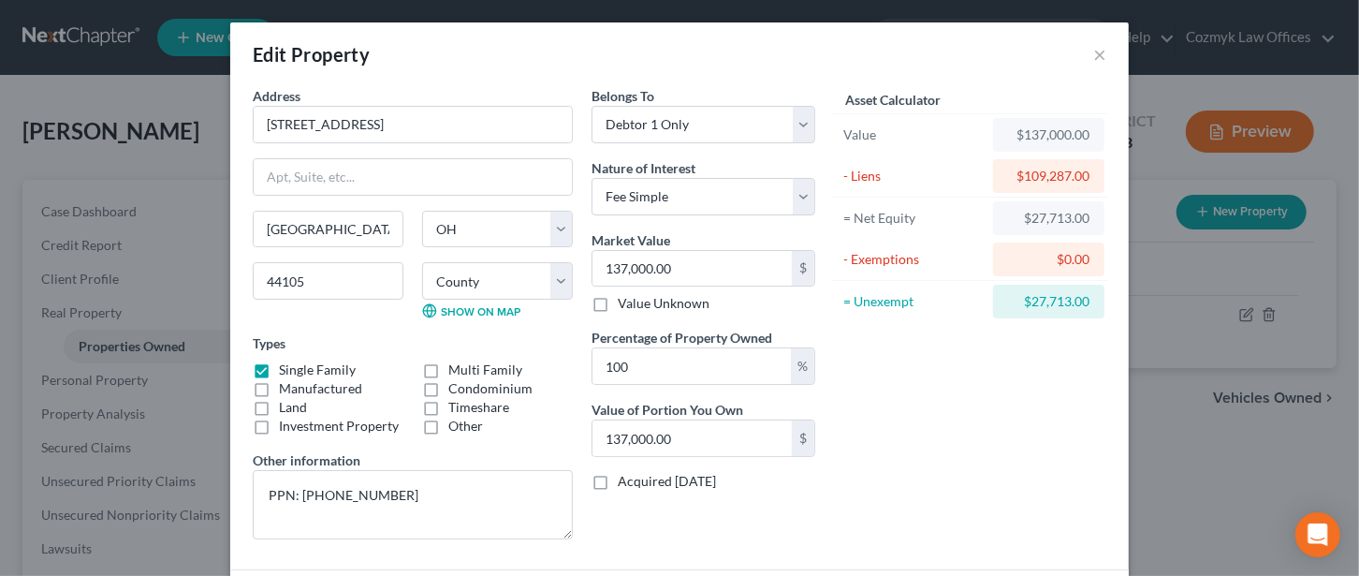
scroll to position [144, 0]
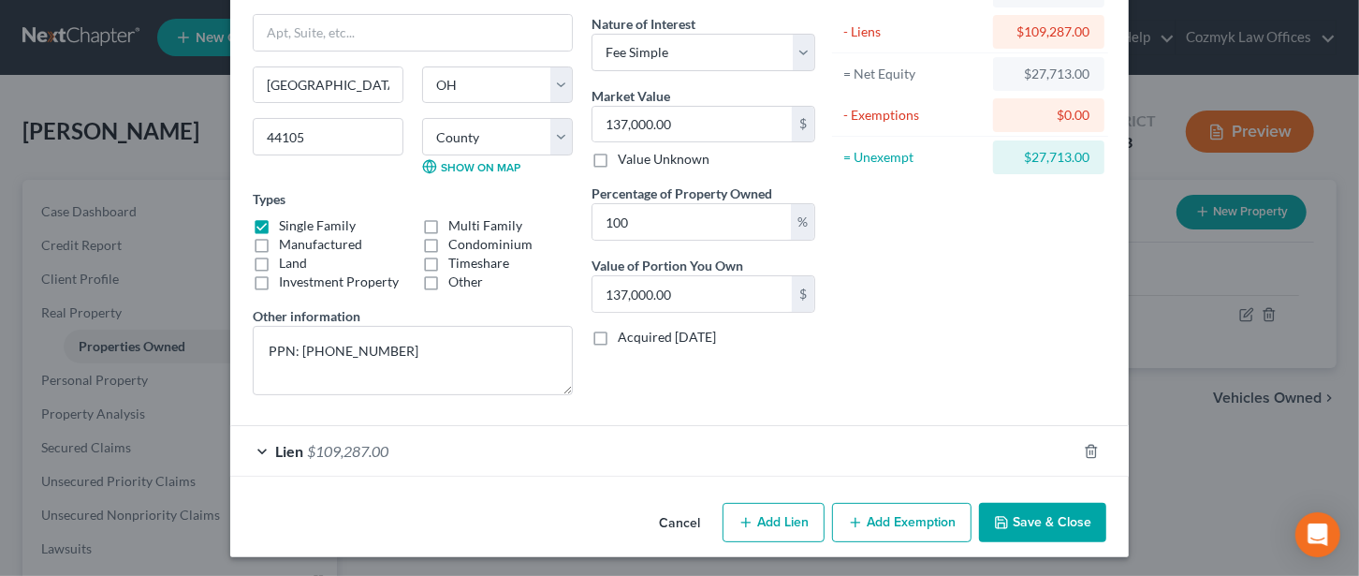
click at [911, 521] on button "Add Exemption" at bounding box center [901, 522] width 139 height 39
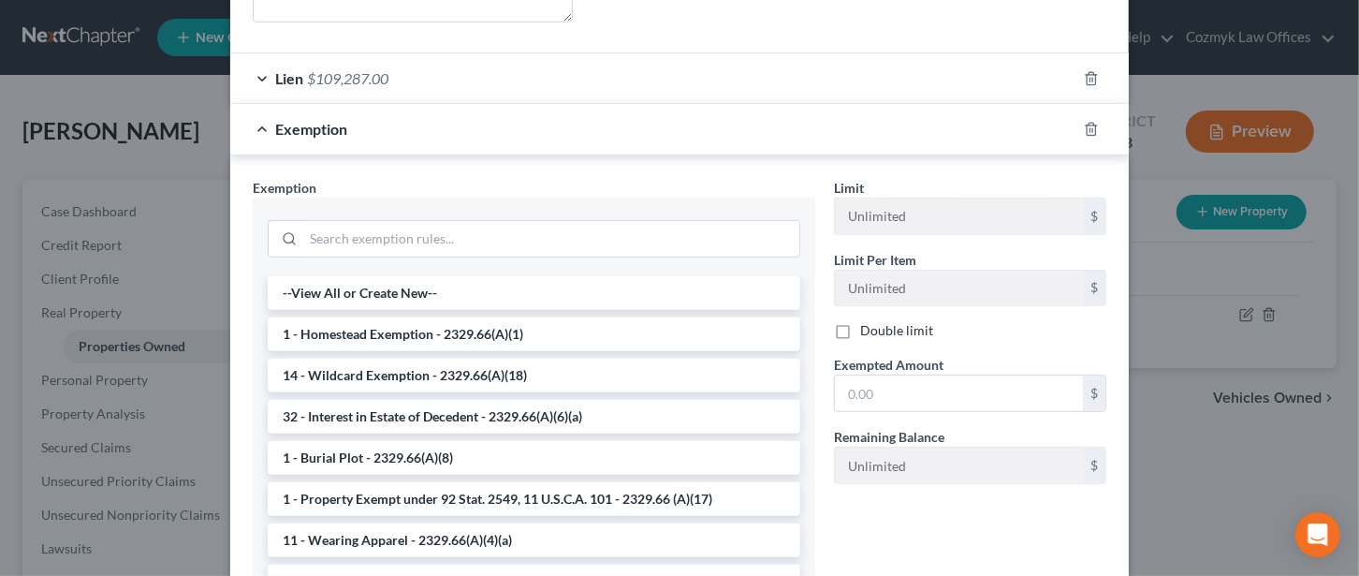
scroll to position [644, 0]
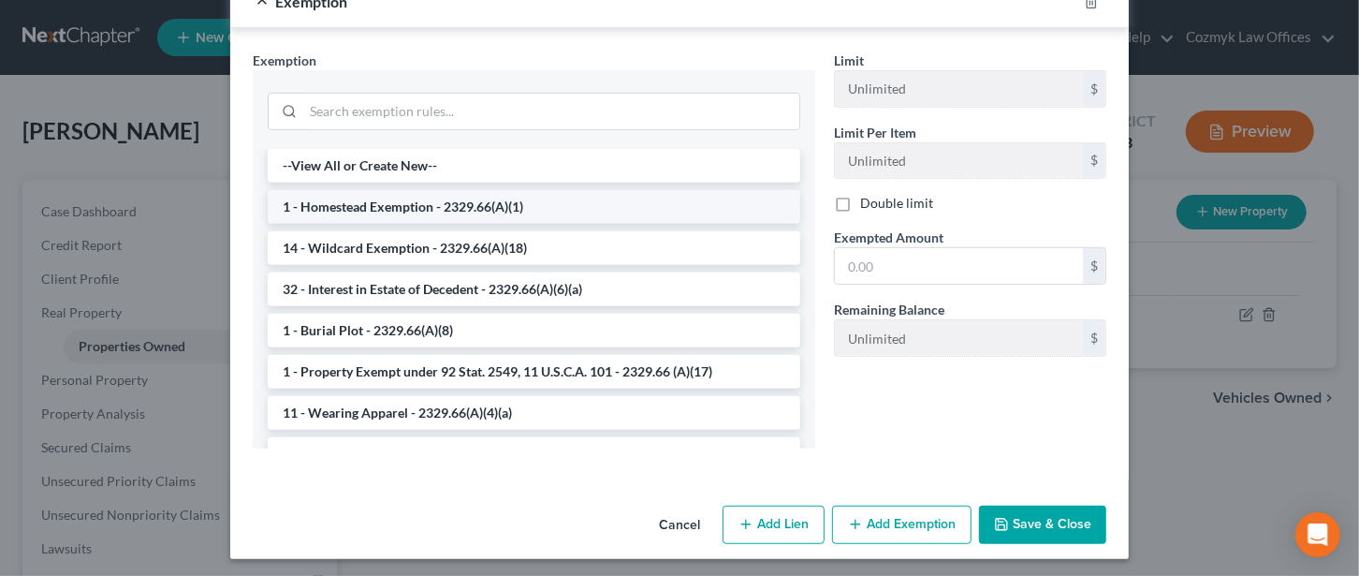
click at [391, 195] on li "1 - Homestead Exemption - 2329.66(A)(1)" at bounding box center [534, 207] width 533 height 34
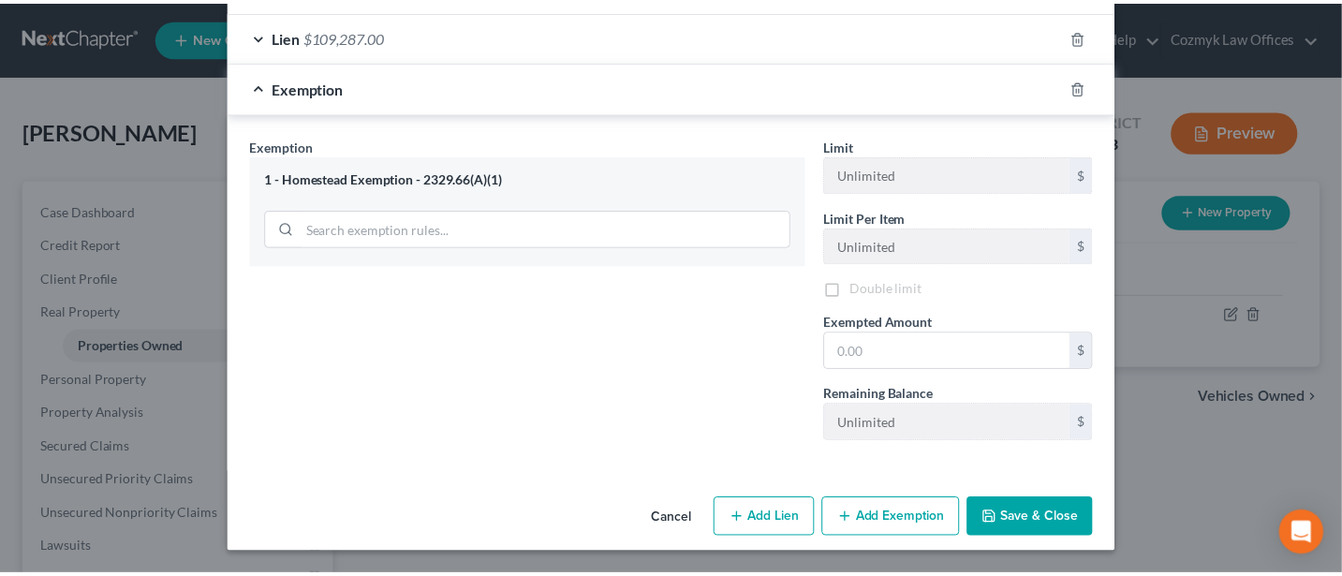
scroll to position [555, 0]
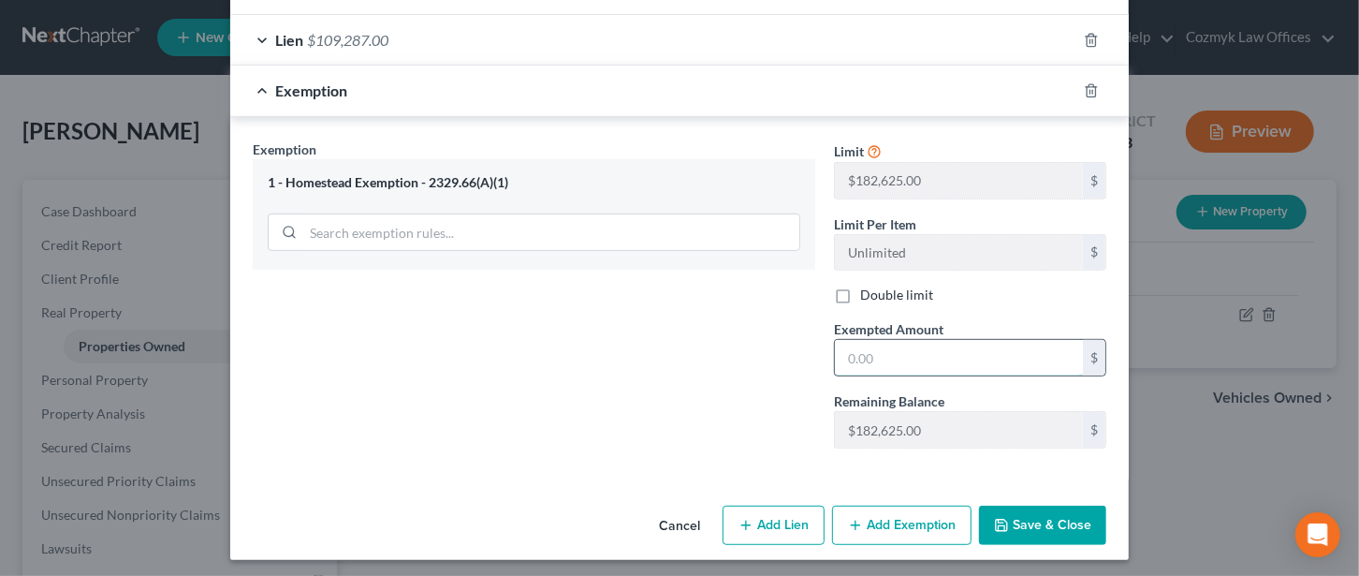
click at [850, 345] on input "text" at bounding box center [959, 358] width 248 height 36
type input "8"
type input "182,625"
click at [1072, 522] on button "Save & Close" at bounding box center [1042, 525] width 127 height 39
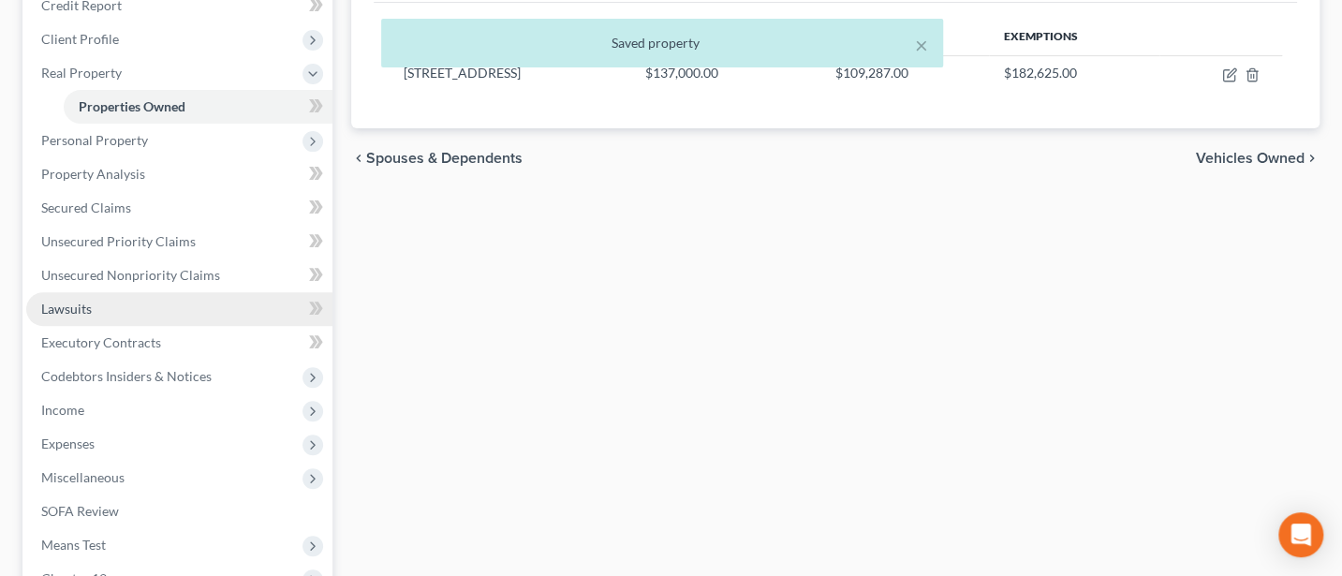
scroll to position [249, 0]
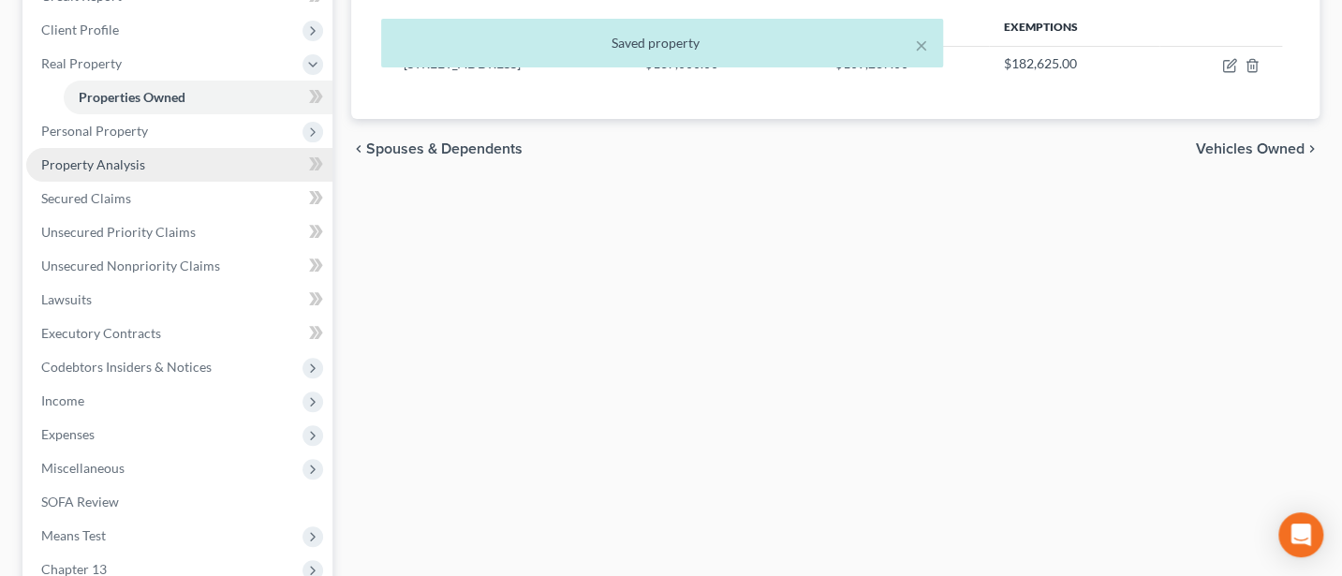
click at [107, 165] on span "Property Analysis" at bounding box center [93, 164] width 104 height 16
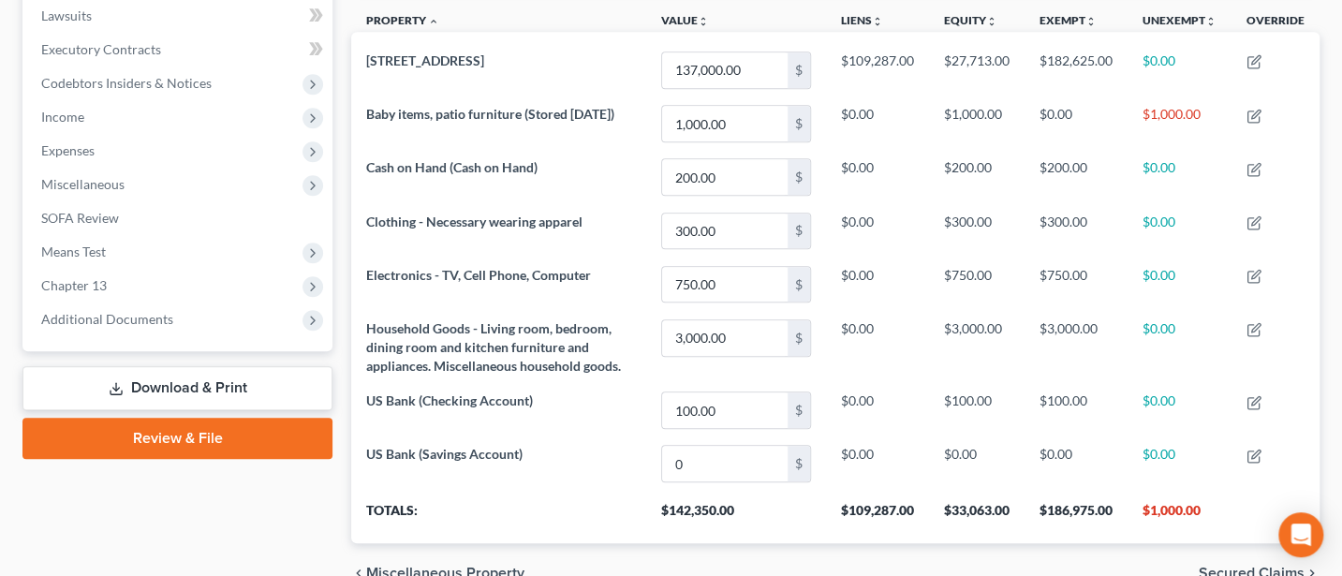
scroll to position [249, 0]
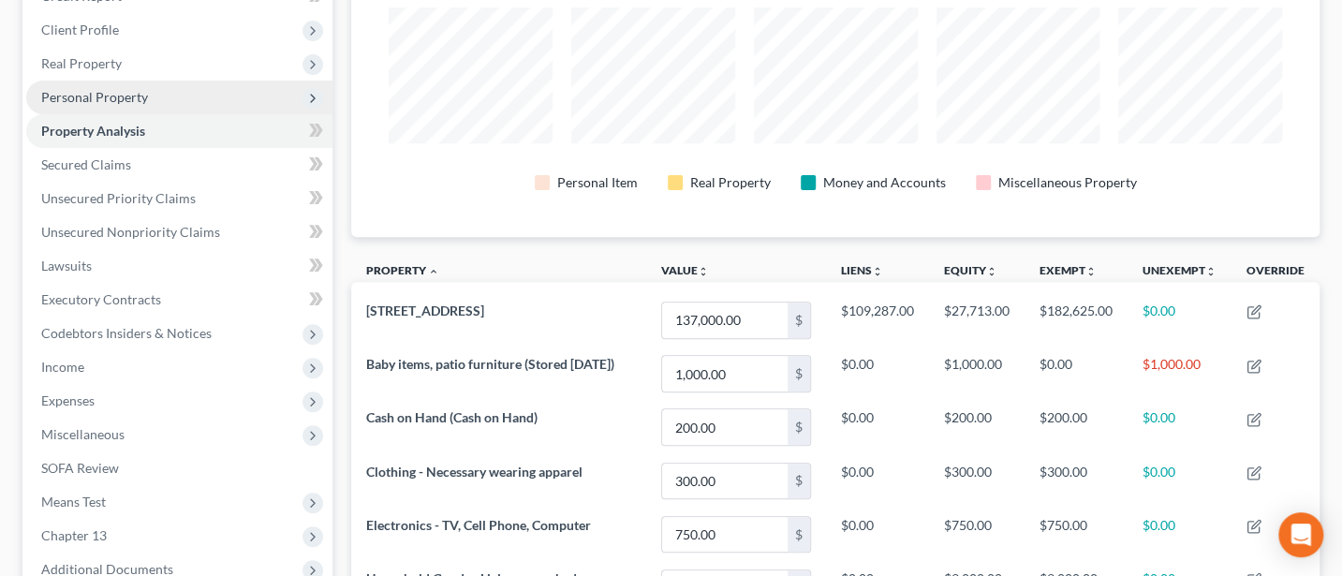
click at [125, 94] on span "Personal Property" at bounding box center [94, 97] width 107 height 16
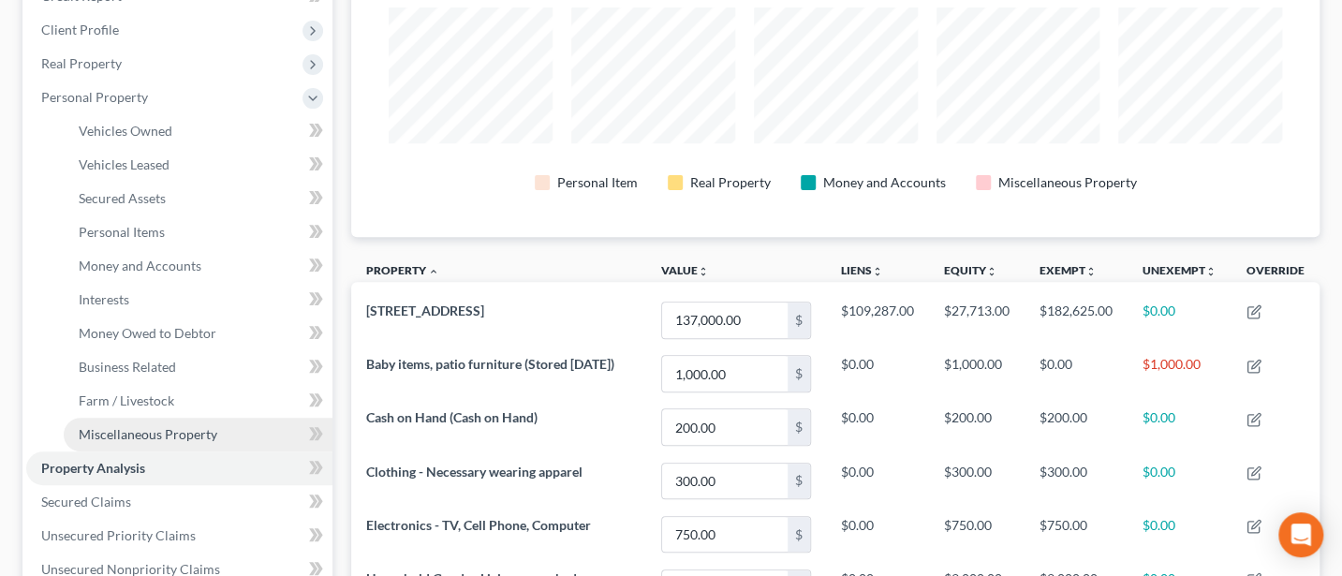
click at [140, 427] on span "Miscellaneous Property" at bounding box center [148, 434] width 139 height 16
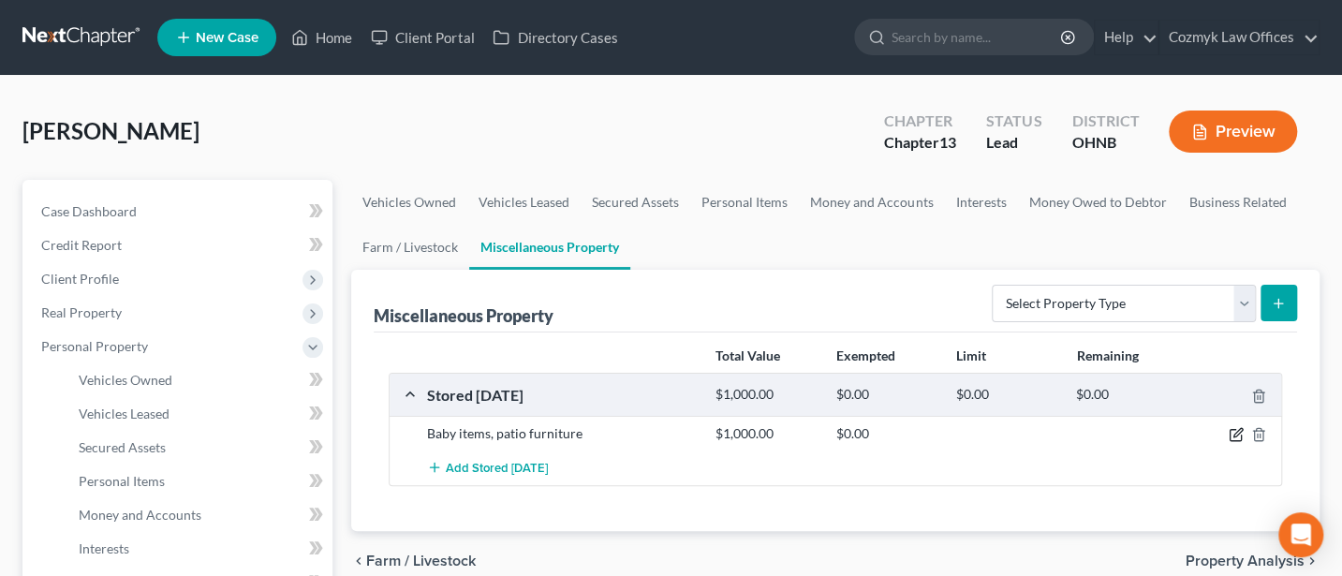
click at [1232, 430] on icon "button" at bounding box center [1235, 434] width 15 height 15
select select "36"
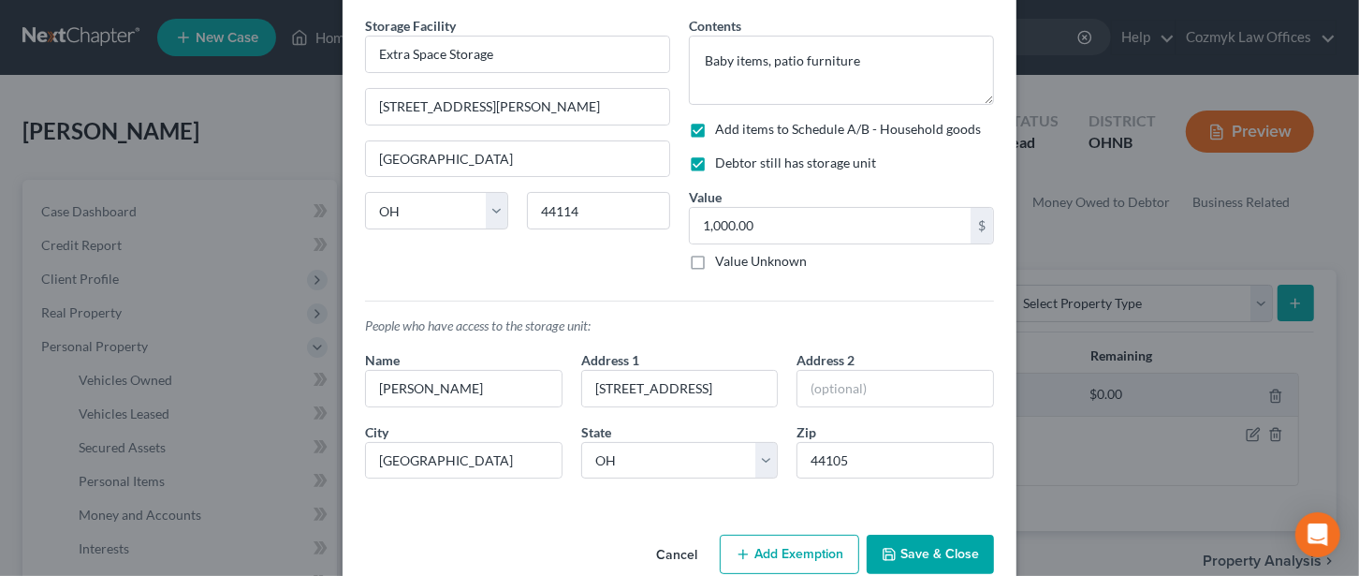
scroll to position [103, 0]
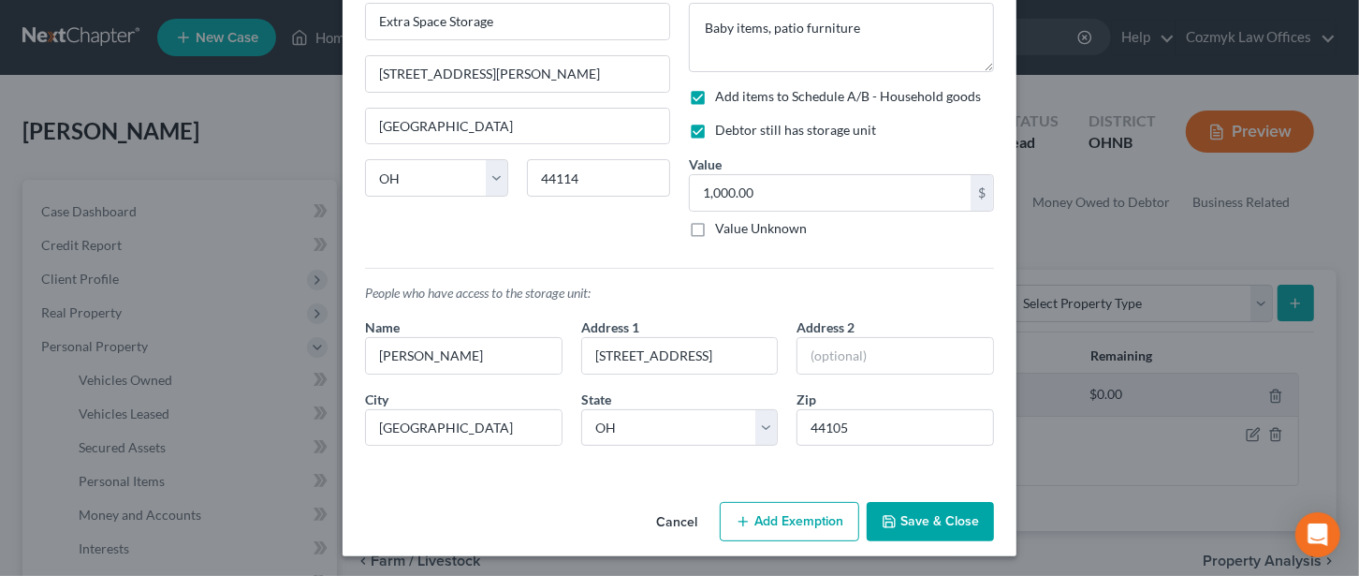
click at [789, 506] on button "Add Exemption" at bounding box center [789, 521] width 139 height 39
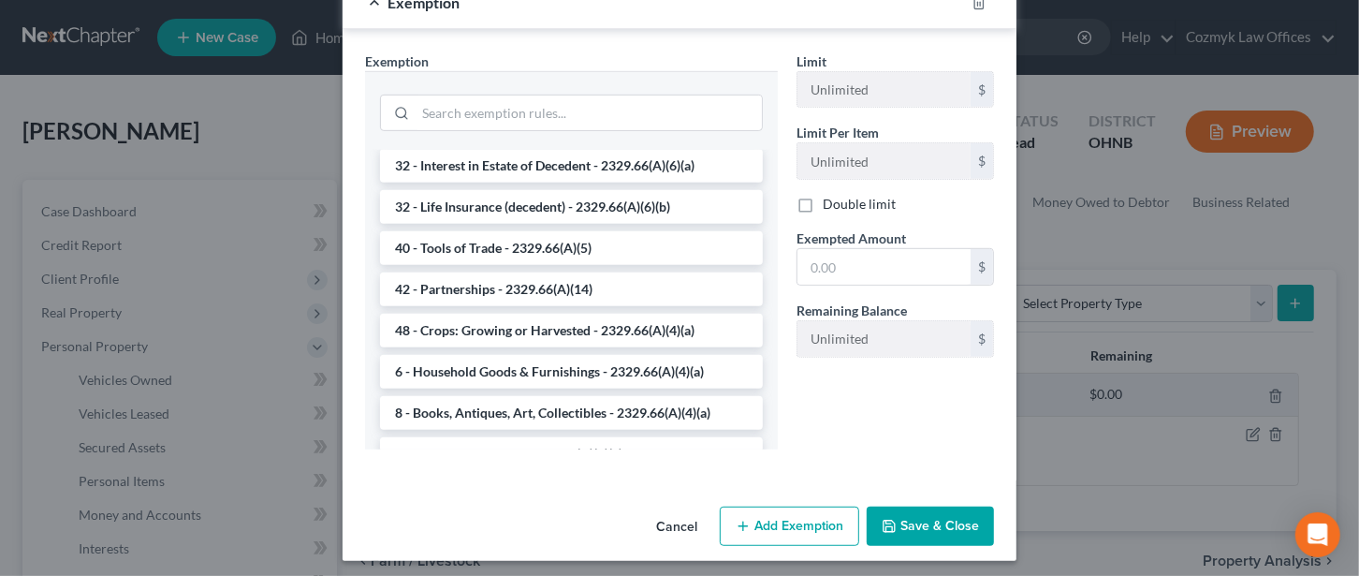
scroll to position [2324, 0]
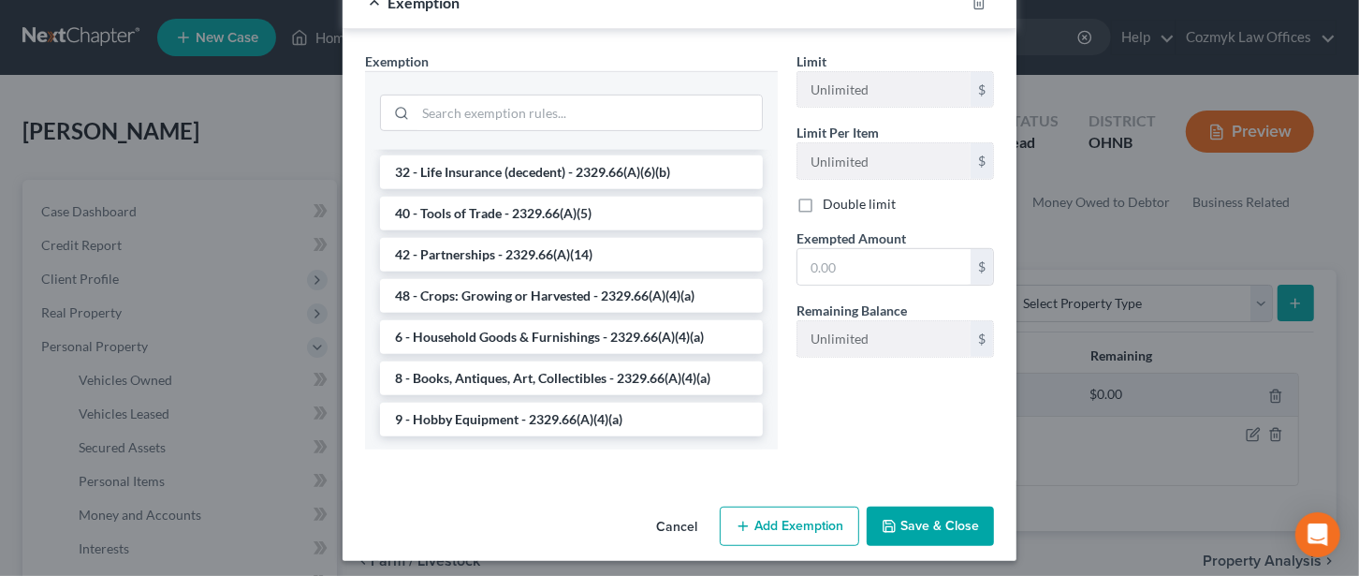
click at [510, 327] on li "6 - Household Goods & Furnishings - 2329.66(A)(4)(a)" at bounding box center [571, 337] width 383 height 34
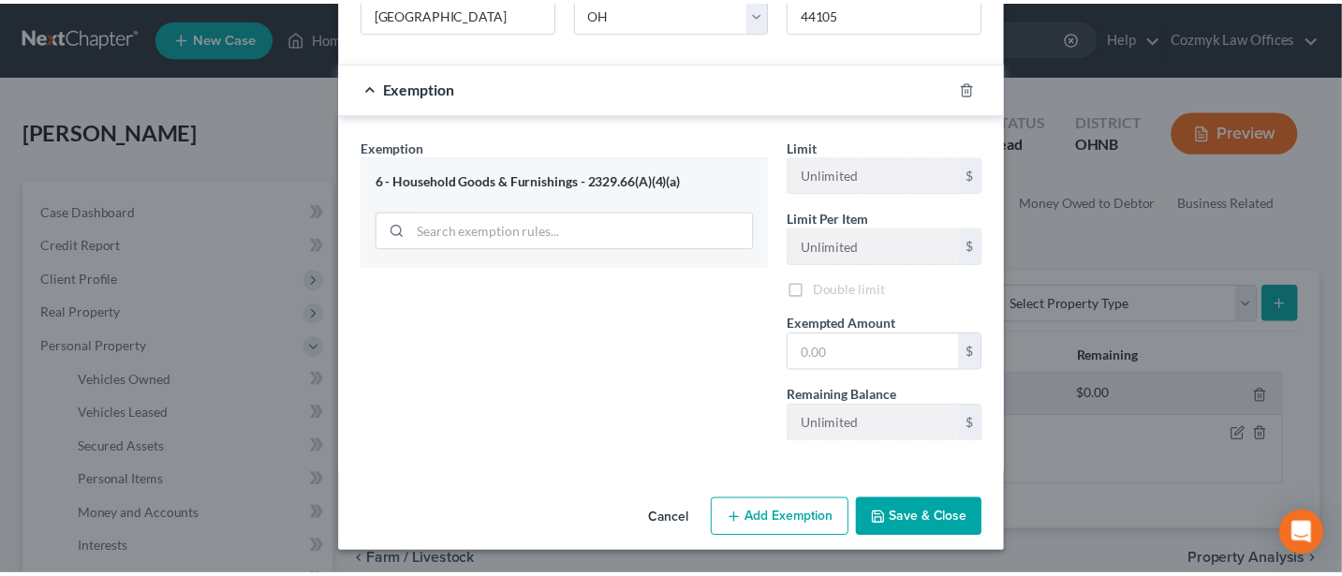
scroll to position [515, 0]
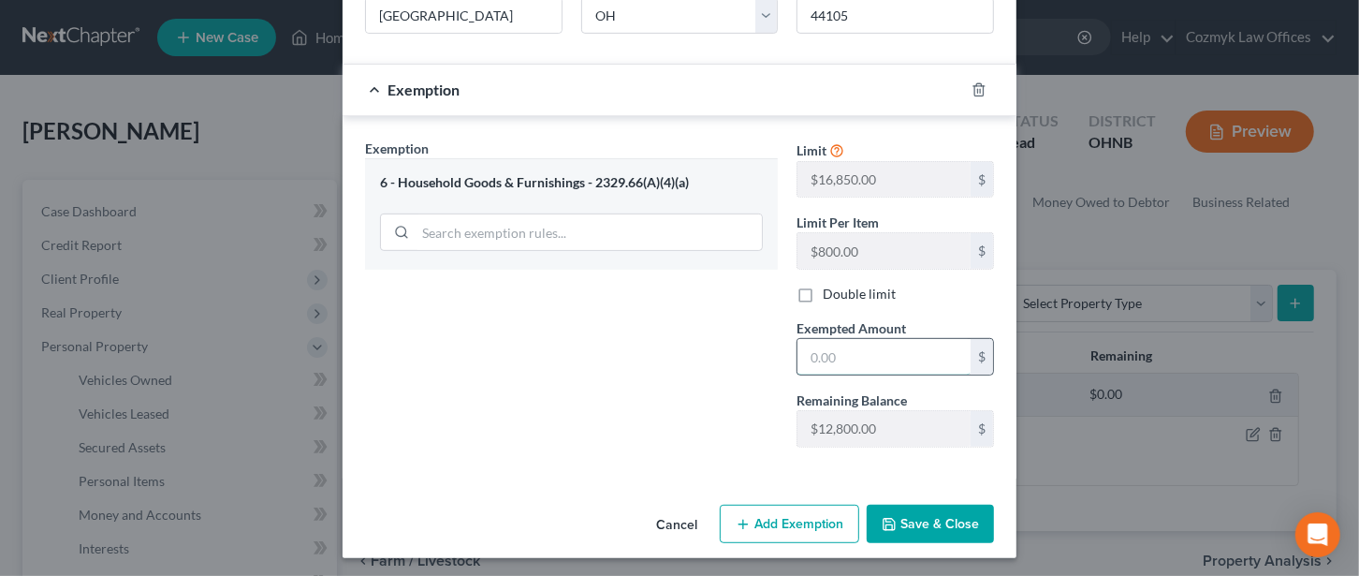
click at [829, 346] on input "text" at bounding box center [884, 357] width 173 height 36
type input "1,000"
click at [932, 521] on button "Save & Close" at bounding box center [930, 524] width 127 height 39
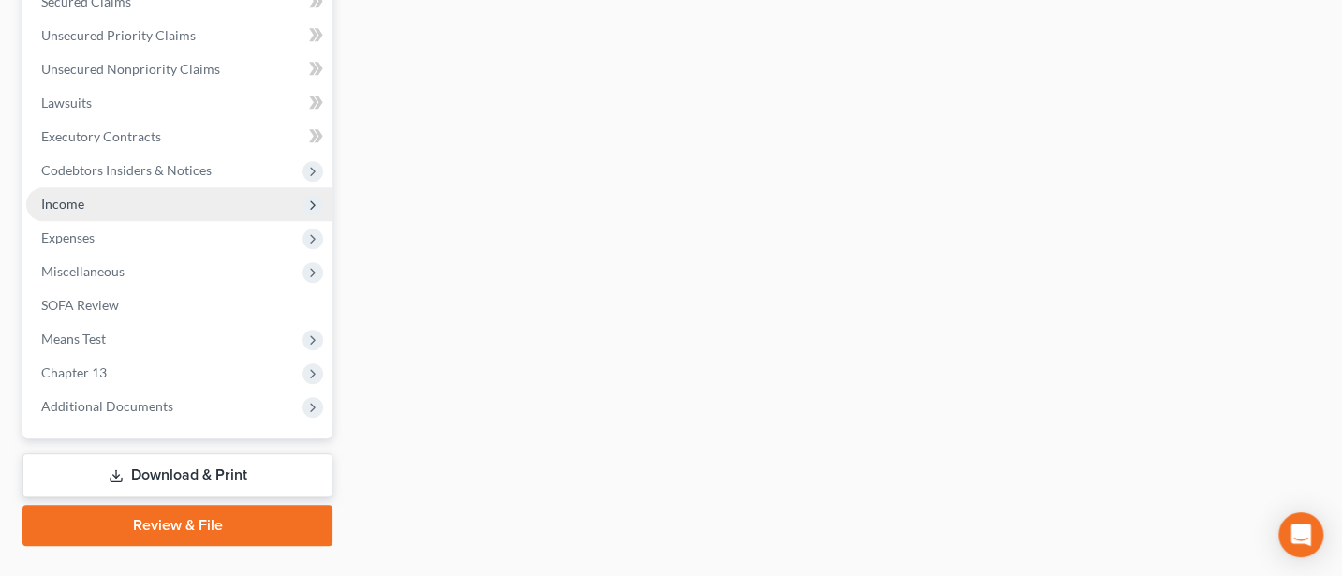
scroll to position [499, 0]
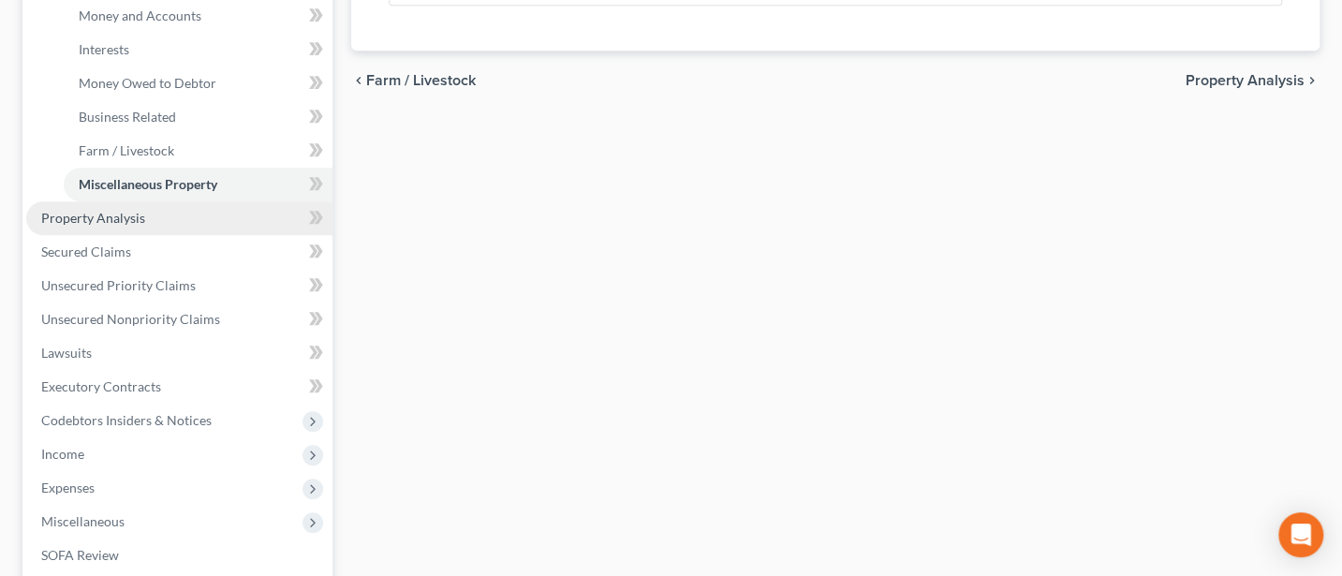
click at [112, 222] on span "Property Analysis" at bounding box center [93, 218] width 104 height 16
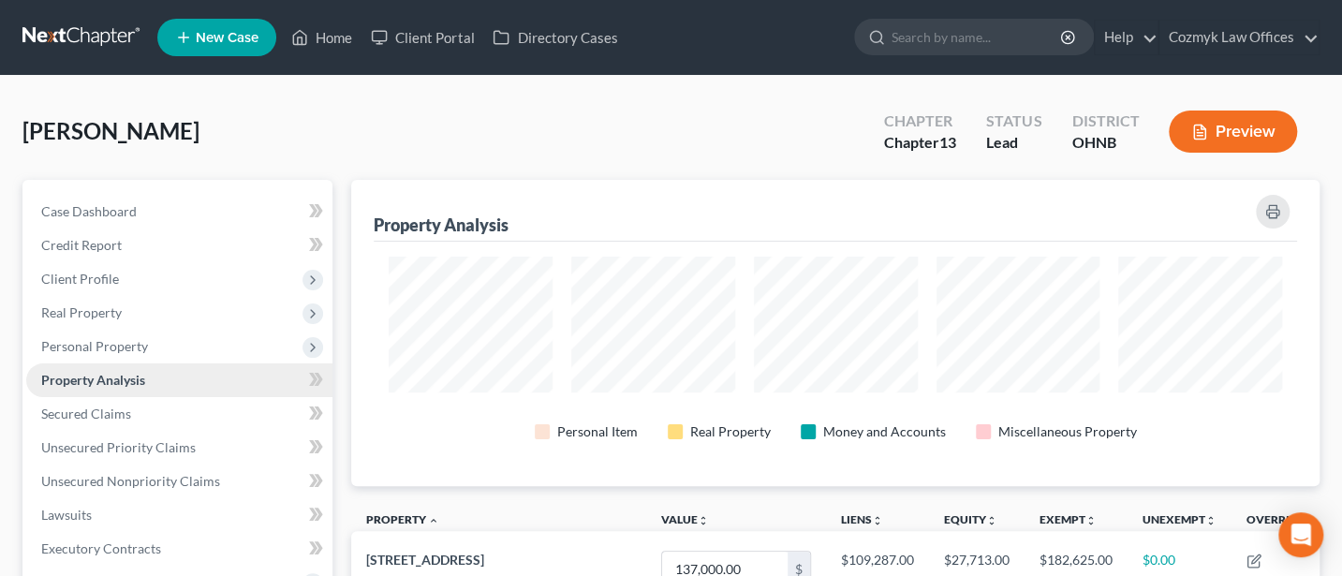
scroll to position [935877, 935214]
click at [98, 279] on span "Client Profile" at bounding box center [80, 279] width 78 height 16
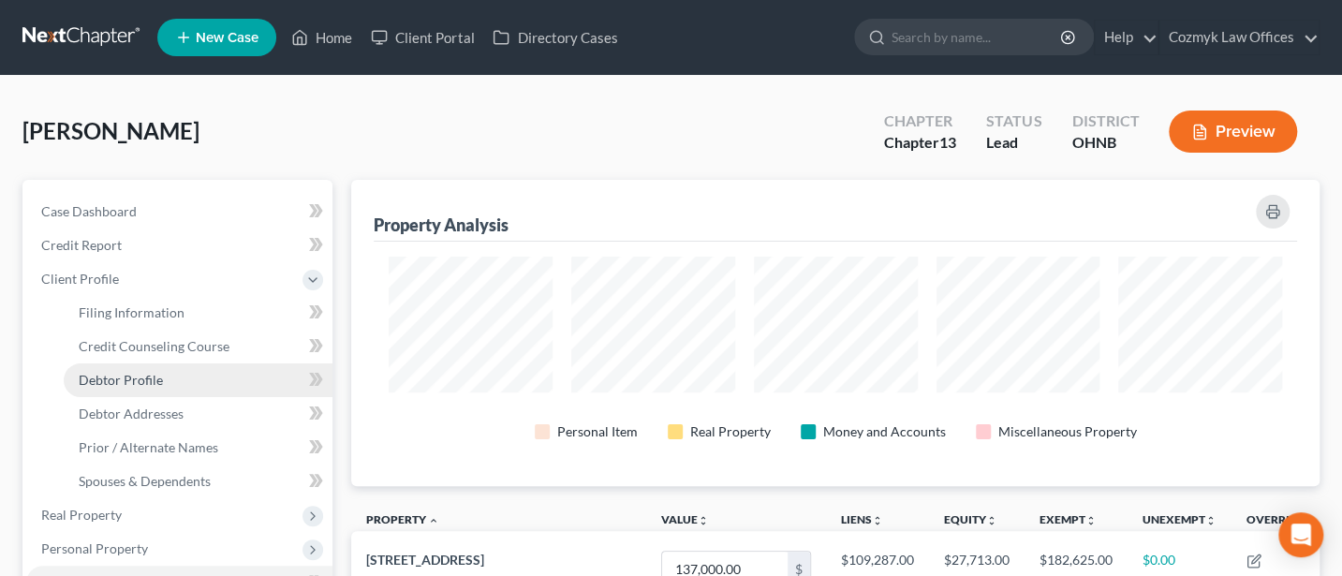
click at [171, 371] on link "Debtor Profile" at bounding box center [198, 380] width 269 height 34
select select "0"
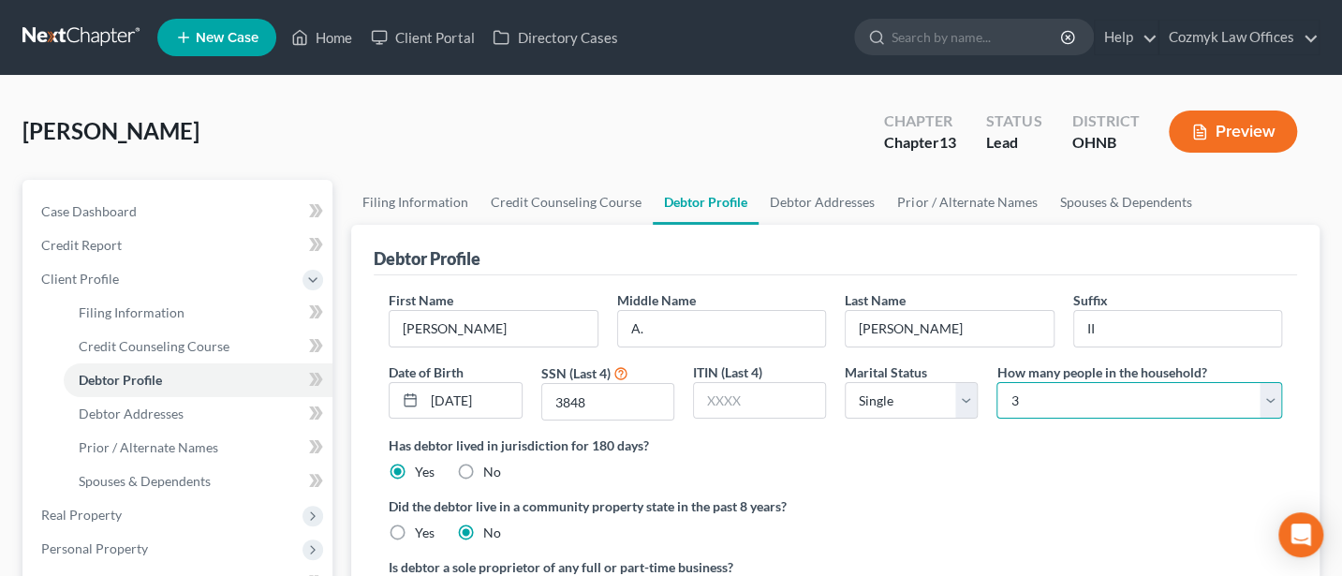
click at [1083, 391] on select "Select 1 2 3 4 5 6 7 8 9 10 11 12 13 14 15 16 17 18 19 20" at bounding box center [1139, 400] width 286 height 37
select select "1"
click at [996, 382] on select "Select 1 2 3 4 5 6 7 8 9 10 11 12 13 14 15 16 17 18 19 20" at bounding box center [1139, 400] width 286 height 37
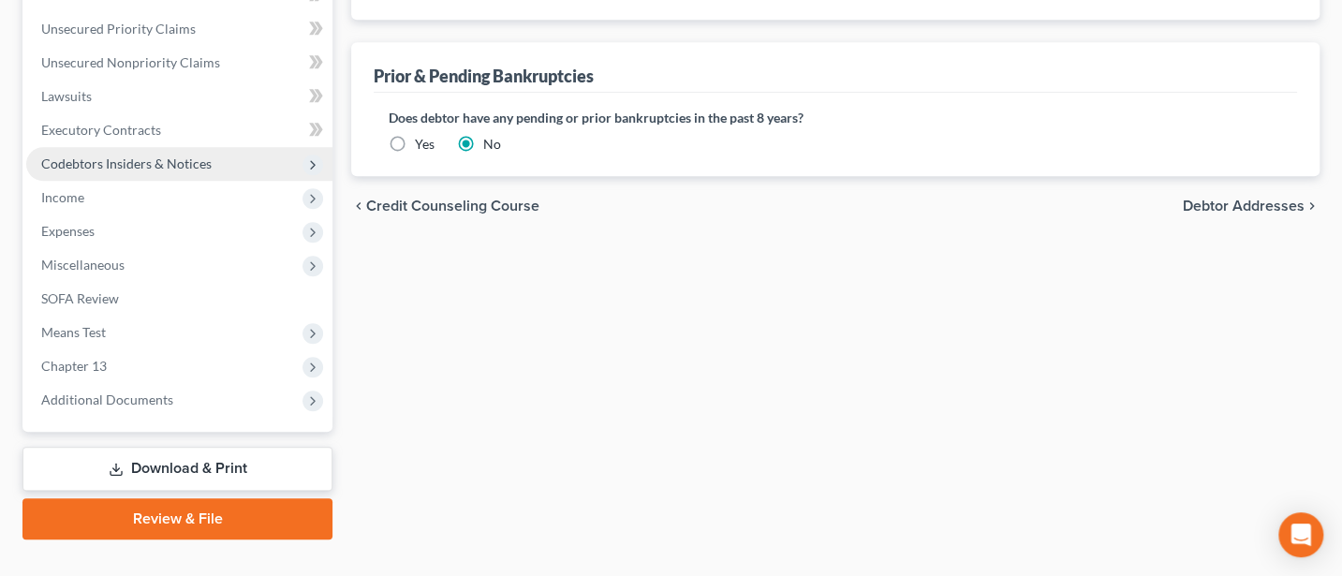
scroll to position [653, 0]
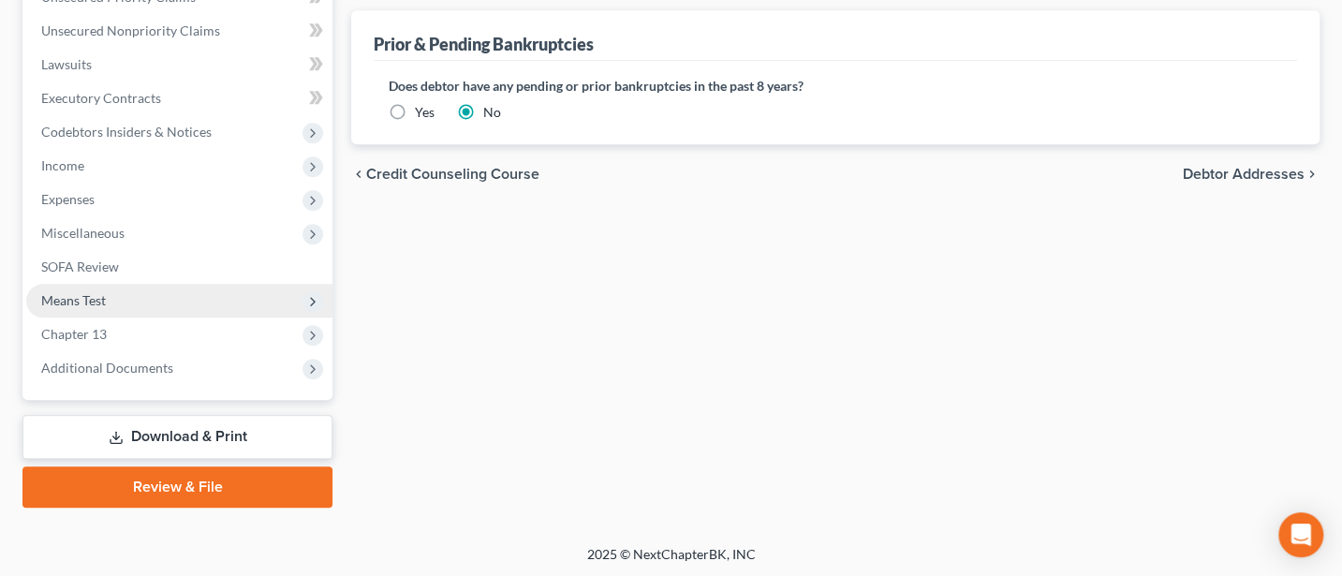
click at [72, 301] on span "Means Test" at bounding box center [73, 300] width 65 height 16
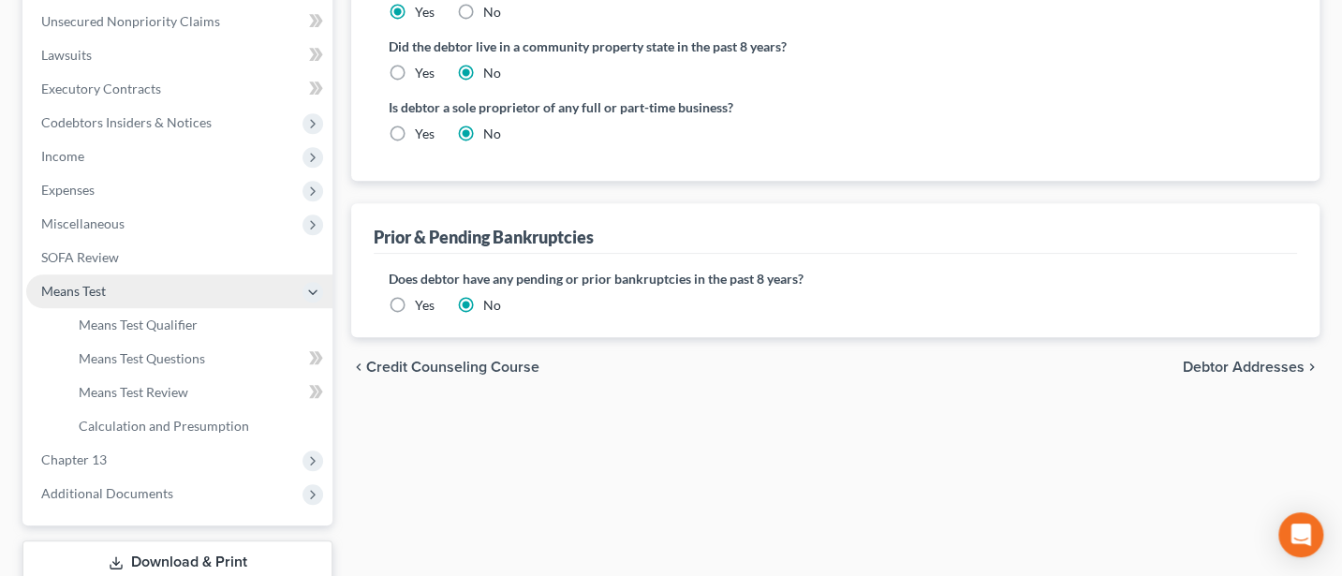
scroll to position [451, 0]
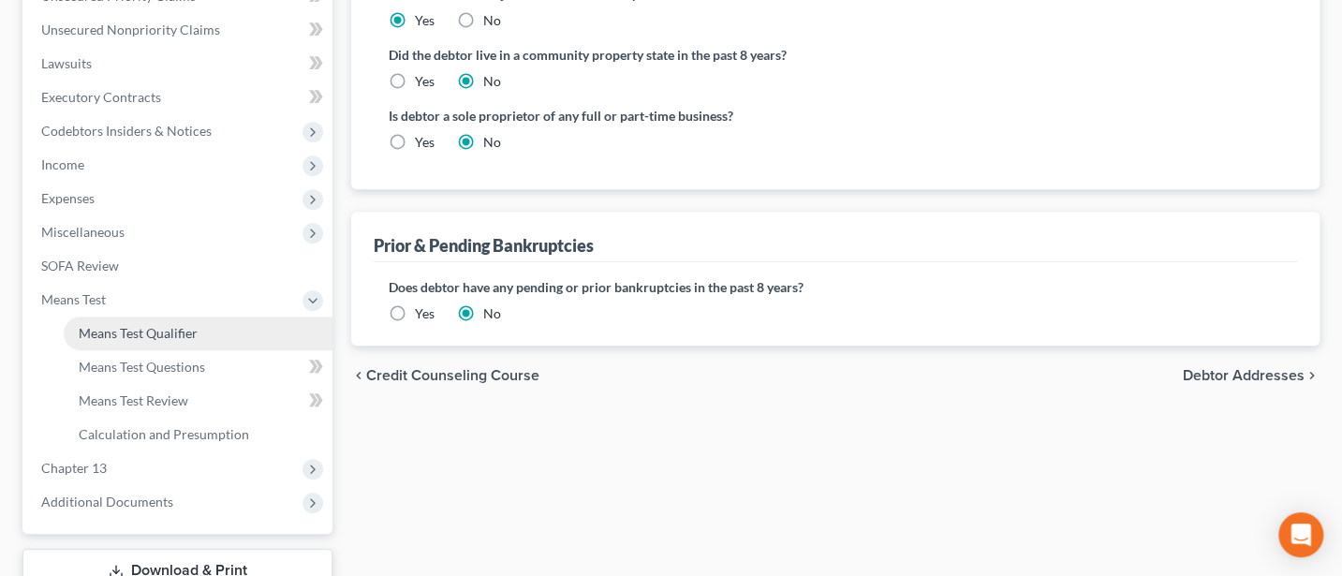
click at [160, 327] on span "Means Test Qualifier" at bounding box center [138, 333] width 119 height 16
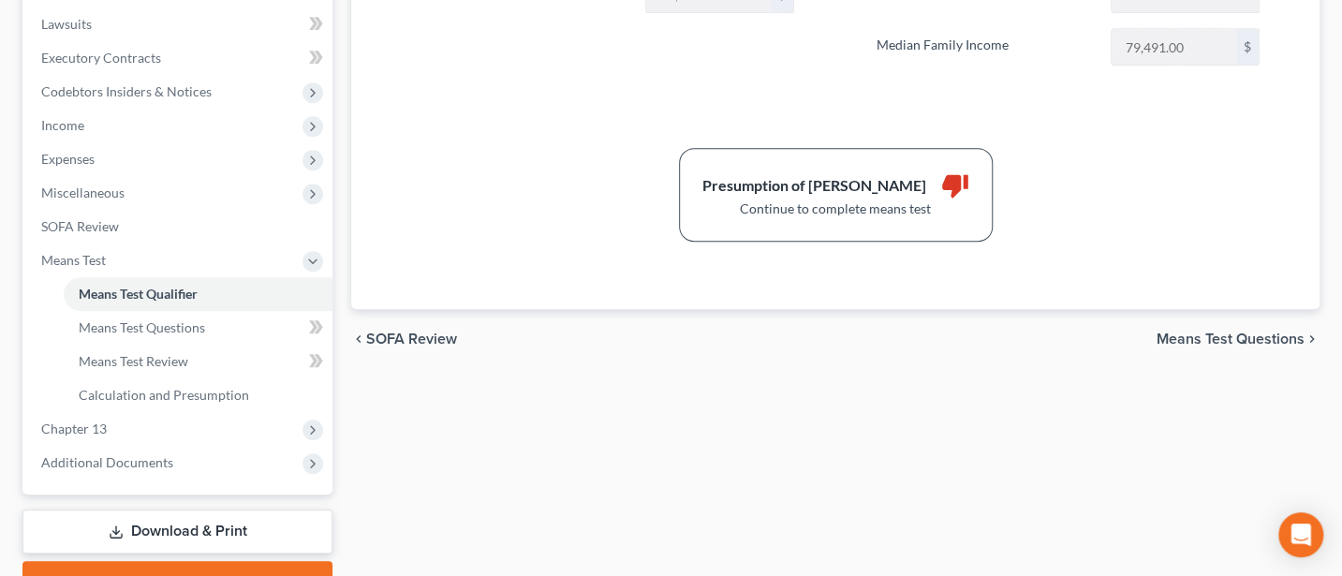
scroll to position [499, 0]
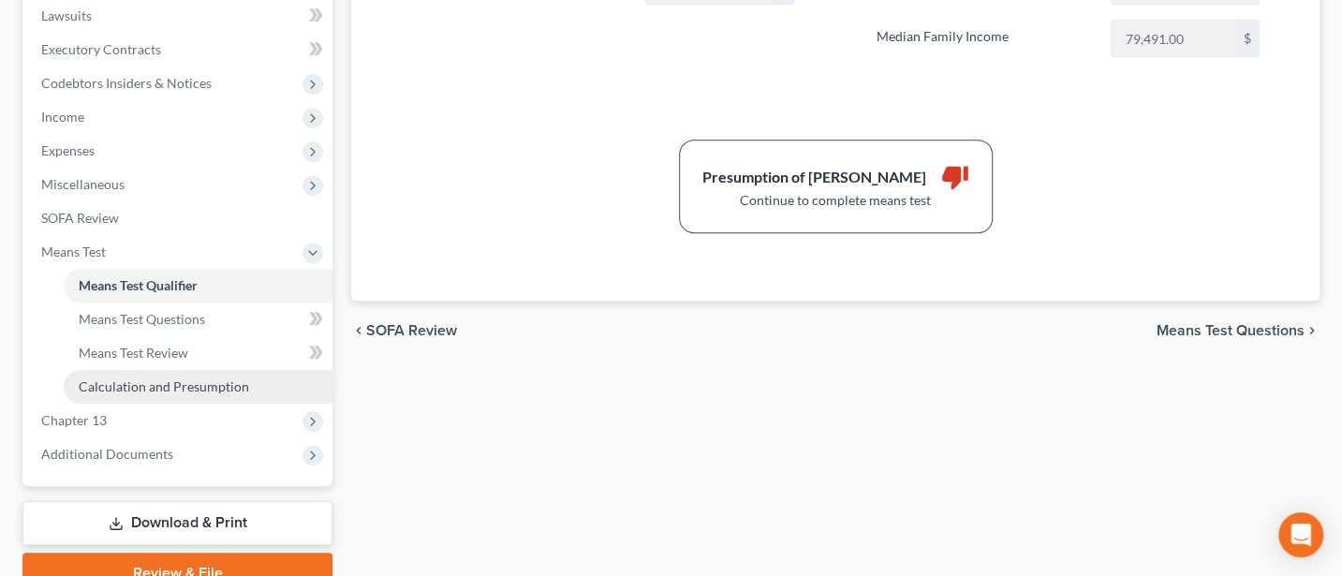
click at [182, 378] on span "Calculation and Presumption" at bounding box center [164, 386] width 170 height 16
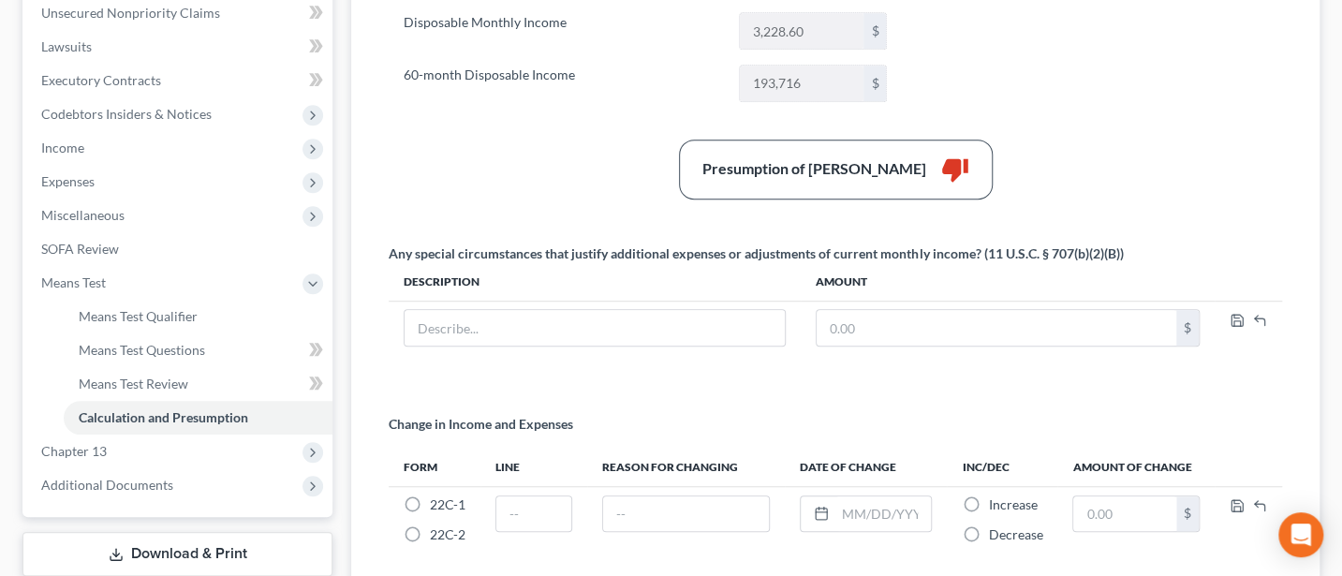
scroll to position [499, 0]
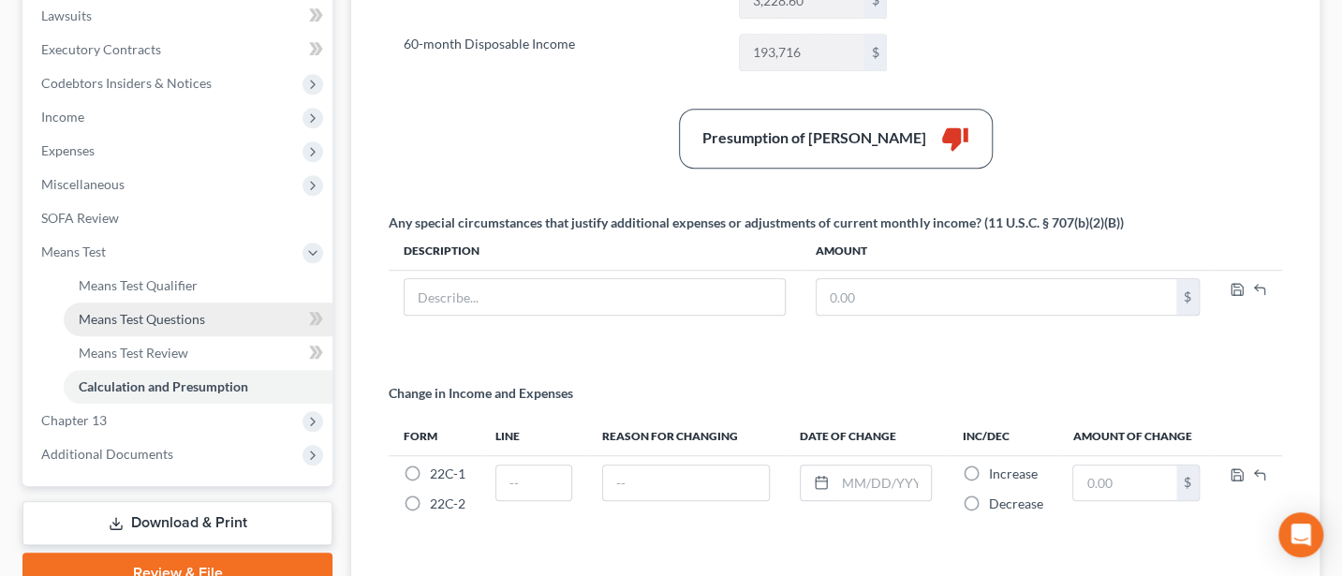
click at [147, 318] on span "Means Test Questions" at bounding box center [142, 319] width 126 height 16
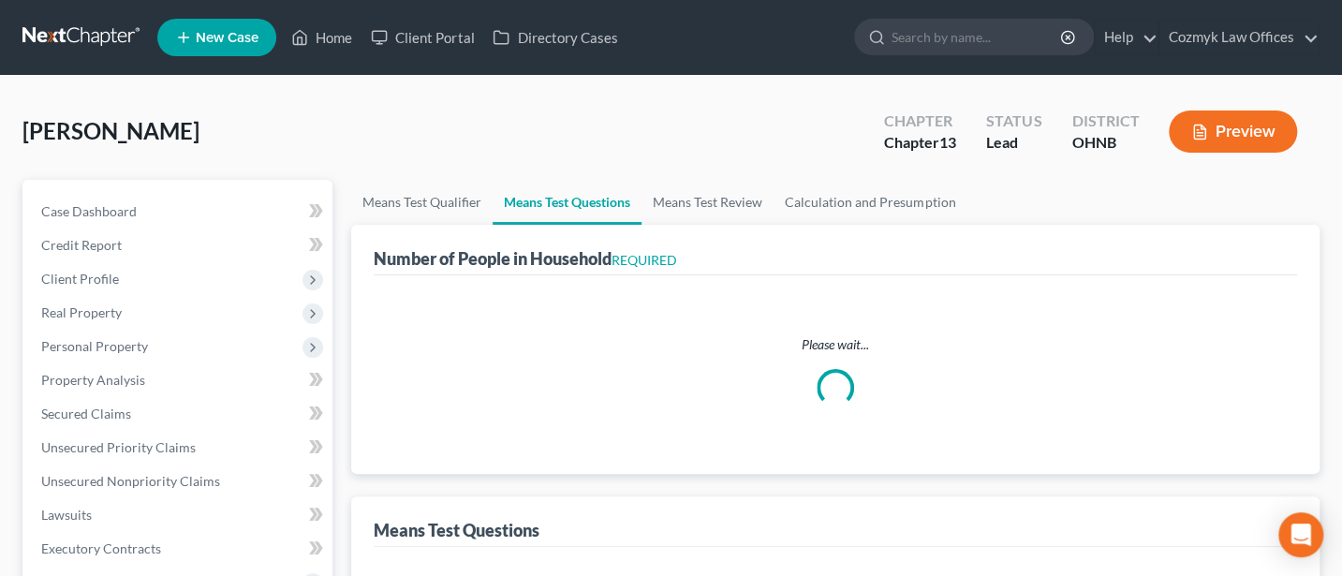
select select "0"
select select "60"
select select "0"
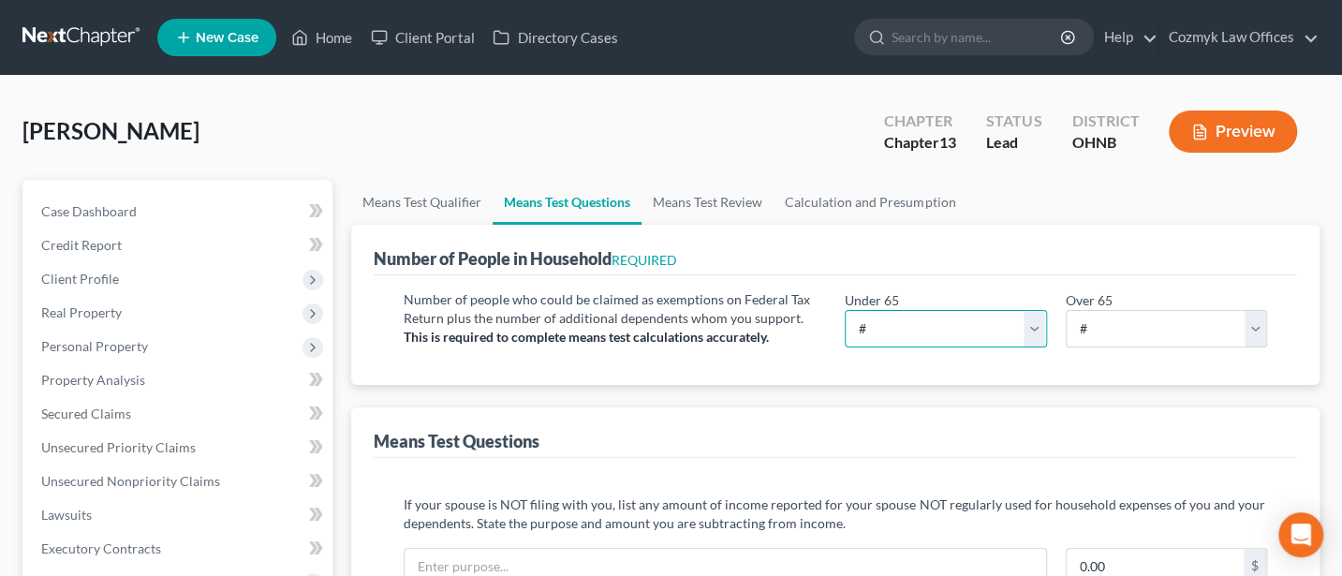
click at [969, 321] on select "# 0 1 2 3 4 5 6 7 8 9 10" at bounding box center [944, 328] width 201 height 37
select select "2"
click at [844, 310] on select "# 0 1 2 3 4 5 6 7 8 9 10" at bounding box center [944, 328] width 201 height 37
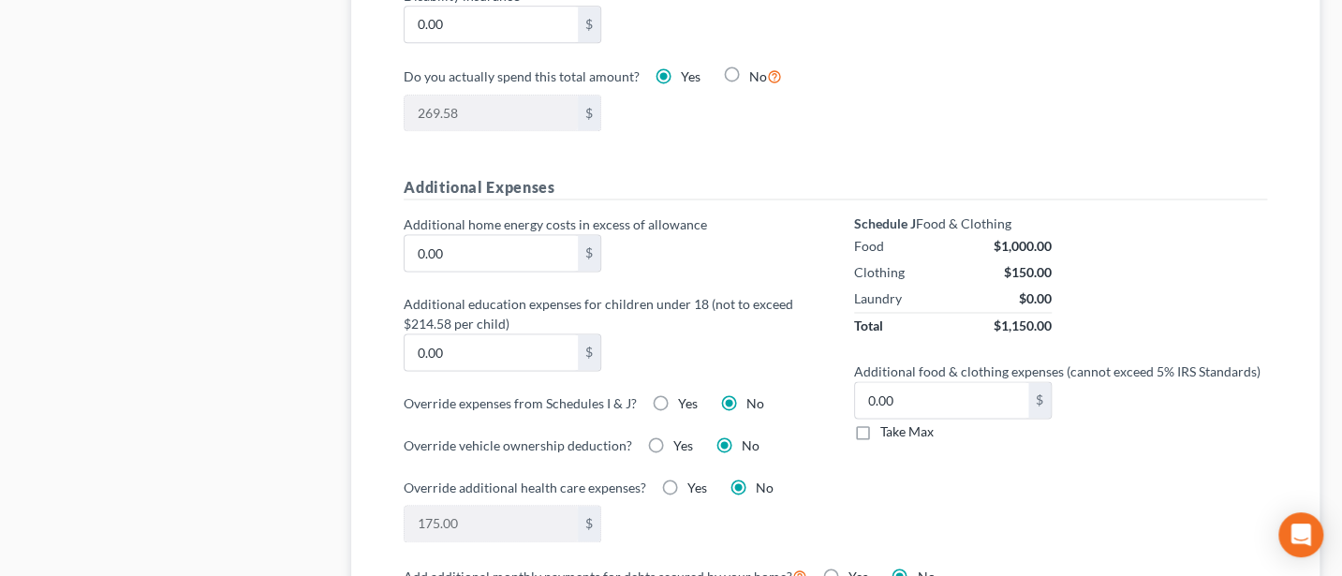
scroll to position [1248, 0]
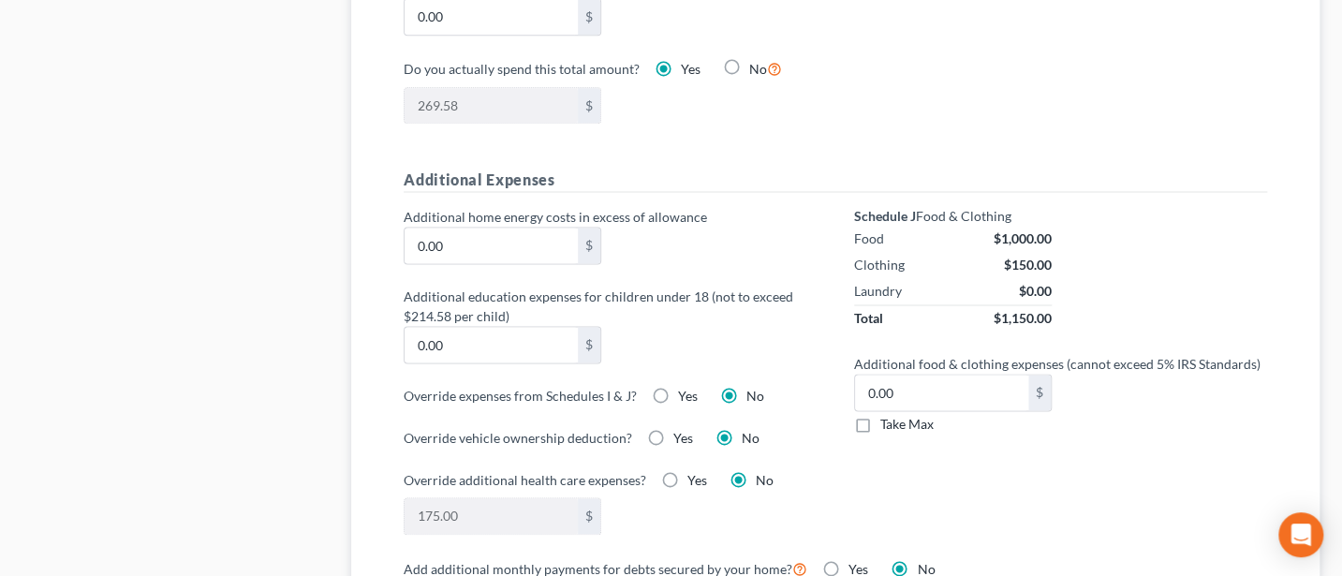
click at [880, 415] on label "Take Max" at bounding box center [906, 424] width 53 height 19
click at [888, 415] on input "Take Max" at bounding box center [894, 421] width 12 height 12
checkbox input "true"
type input "52.00"
click at [447, 336] on input "0.00" at bounding box center [490, 345] width 172 height 36
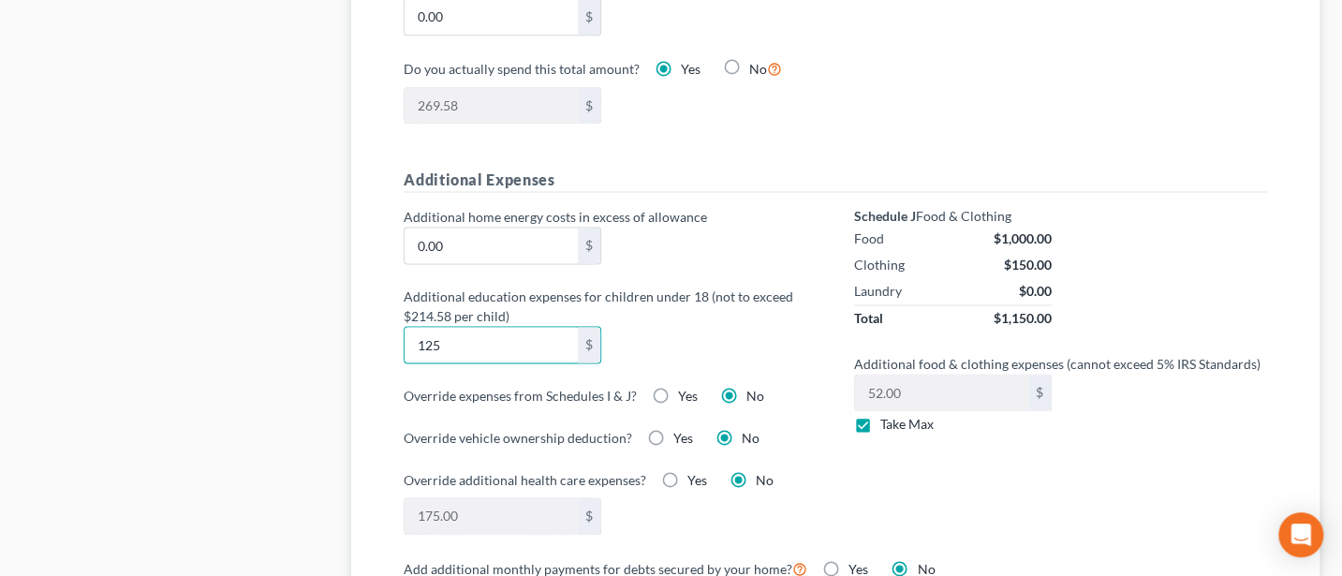
type input "125"
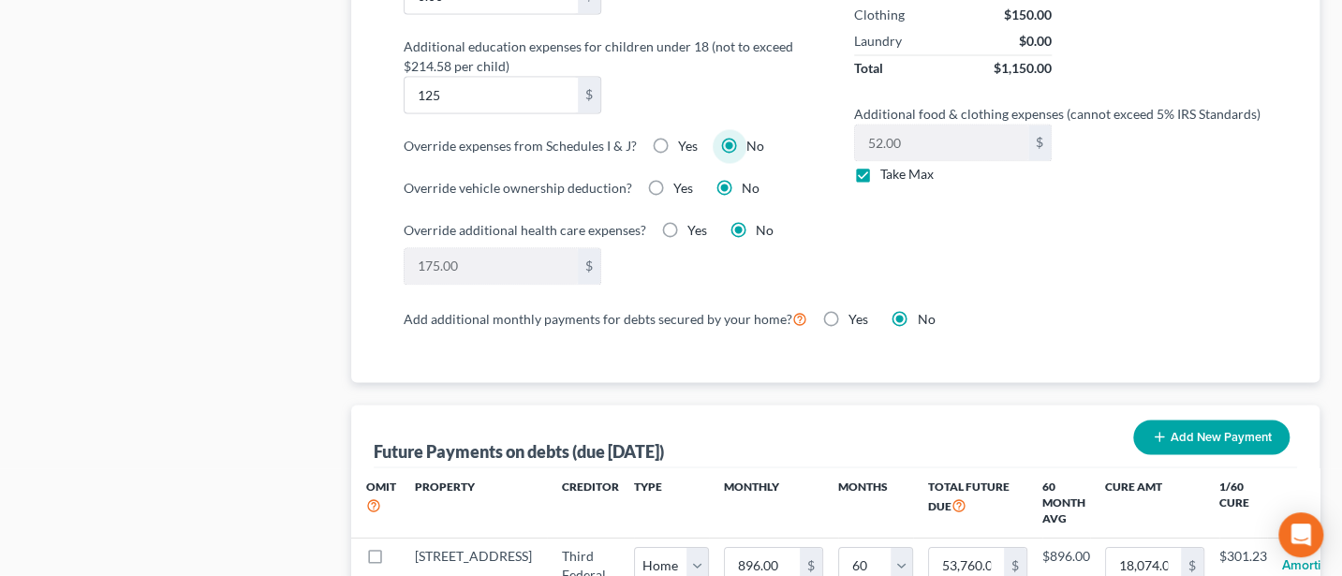
scroll to position [1747, 0]
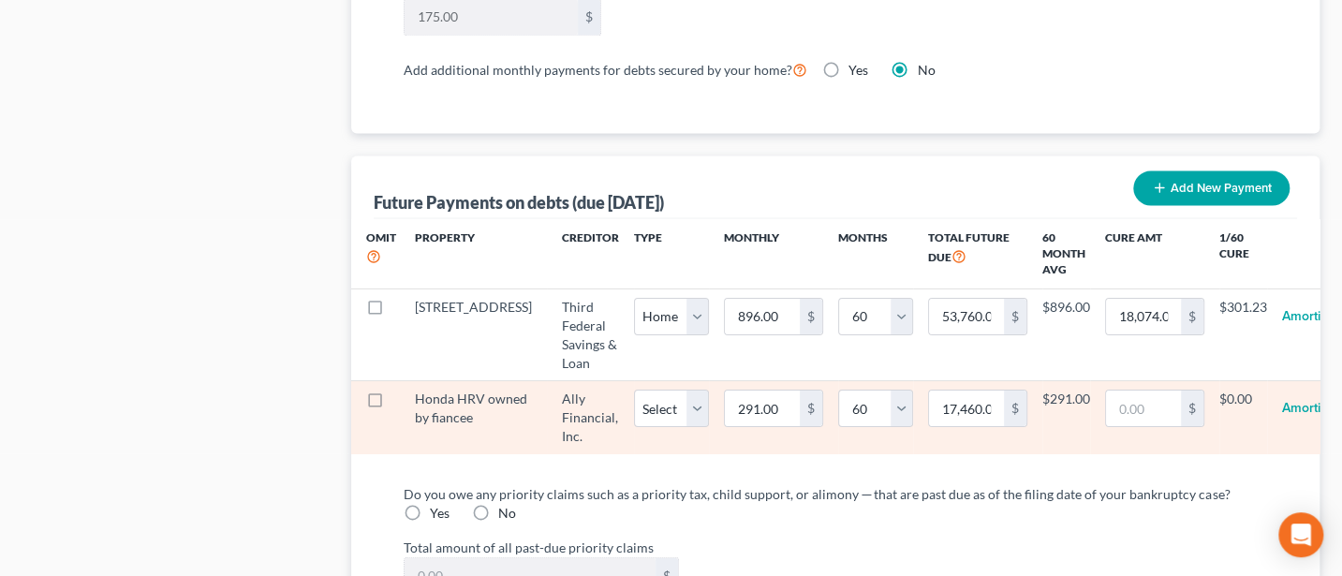
click at [392, 403] on label at bounding box center [392, 403] width 0 height 0
click at [400, 389] on input "checkbox" at bounding box center [406, 395] width 12 height 12
checkbox input "true"
select select "60"
click at [392, 403] on label at bounding box center [392, 403] width 0 height 0
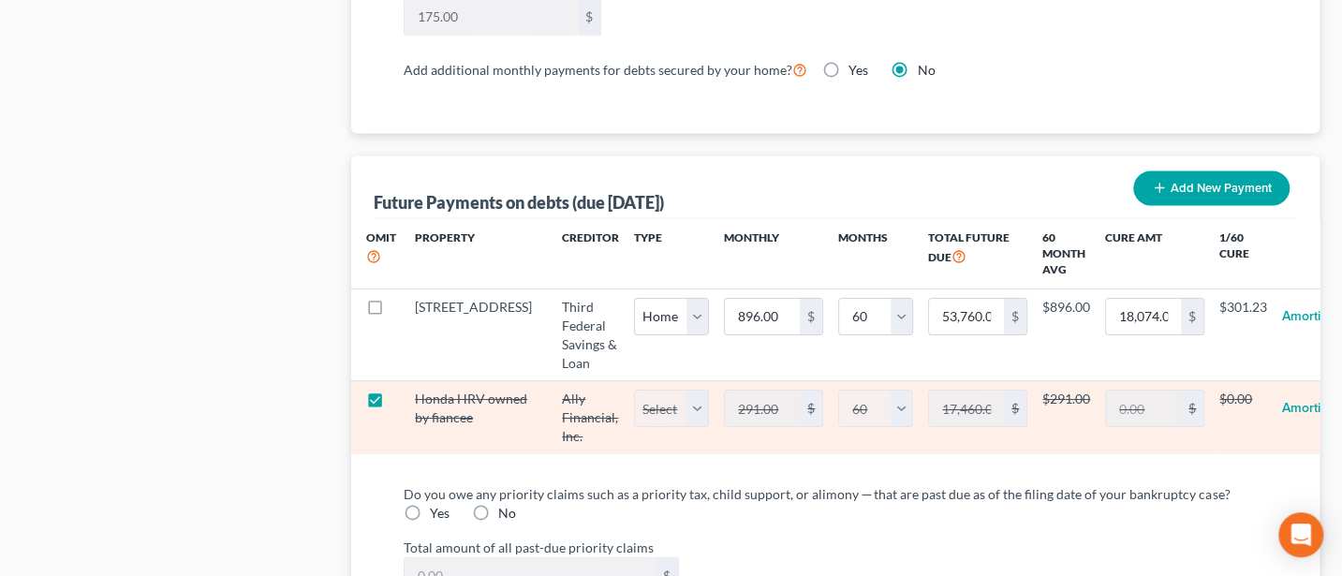
click at [400, 389] on input "checkbox" at bounding box center [406, 395] width 12 height 12
checkbox input "false"
select select "60"
click at [392, 403] on label at bounding box center [392, 403] width 0 height 0
click at [400, 389] on input "checkbox" at bounding box center [406, 395] width 12 height 12
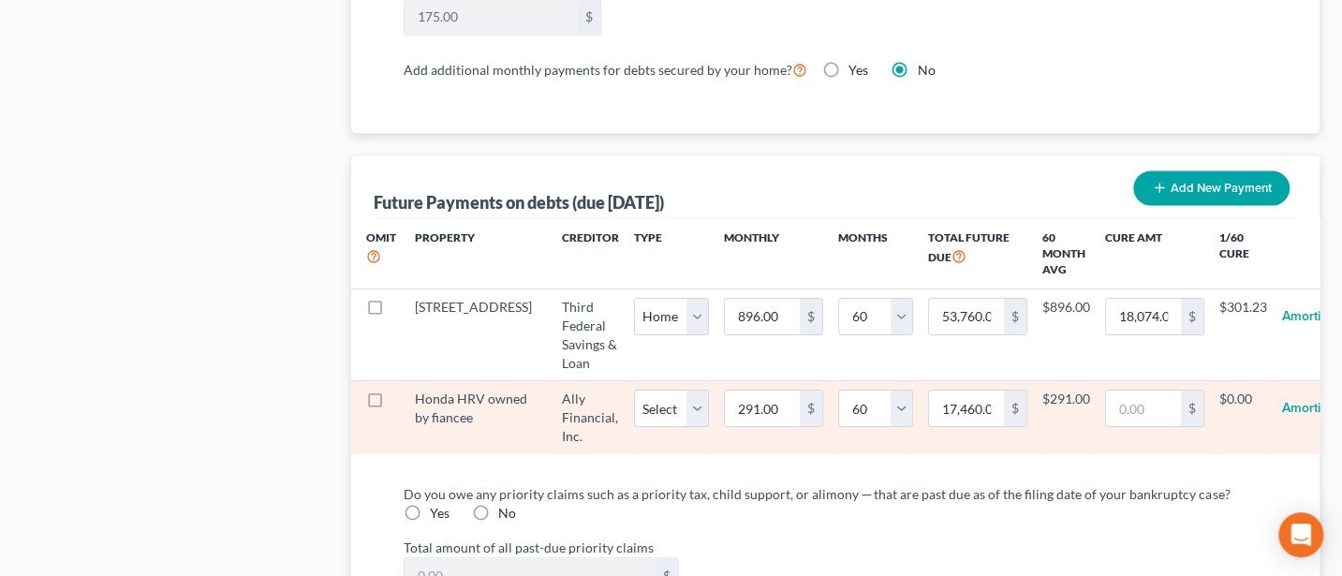
checkbox input "true"
select select "60"
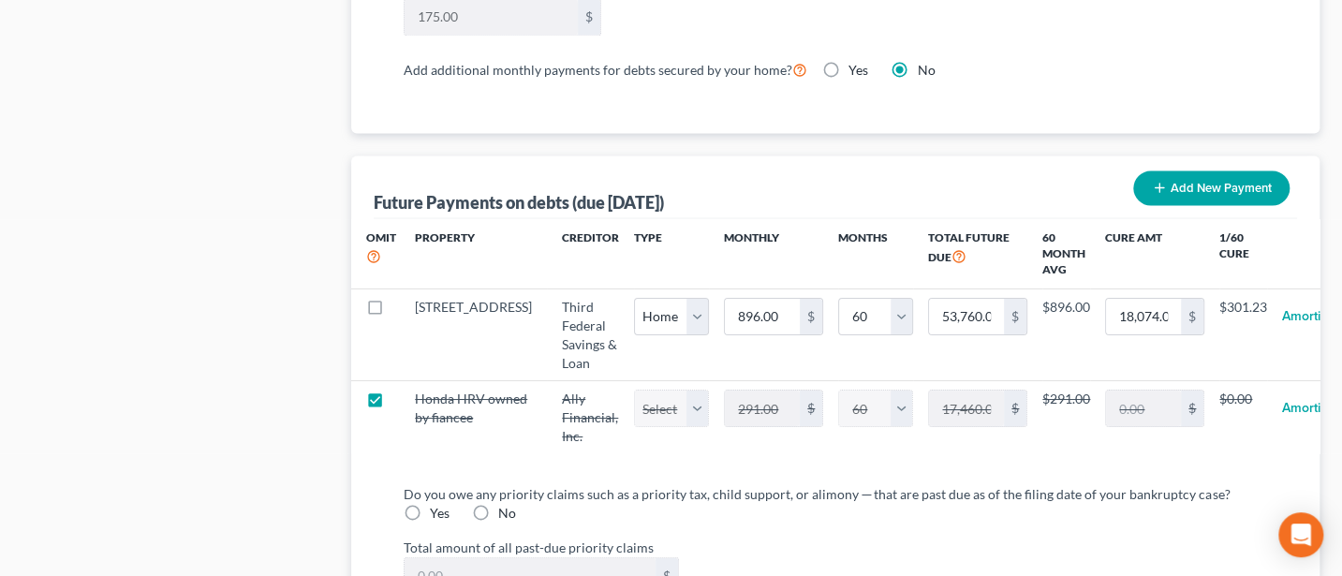
scroll to position [1997, 0]
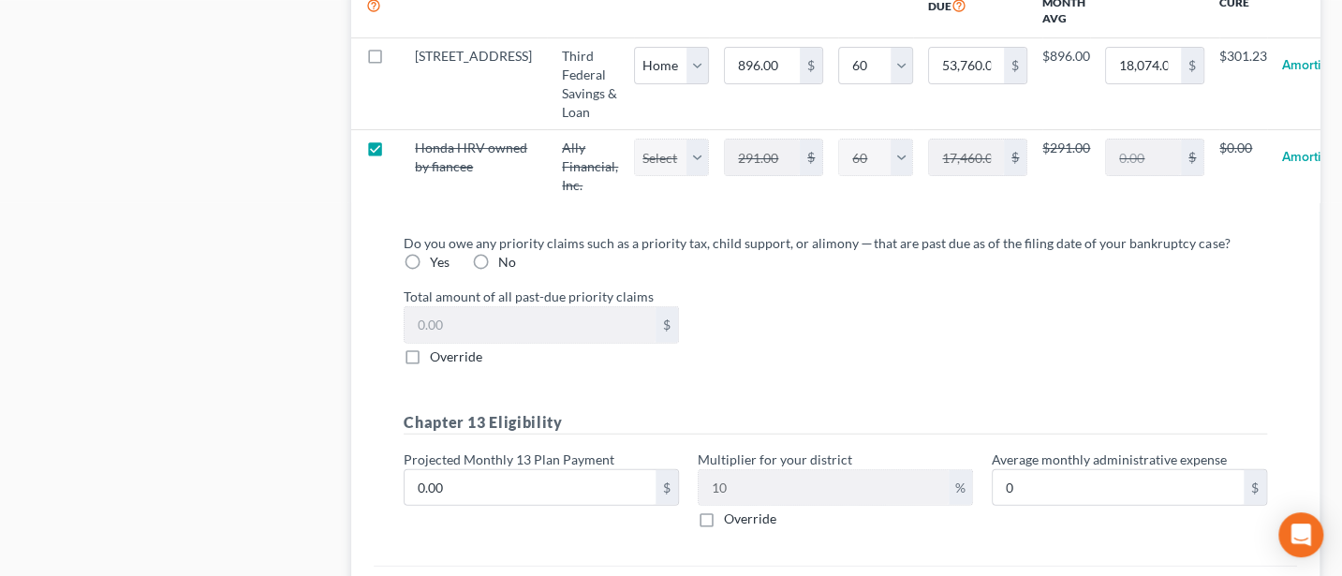
click at [430, 268] on label "Yes" at bounding box center [440, 262] width 20 height 19
click at [437, 265] on input "Yes" at bounding box center [443, 259] width 12 height 12
radio input "true"
click at [430, 366] on label "Override" at bounding box center [456, 356] width 52 height 19
click at [437, 359] on input "Override" at bounding box center [443, 353] width 12 height 12
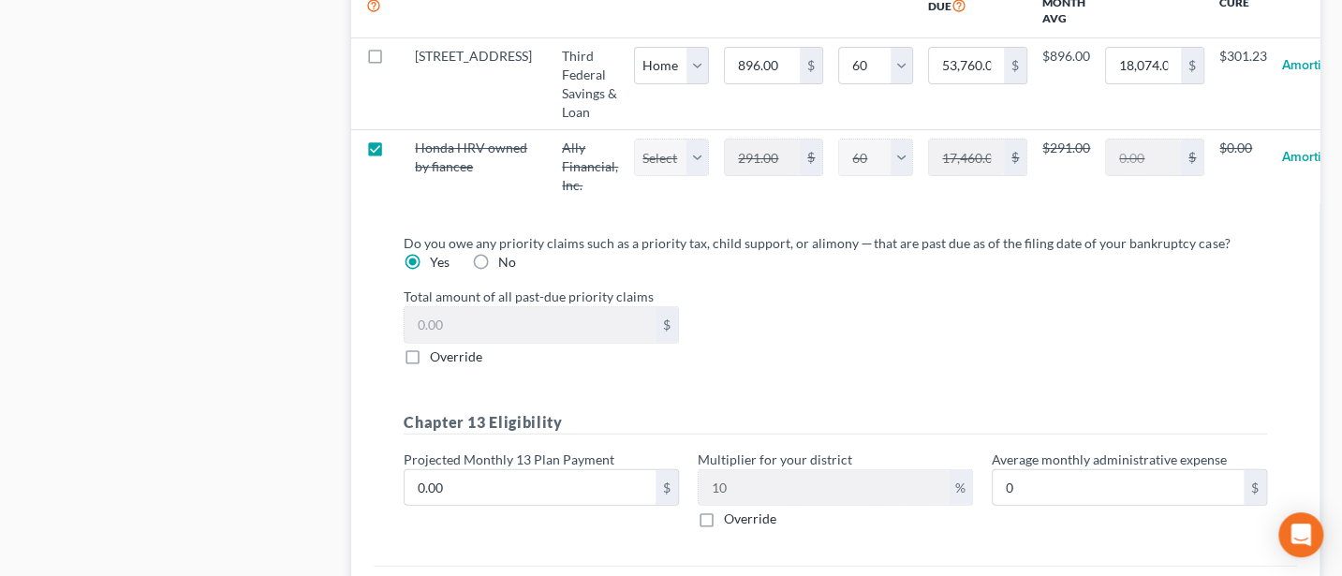
checkbox input "true"
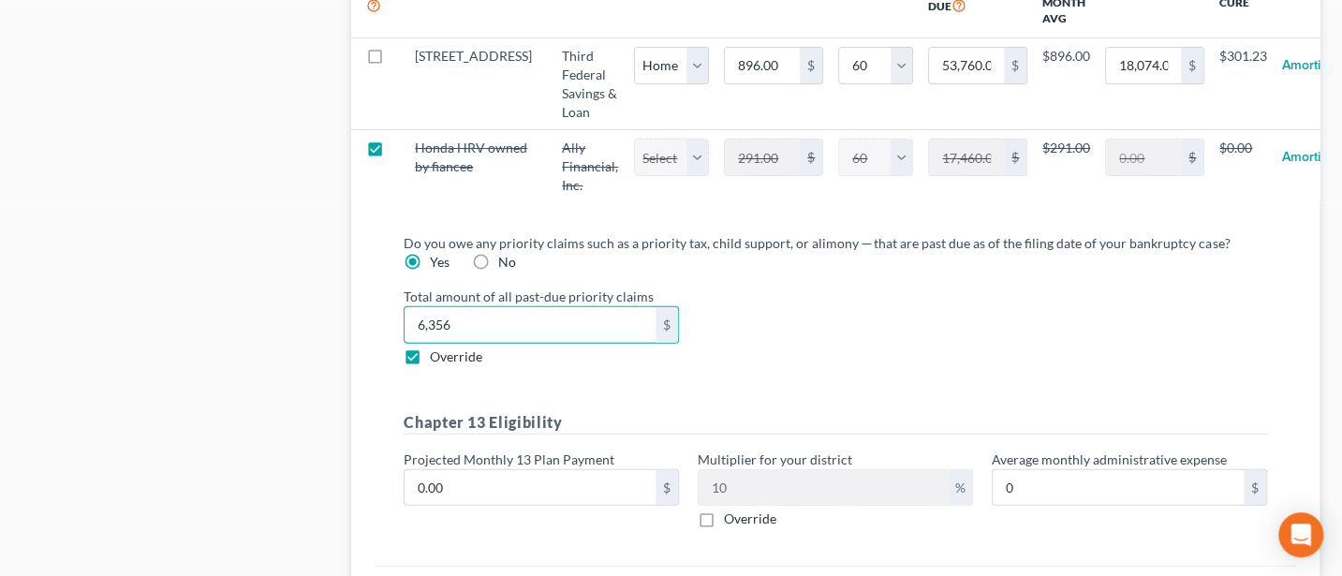
type input "6,356"
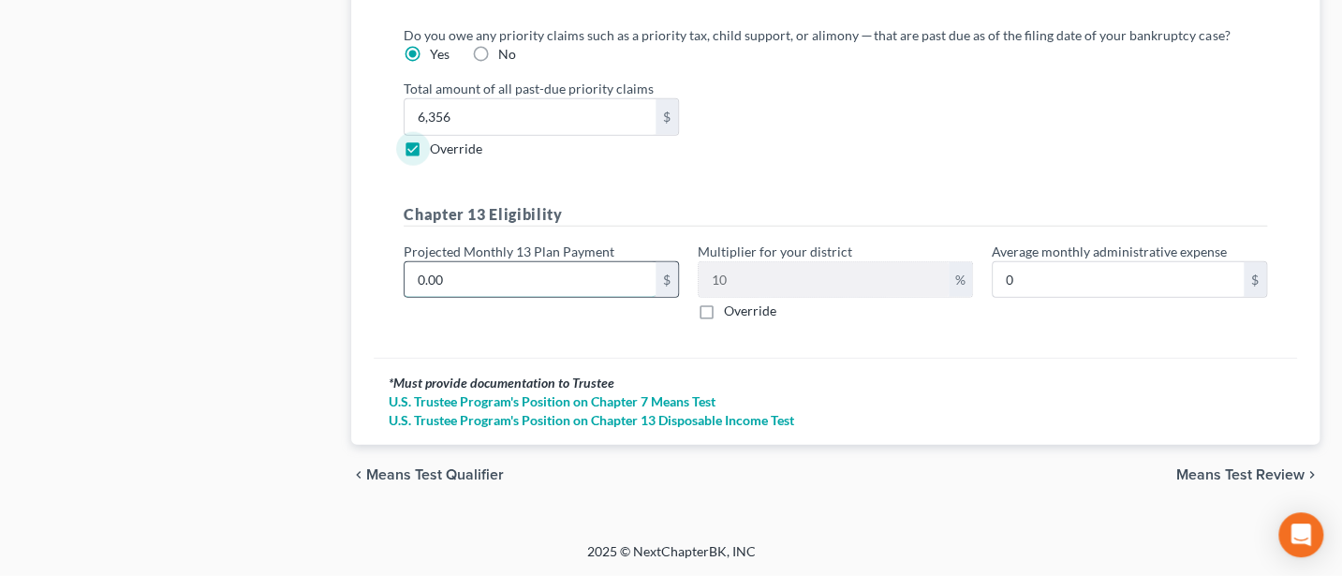
click at [454, 272] on input "0.00" at bounding box center [529, 280] width 251 height 36
type input "2"
type input "0.20"
type input "28"
type input "2.80"
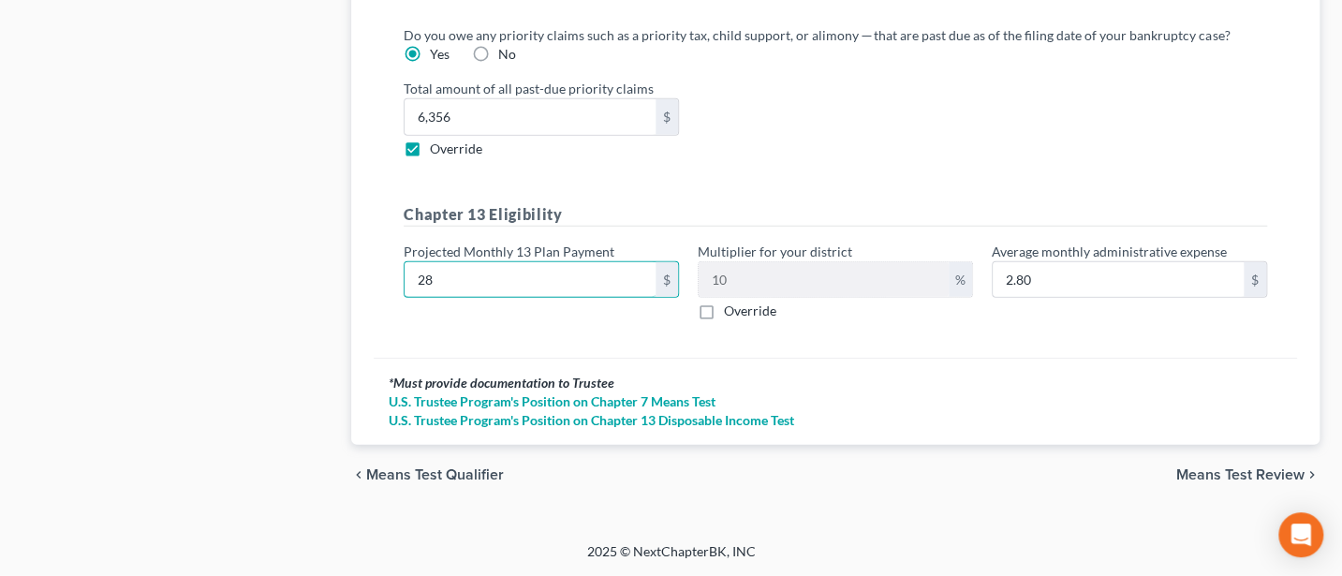
type input "280"
type input "28.00"
type input "2800"
type input "280.00"
type input "2,800"
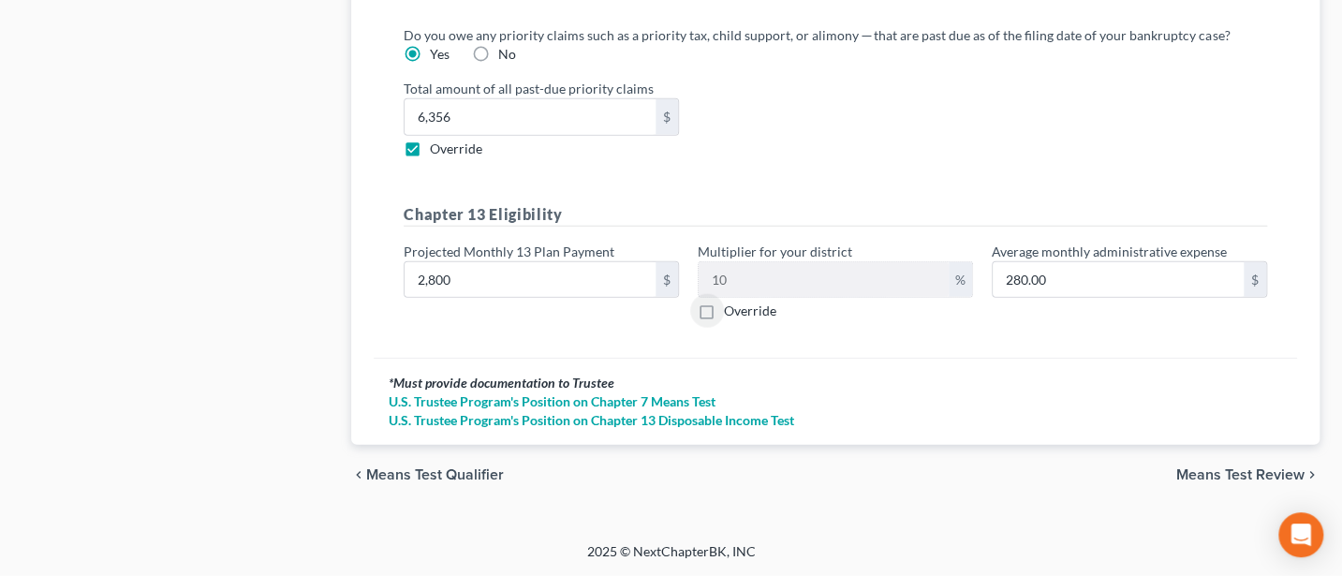
click at [1252, 470] on span "Means Test Review" at bounding box center [1240, 474] width 128 height 15
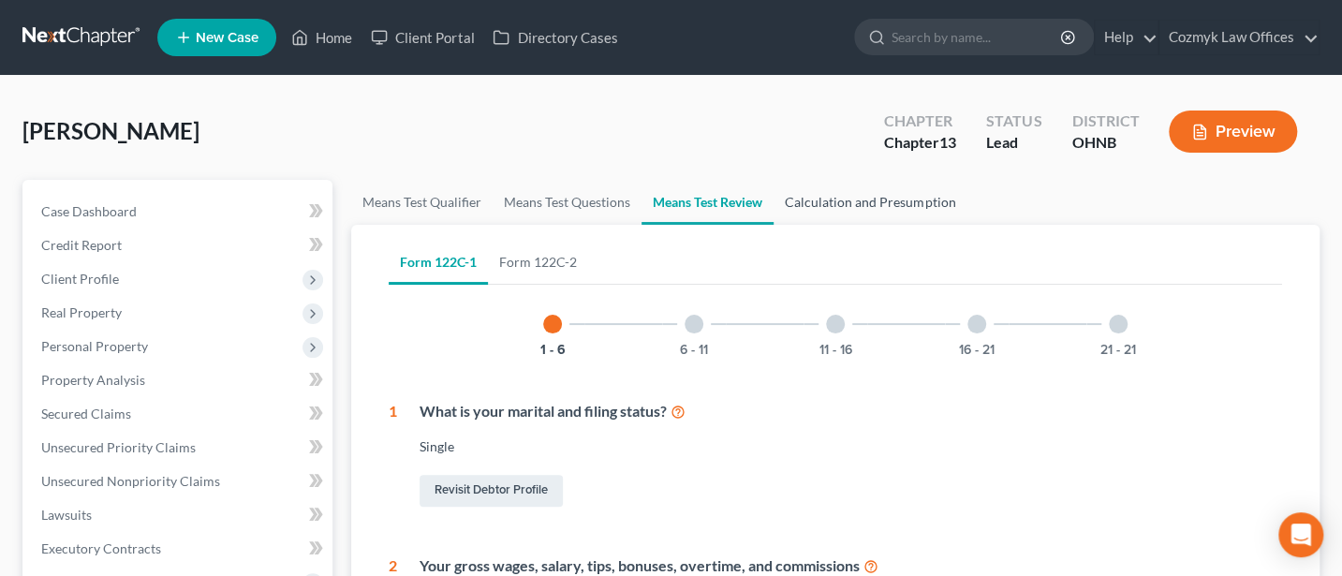
click at [904, 198] on link "Calculation and Presumption" at bounding box center [869, 202] width 193 height 45
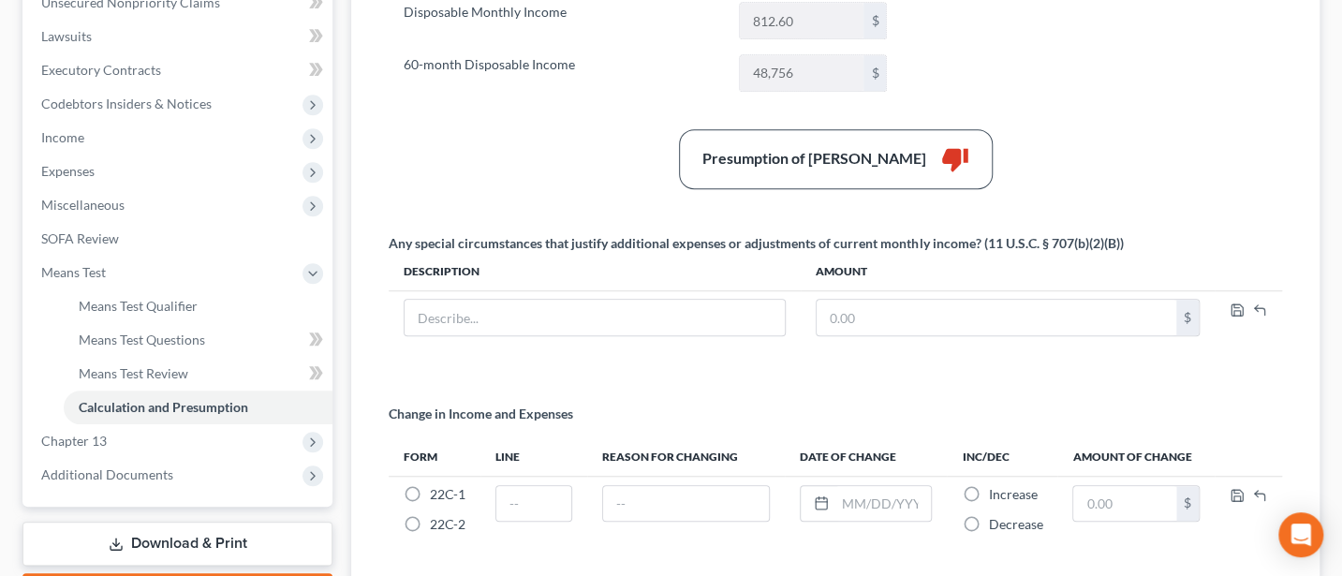
scroll to position [499, 0]
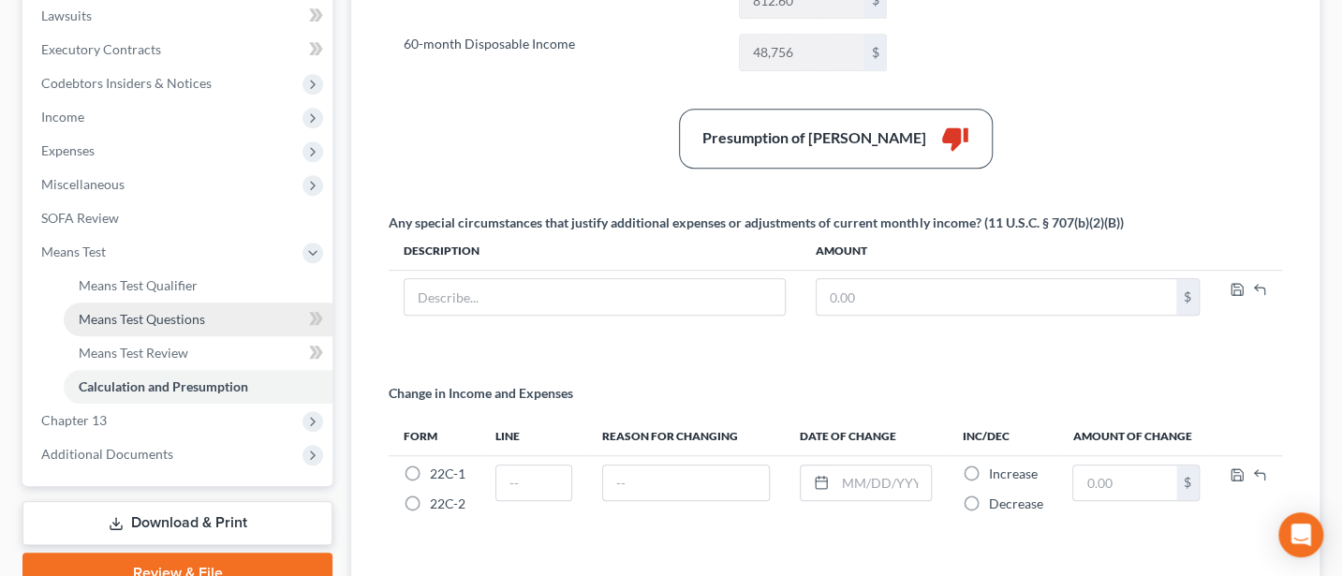
click at [160, 315] on span "Means Test Questions" at bounding box center [142, 319] width 126 height 16
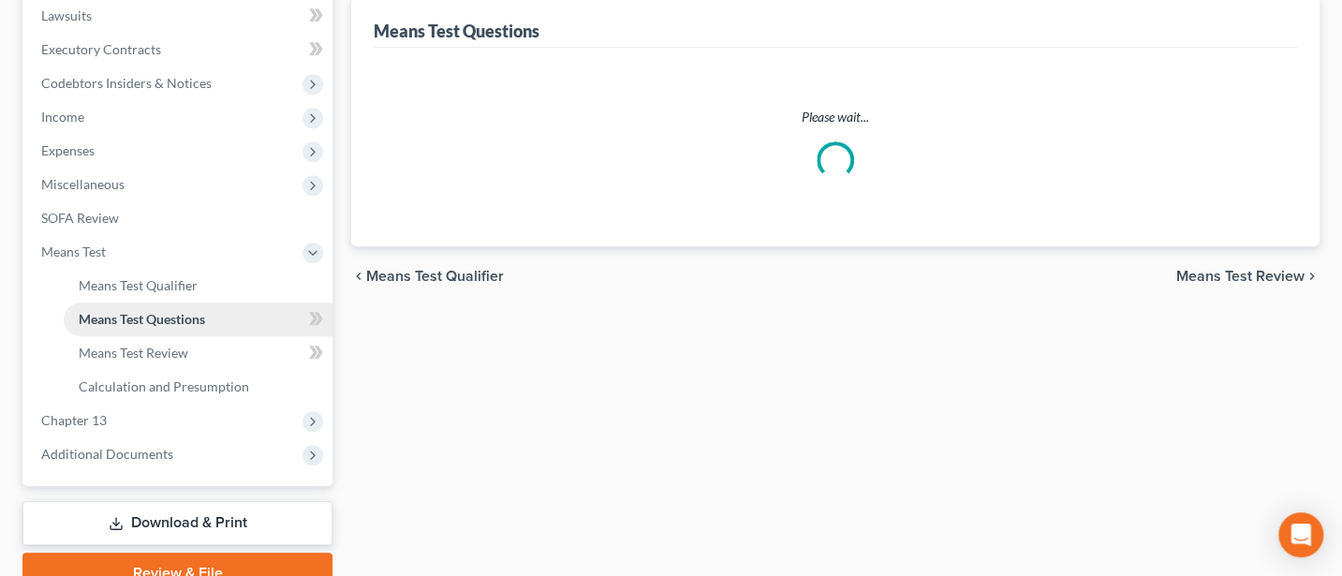
select select "0"
select select "60"
select select "2"
select select "0"
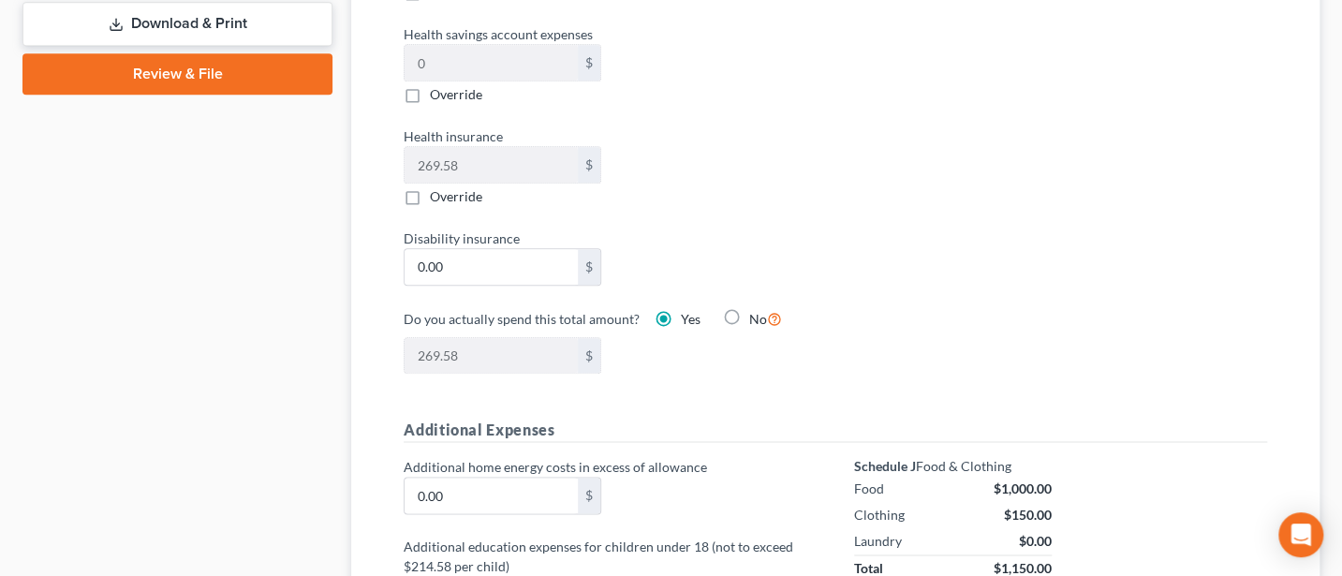
scroll to position [1248, 0]
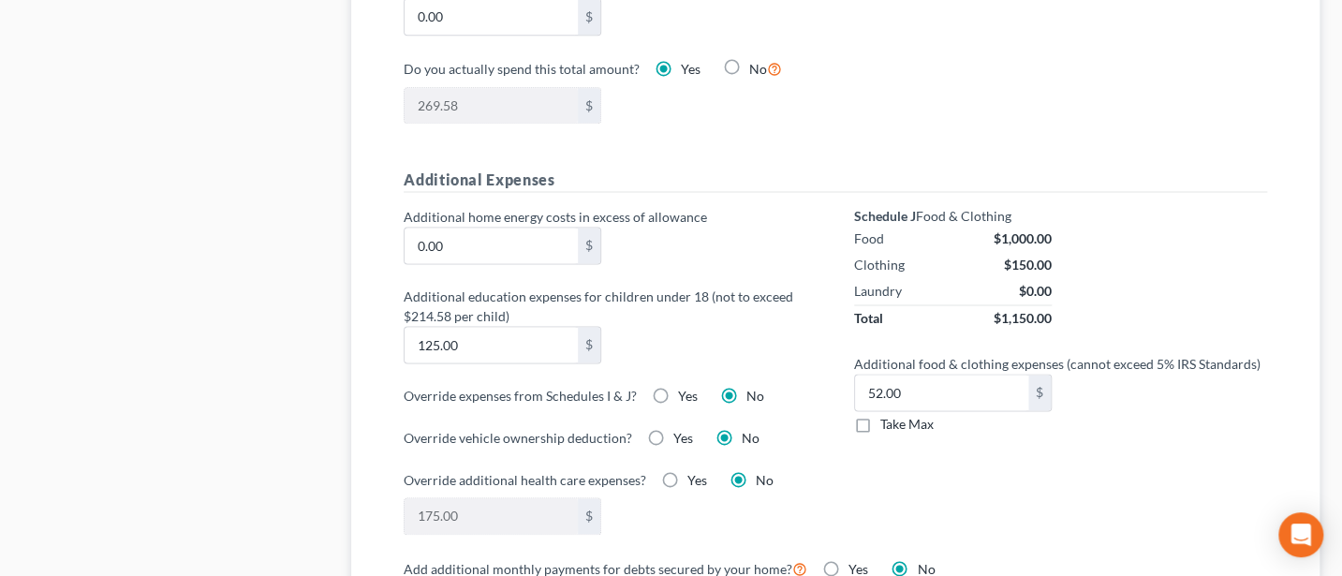
click at [880, 419] on label "Take Max" at bounding box center [906, 424] width 53 height 19
click at [888, 419] on input "Take Max" at bounding box center [894, 421] width 12 height 12
checkbox input "true"
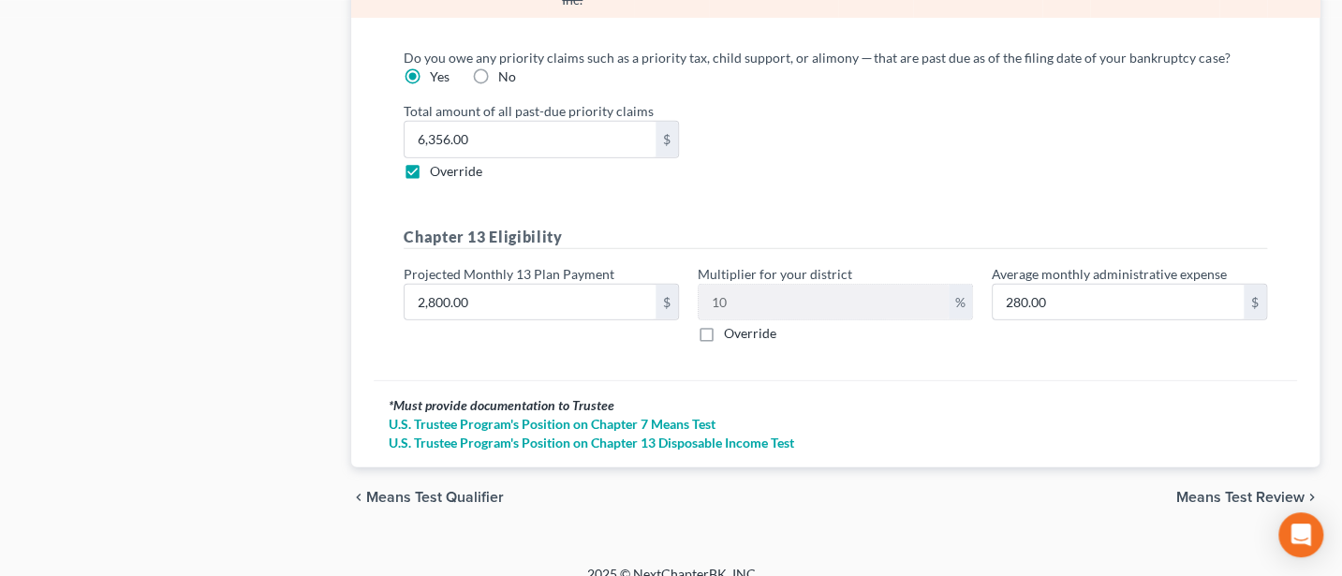
scroll to position [2214, 0]
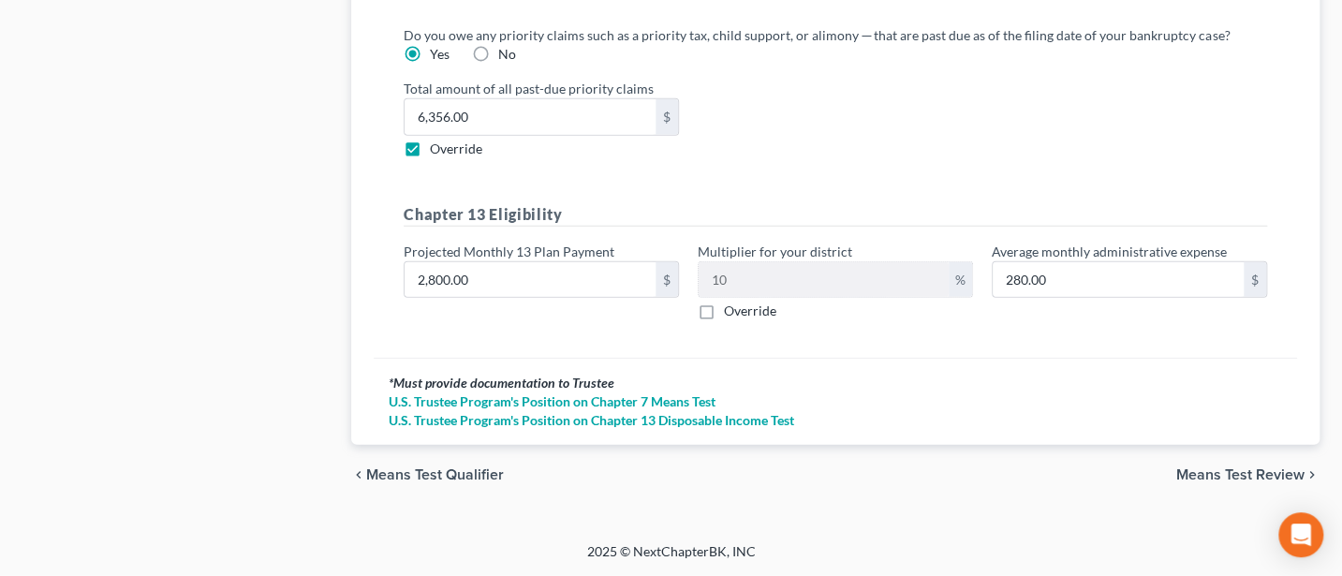
click at [1239, 475] on span "Means Test Review" at bounding box center [1240, 474] width 128 height 15
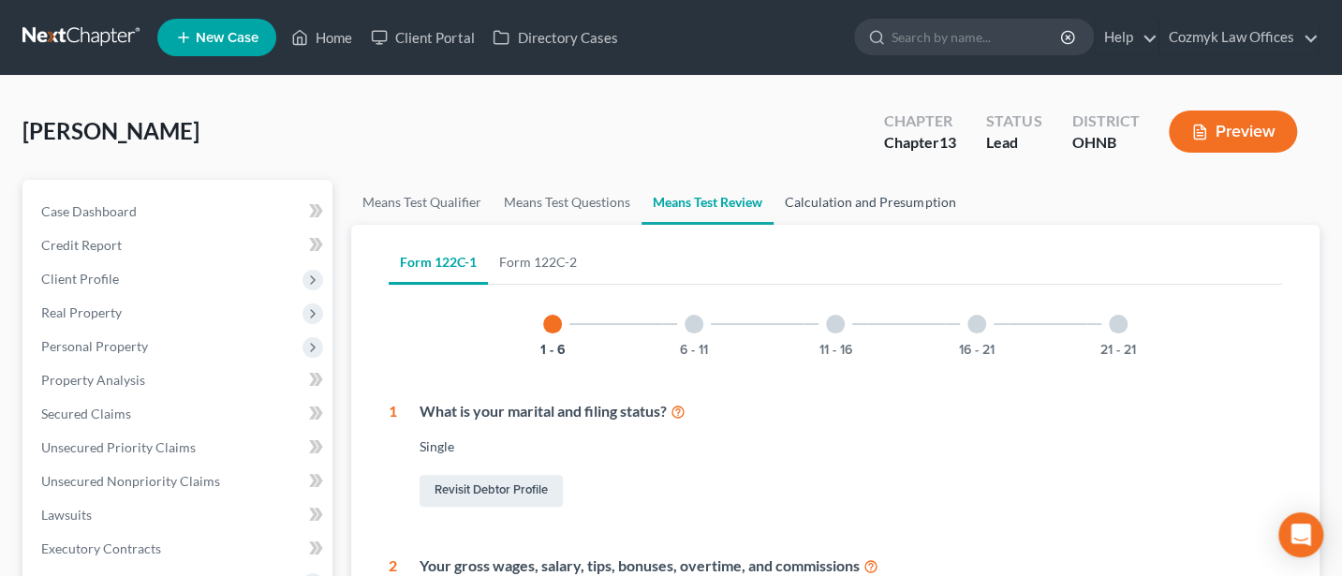
click at [894, 207] on link "Calculation and Presumption" at bounding box center [869, 202] width 193 height 45
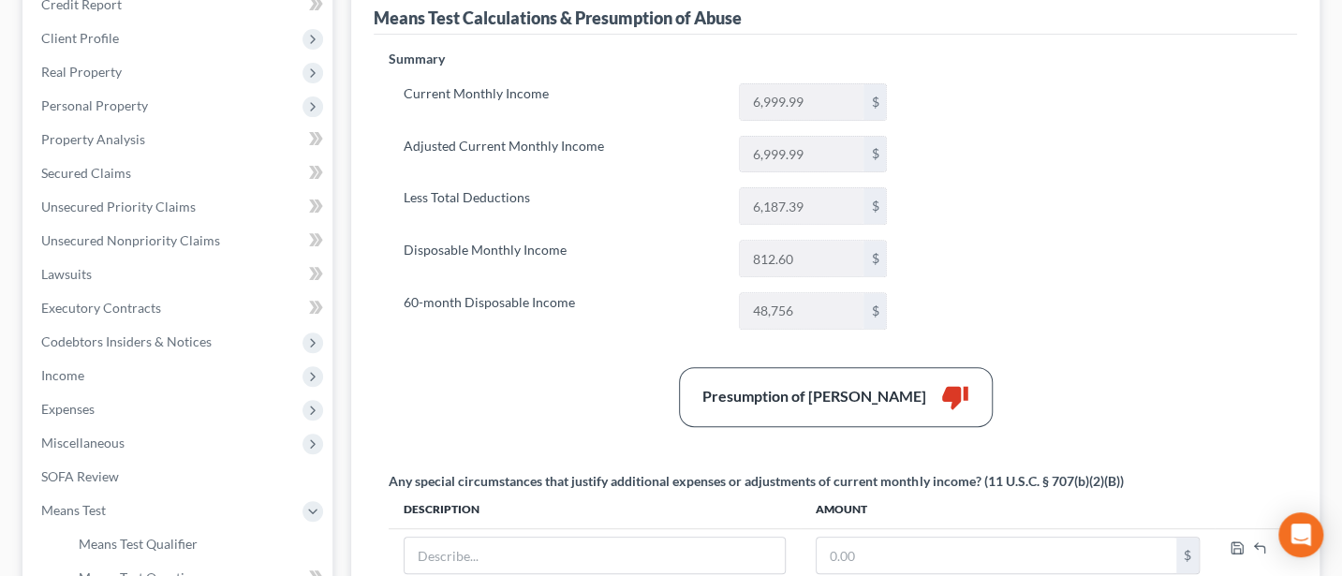
scroll to position [249, 0]
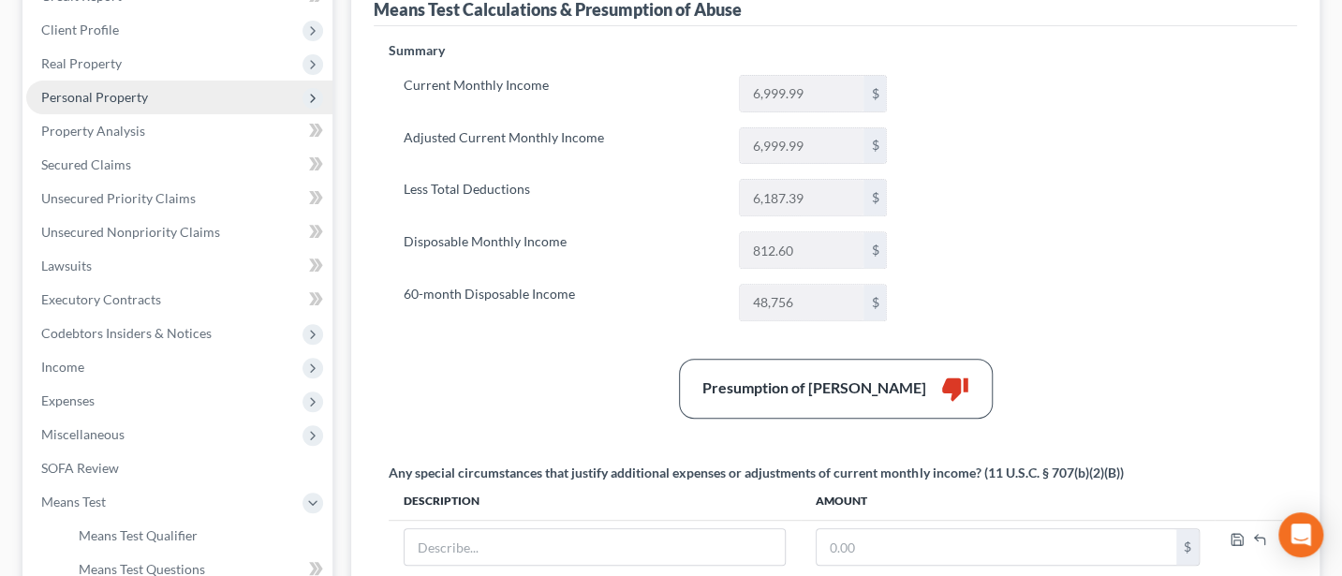
click at [79, 94] on span "Personal Property" at bounding box center [94, 97] width 107 height 16
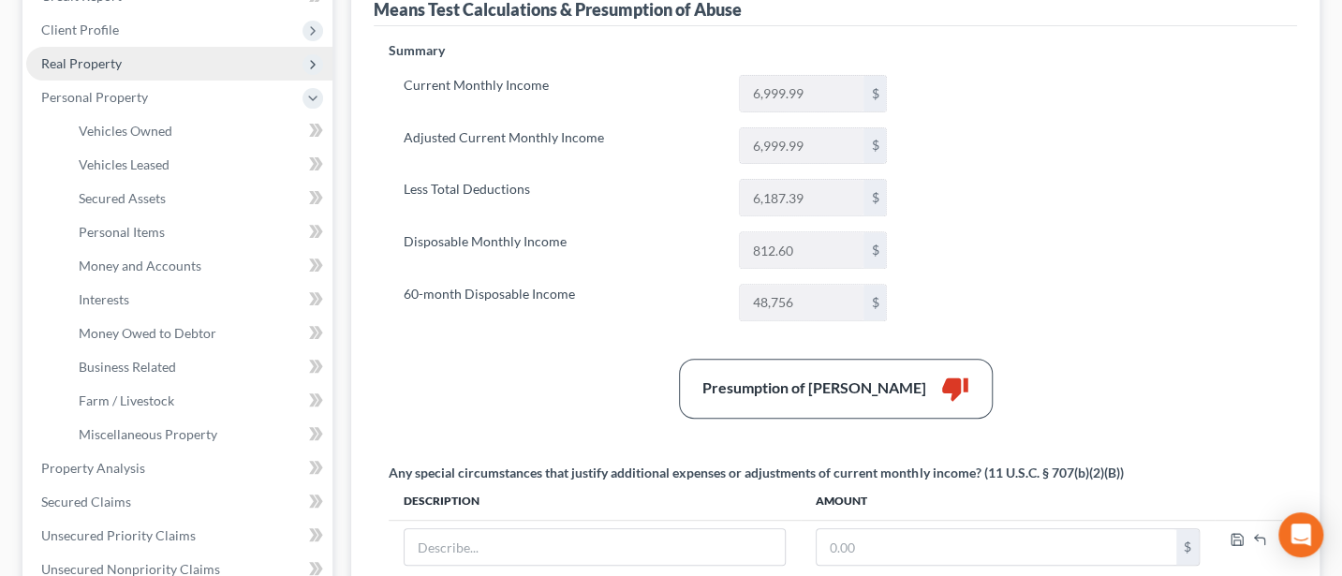
click at [95, 55] on span "Real Property" at bounding box center [81, 63] width 81 height 16
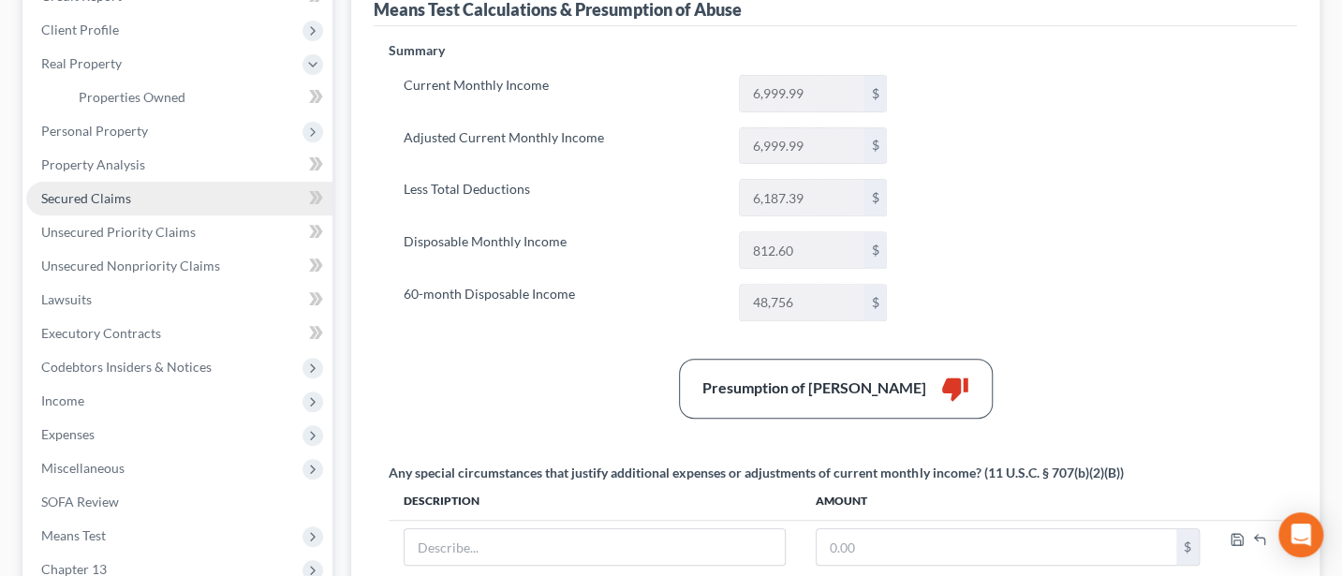
click at [87, 200] on span "Secured Claims" at bounding box center [86, 198] width 90 height 16
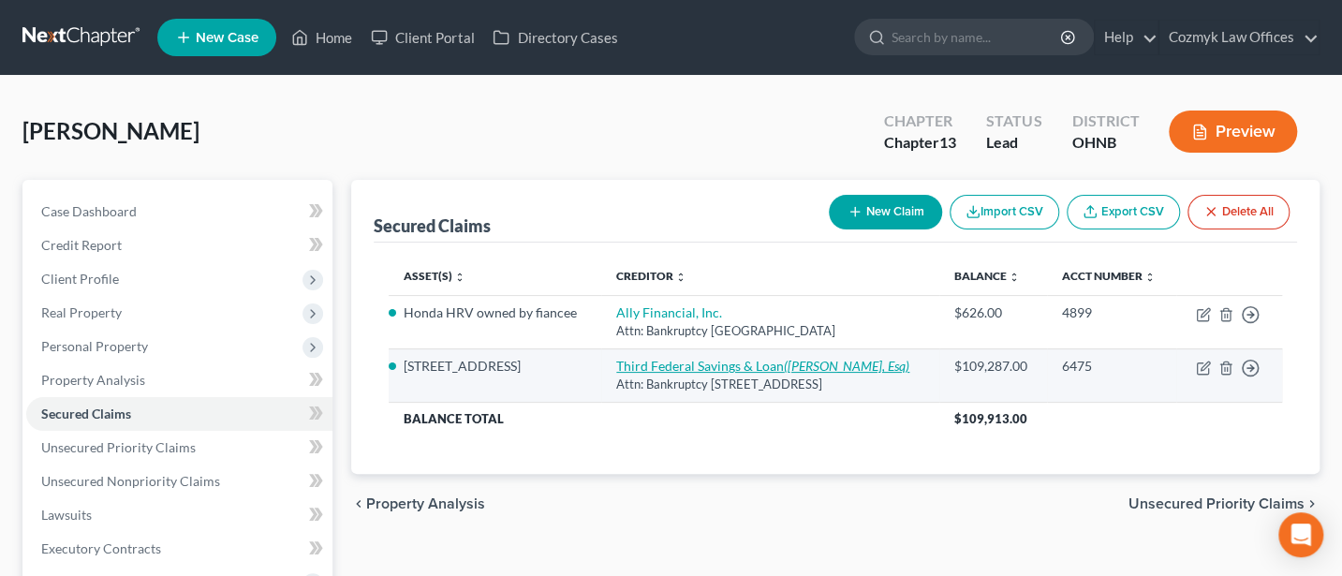
click at [695, 374] on link "Third Federal Savings & Loan ([PERSON_NAME], Esq)" at bounding box center [762, 366] width 293 height 16
select select "36"
select select "5"
select select "4"
select select "0"
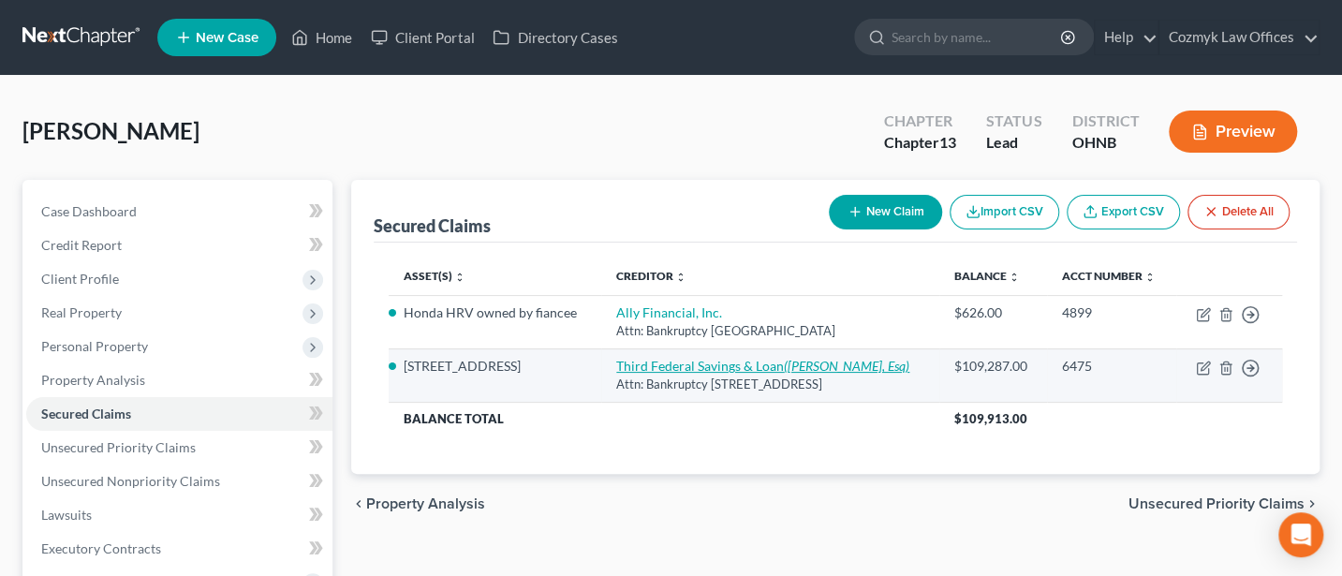
select select "0"
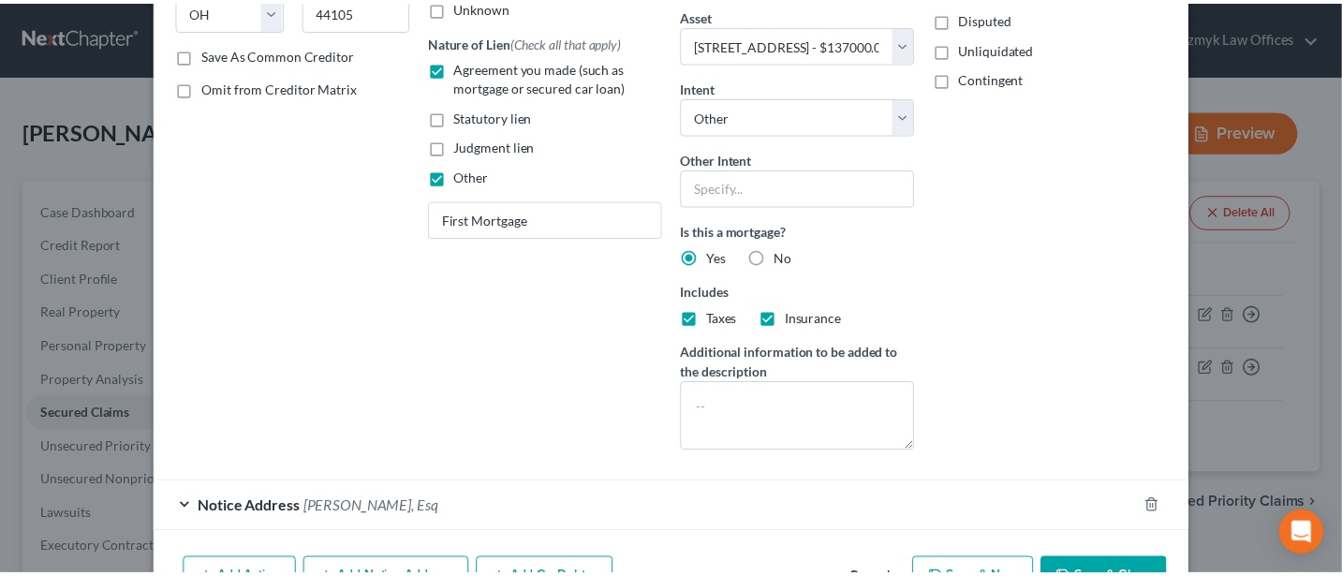
scroll to position [433, 0]
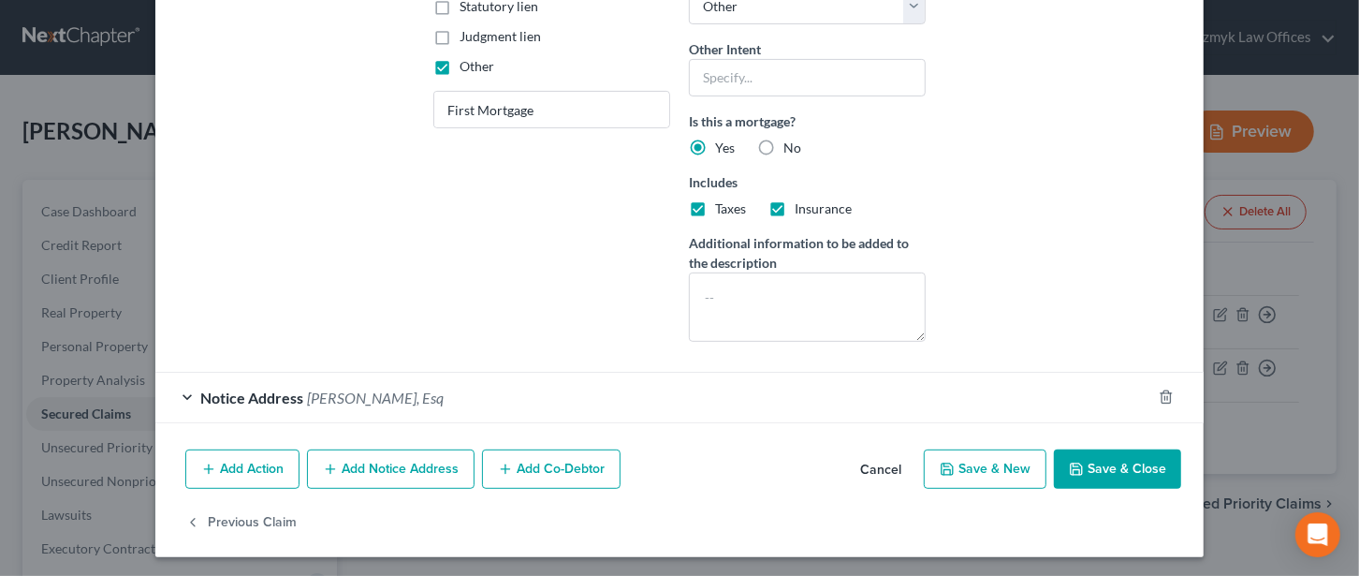
click at [1125, 465] on button "Save & Close" at bounding box center [1117, 468] width 127 height 39
select select
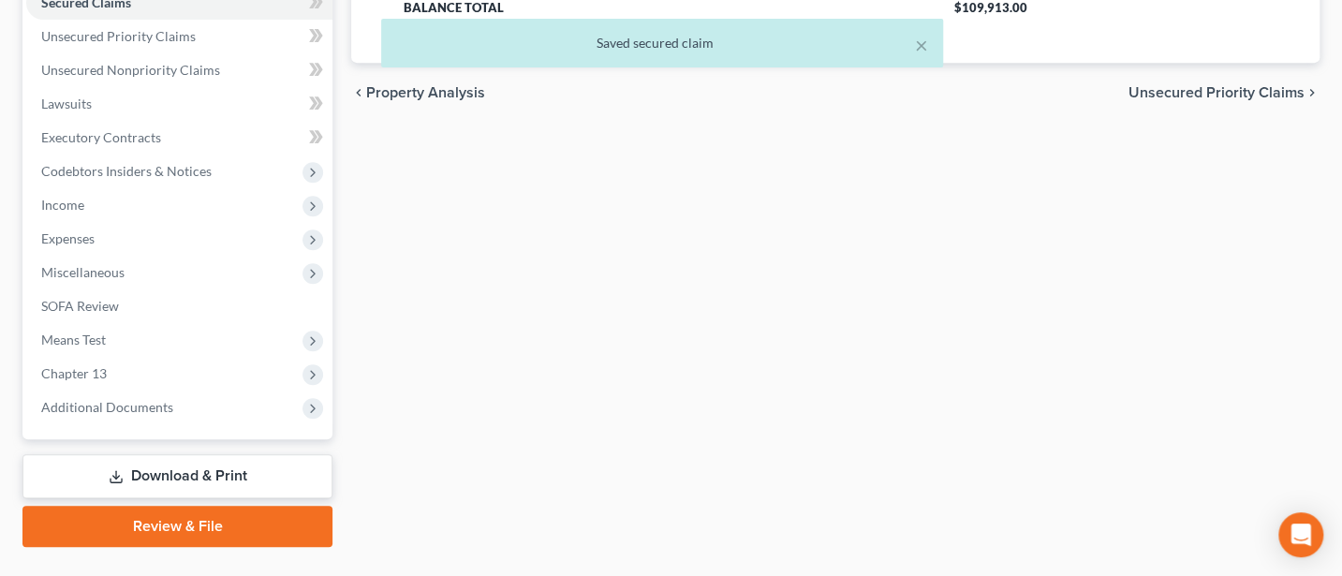
scroll to position [451, 0]
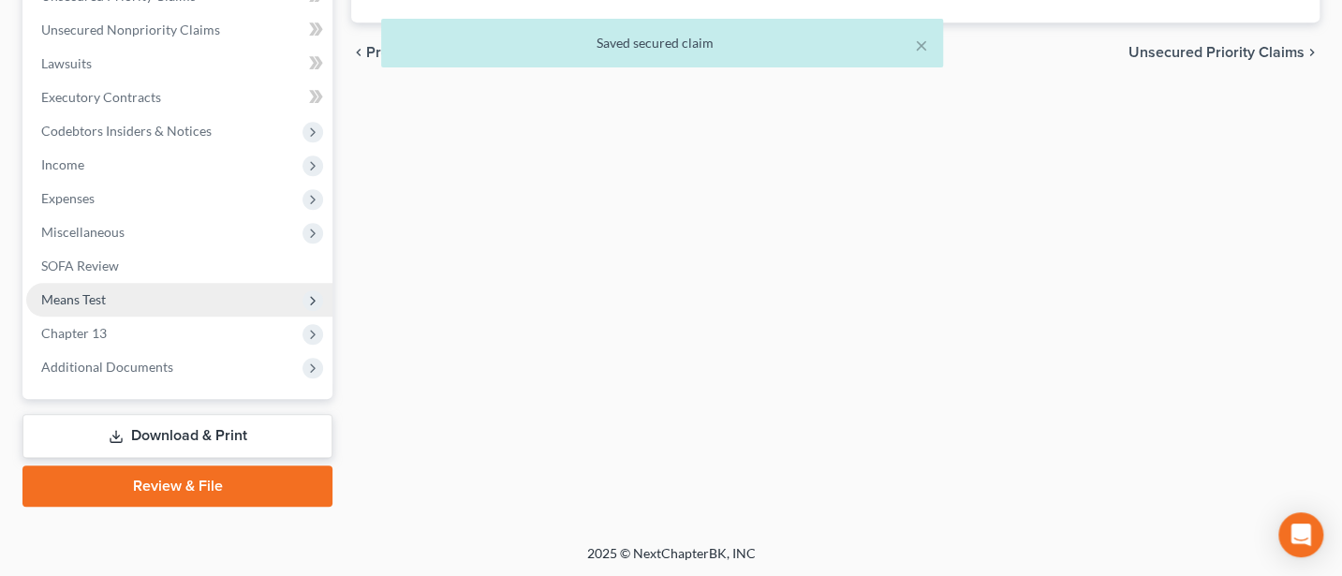
click at [89, 287] on span "Means Test" at bounding box center [179, 300] width 306 height 34
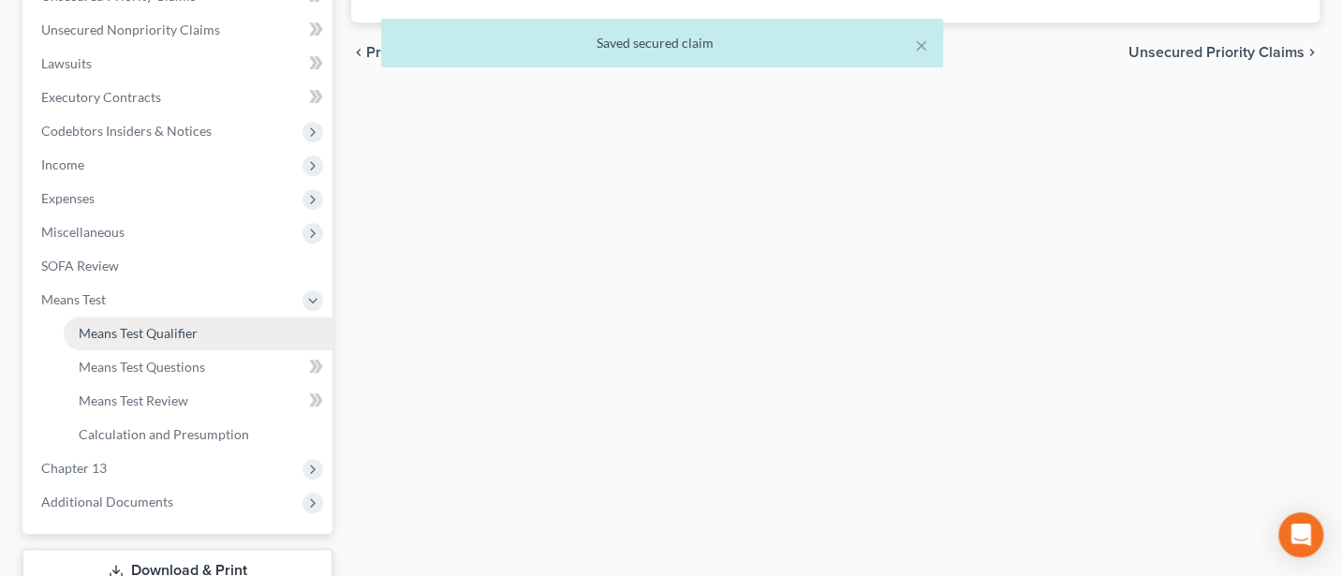
click at [149, 328] on span "Means Test Qualifier" at bounding box center [138, 333] width 119 height 16
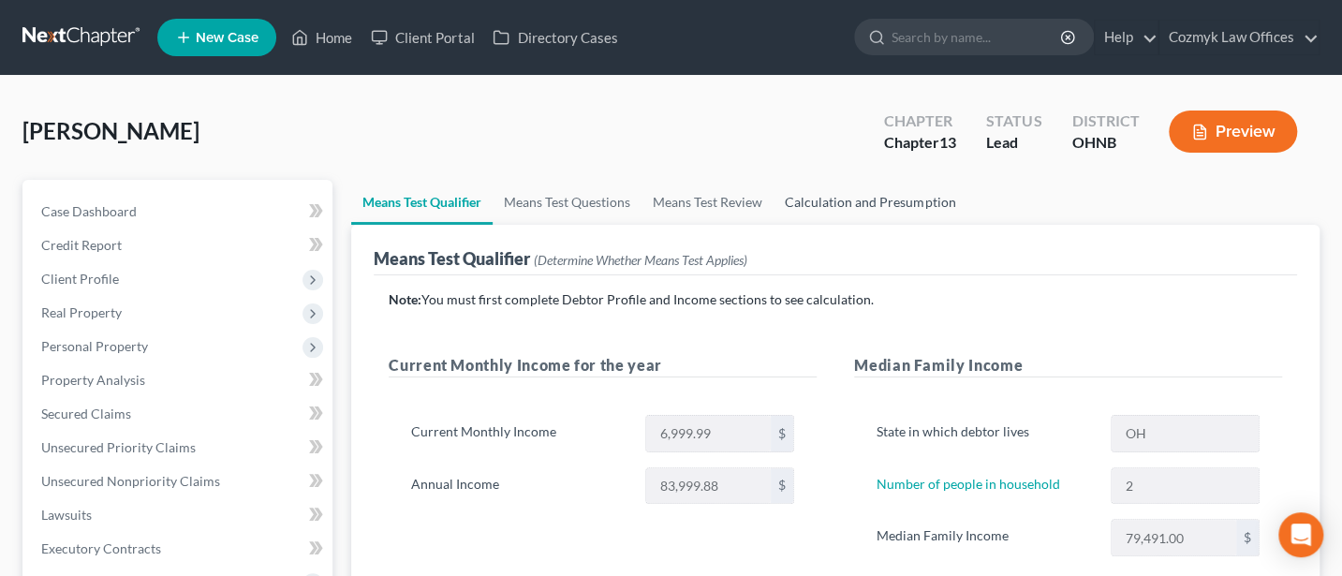
click at [870, 192] on link "Calculation and Presumption" at bounding box center [869, 202] width 193 height 45
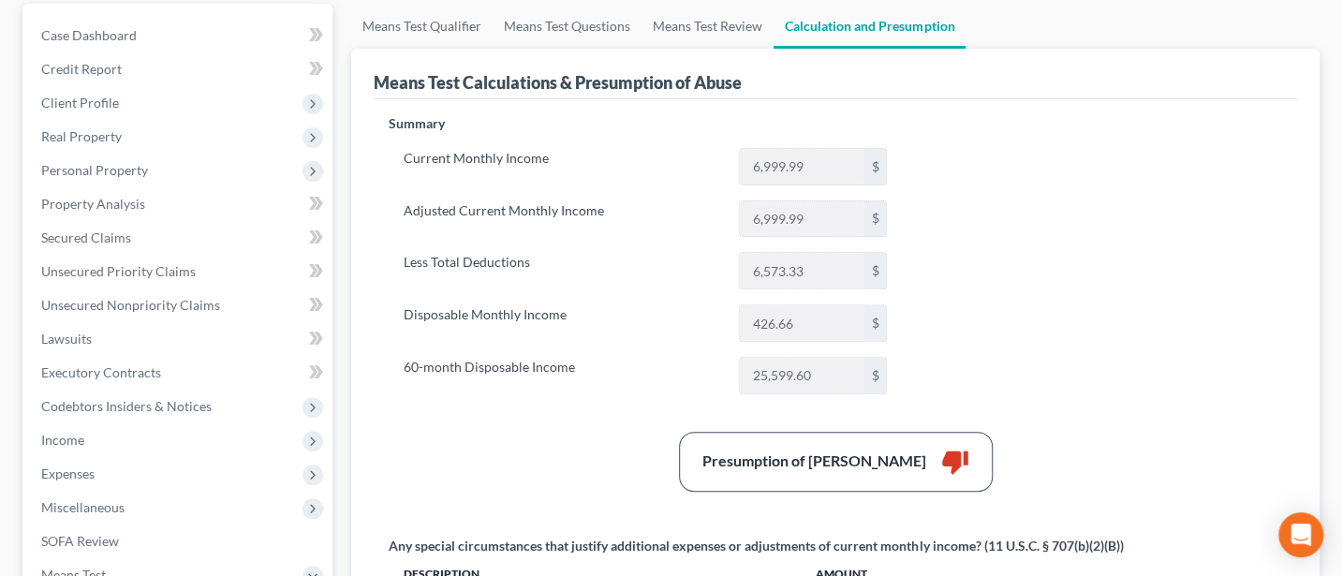
scroll to position [249, 0]
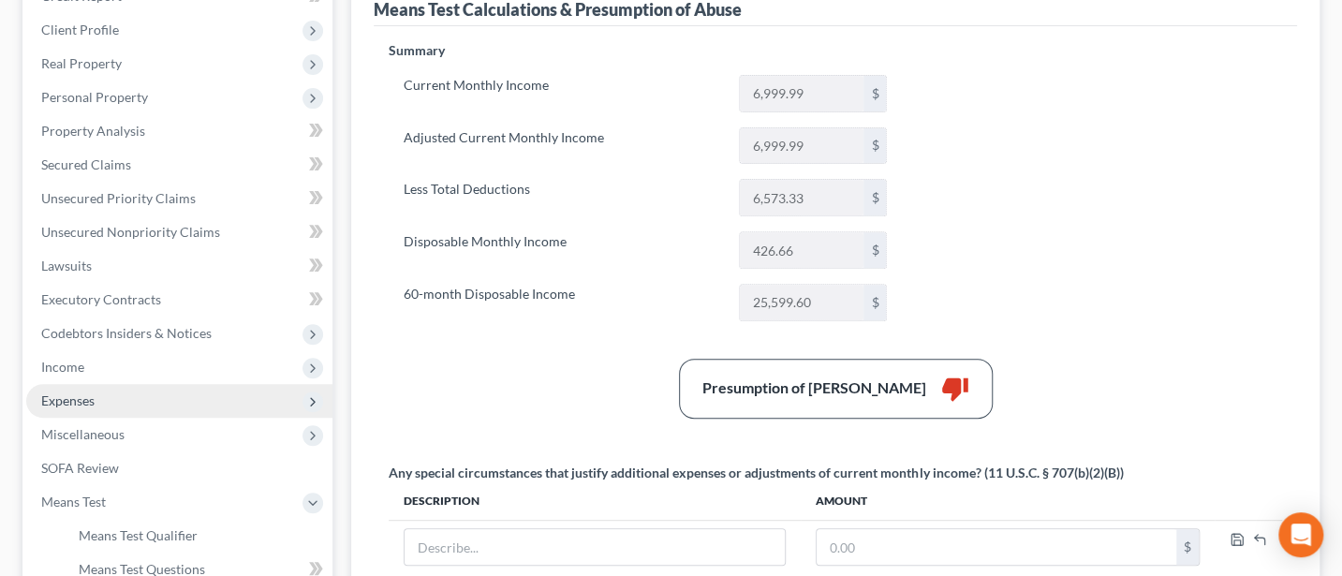
click at [93, 399] on span "Expenses" at bounding box center [67, 400] width 53 height 16
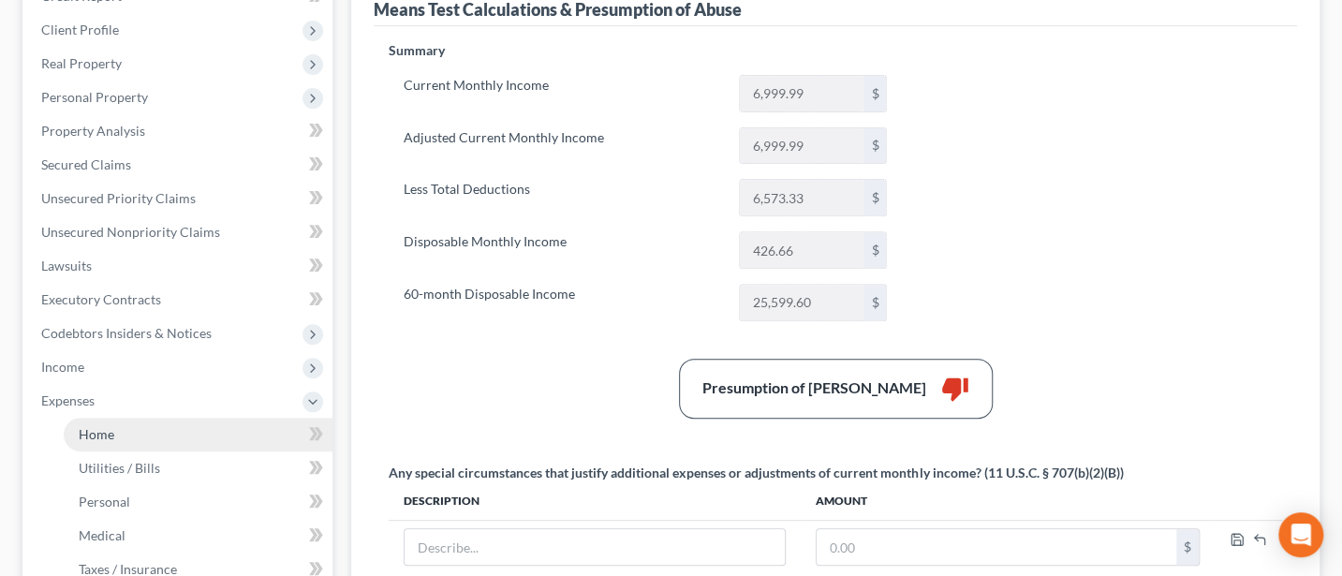
click at [106, 435] on span "Home" at bounding box center [97, 434] width 36 height 16
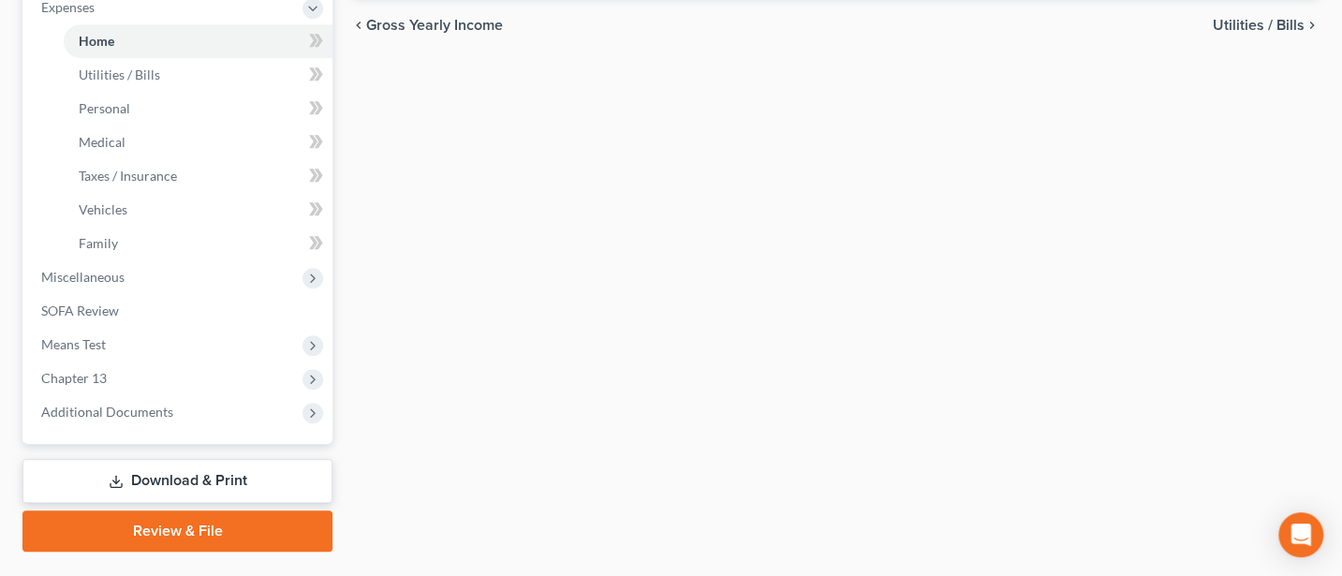
scroll to position [686, 0]
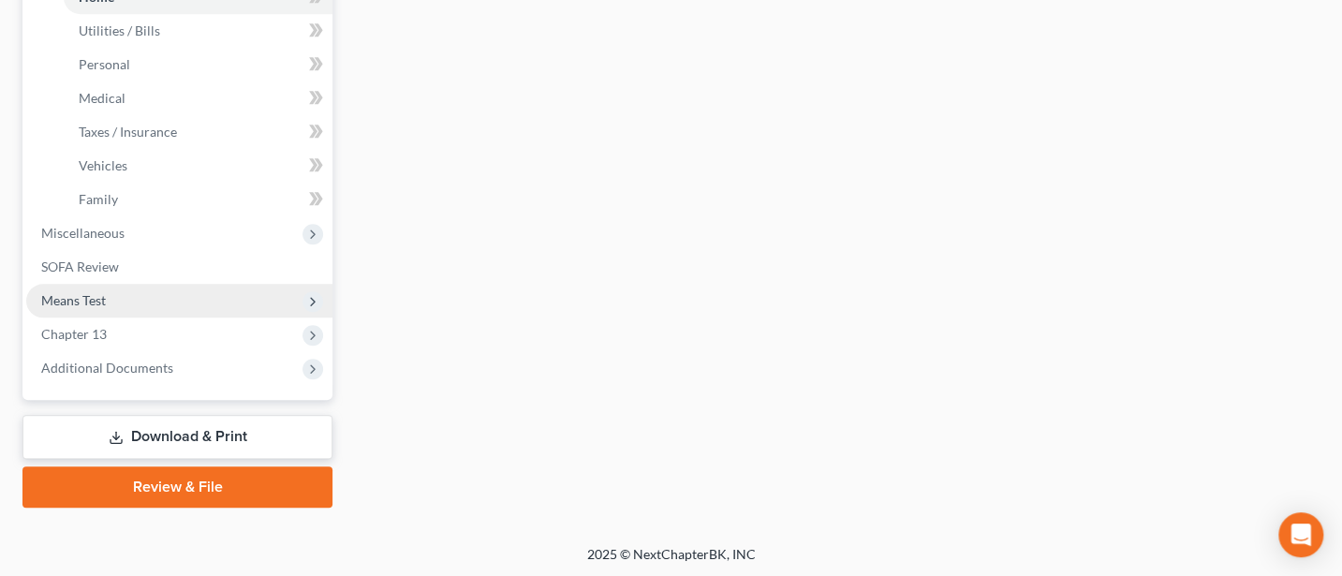
click at [298, 293] on span "Means Test" at bounding box center [179, 301] width 306 height 34
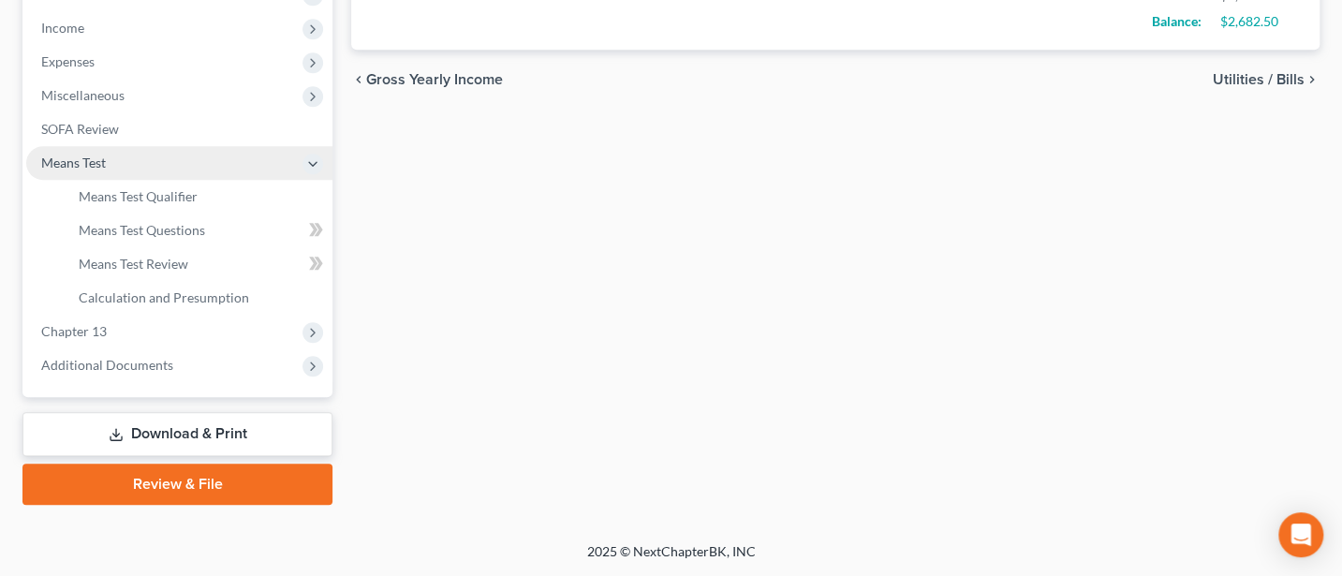
scroll to position [585, 0]
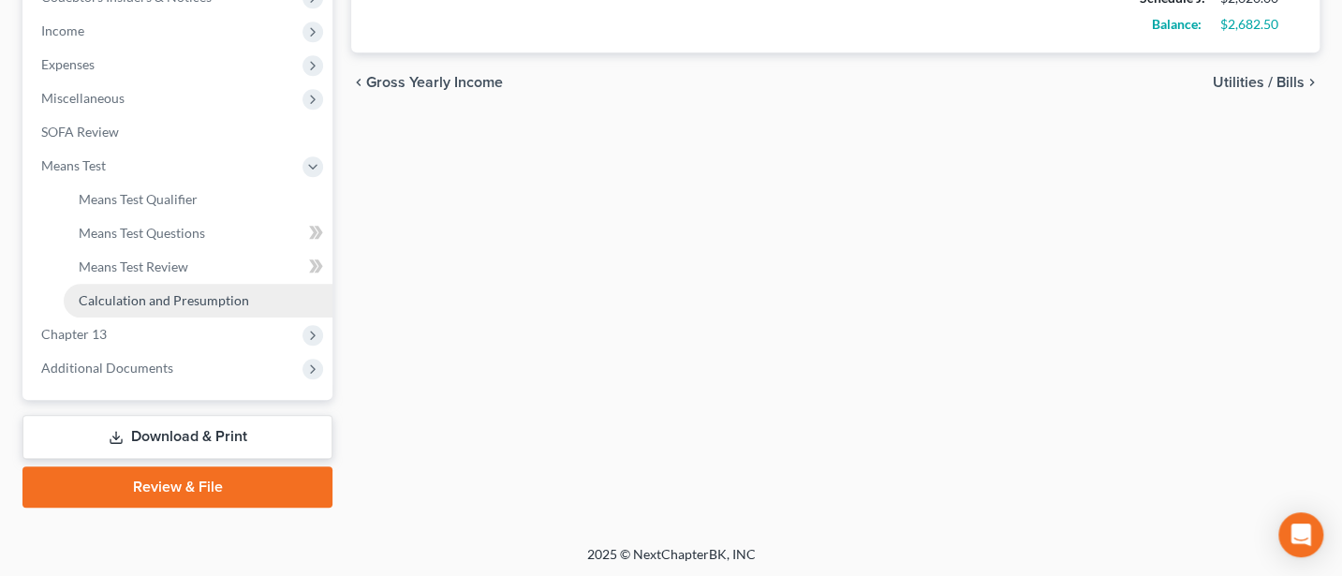
click at [311, 301] on link "Calculation and Presumption" at bounding box center [198, 301] width 269 height 34
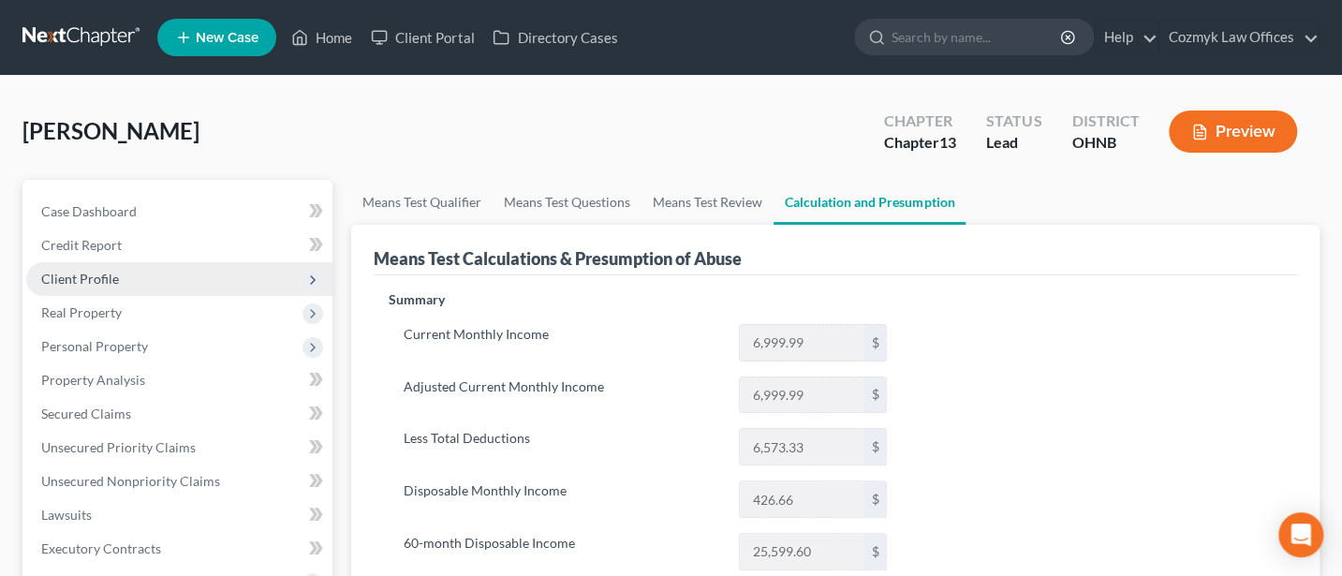
click at [118, 281] on span "Client Profile" at bounding box center [179, 279] width 306 height 34
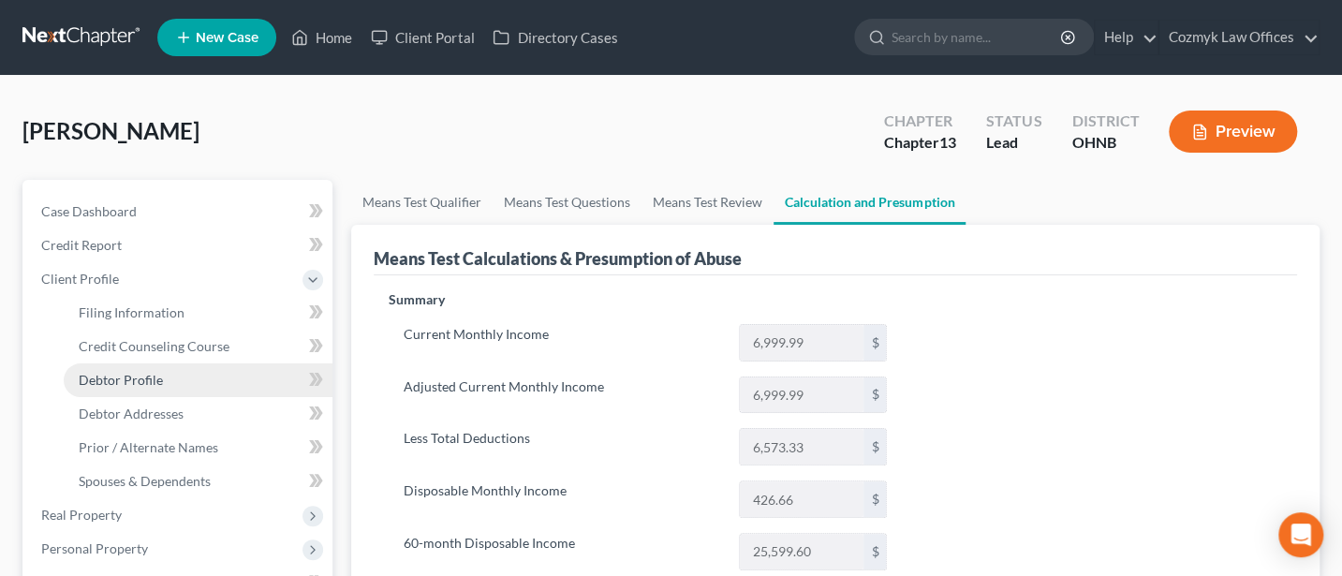
click at [147, 379] on span "Debtor Profile" at bounding box center [121, 380] width 84 height 16
select select "0"
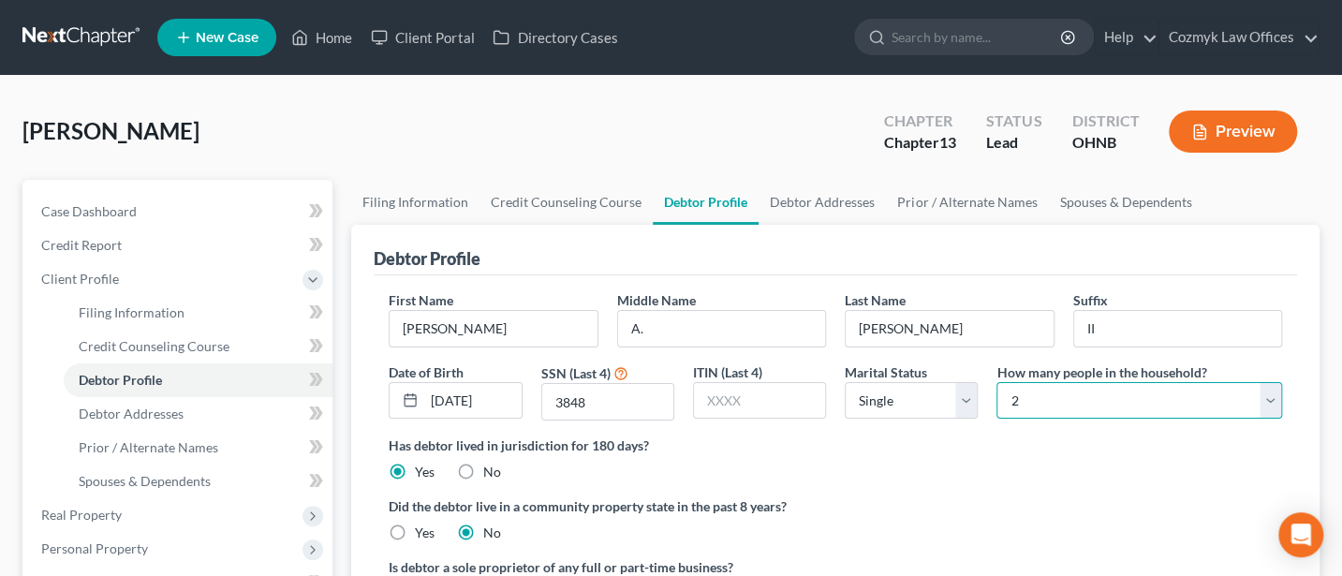
click at [1162, 389] on select "Select 1 2 3 4 5 6 7 8 9 10 11 12 13 14 15 16 17 18 19 20" at bounding box center [1139, 400] width 286 height 37
select select "2"
click at [996, 382] on select "Select 1 2 3 4 5 6 7 8 9 10 11 12 13 14 15 16 17 18 19 20" at bounding box center [1139, 400] width 286 height 37
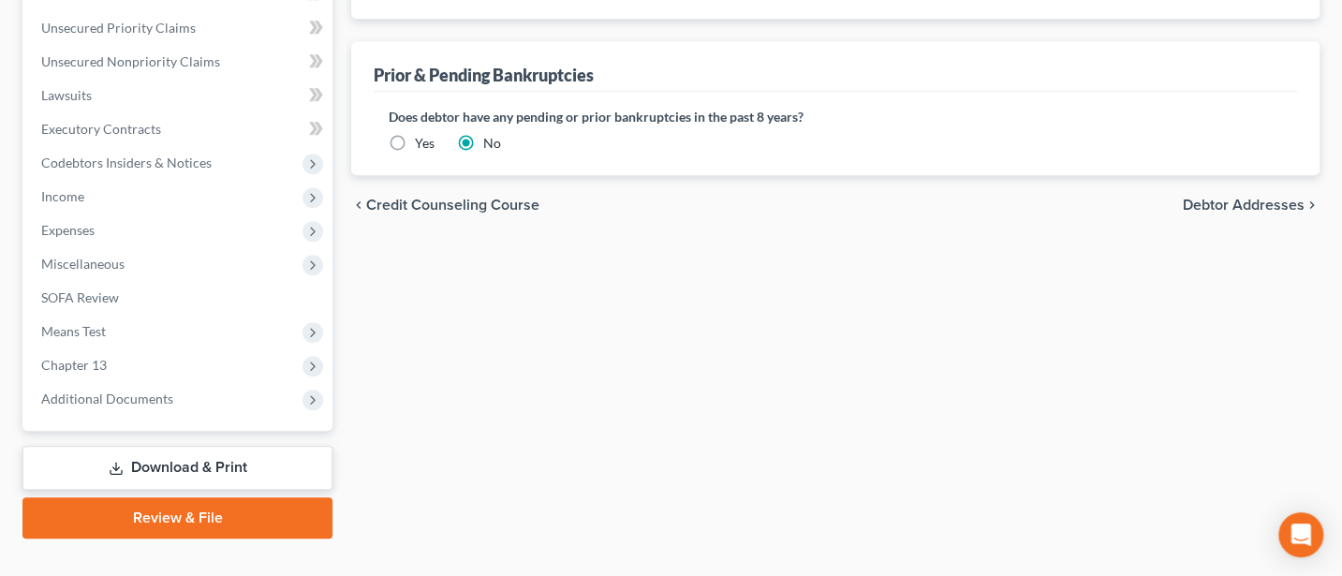
scroll to position [653, 0]
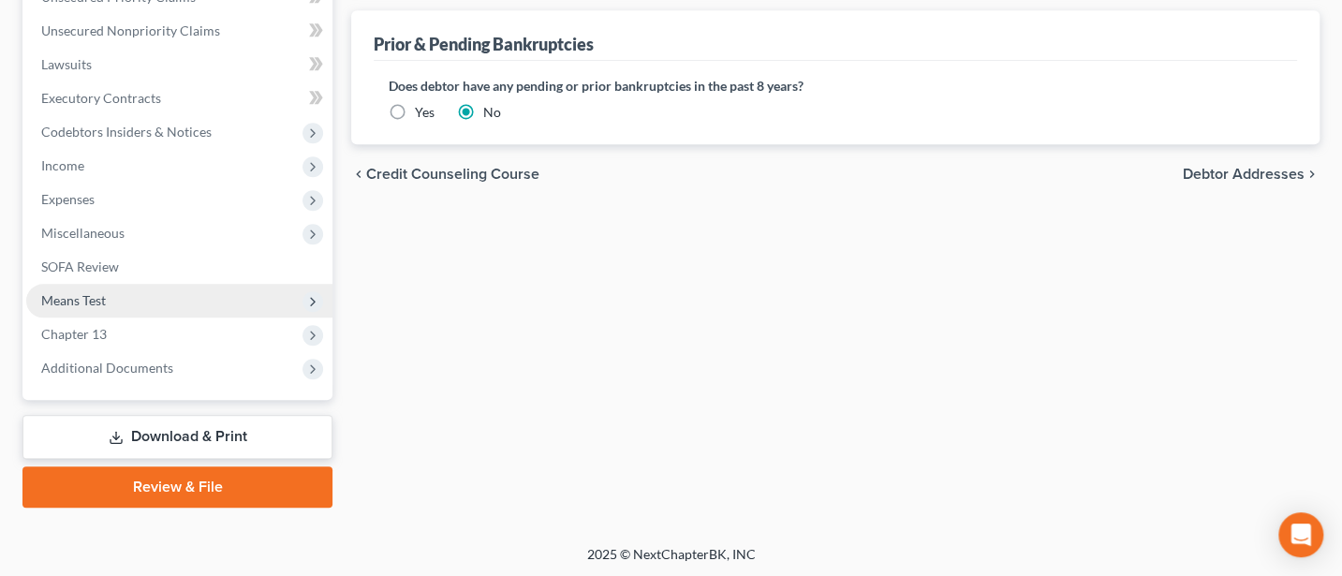
click at [93, 298] on span "Means Test" at bounding box center [73, 300] width 65 height 16
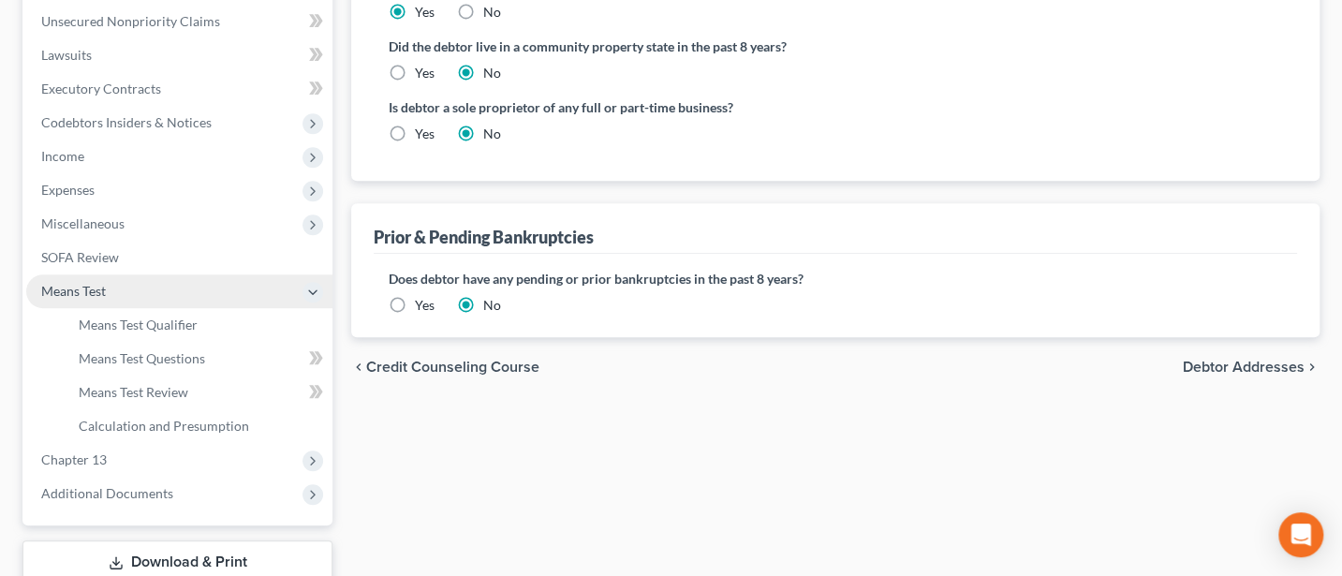
scroll to position [451, 0]
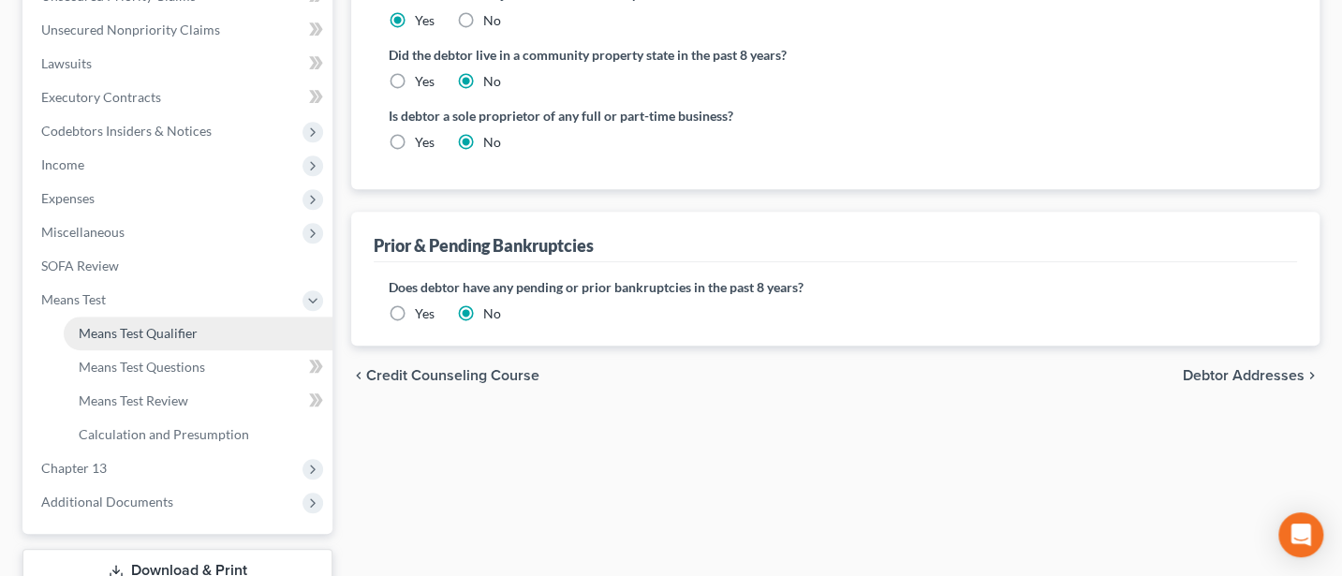
click at [117, 326] on span "Means Test Qualifier" at bounding box center [138, 333] width 119 height 16
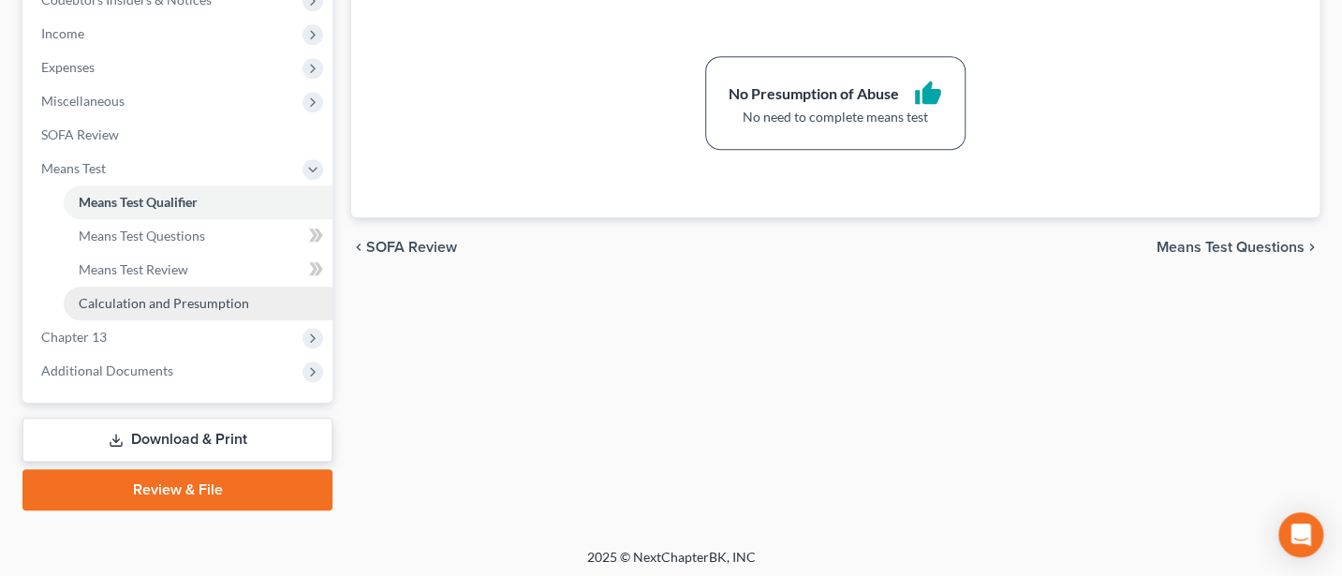
scroll to position [585, 0]
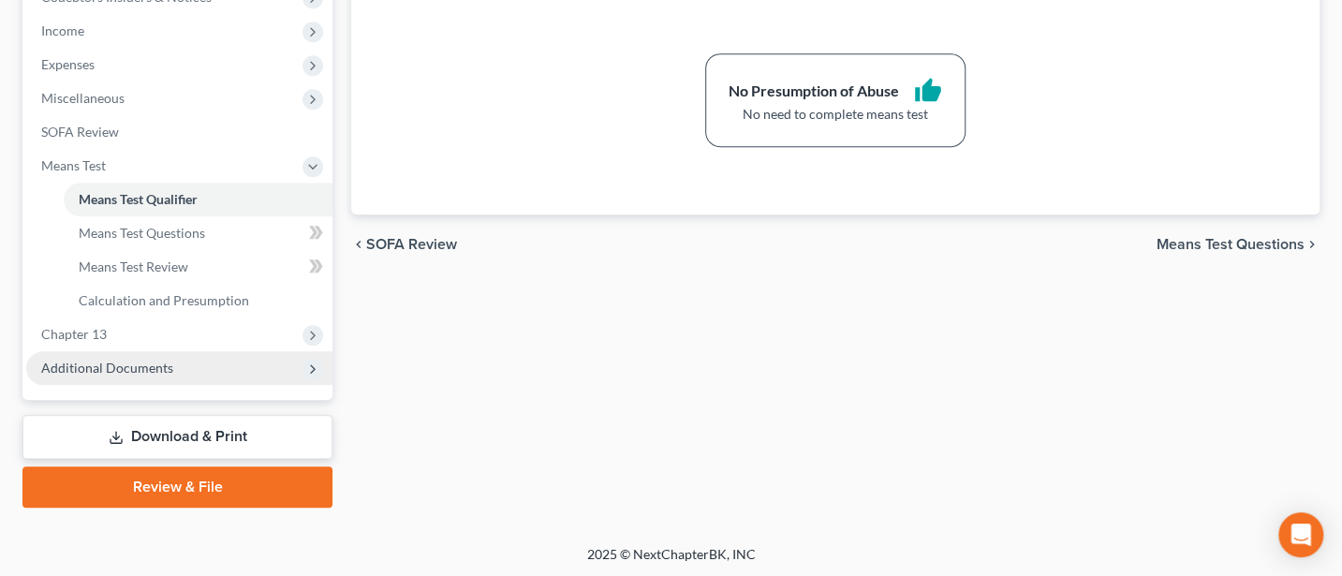
click at [114, 369] on span "Additional Documents" at bounding box center [107, 367] width 132 height 16
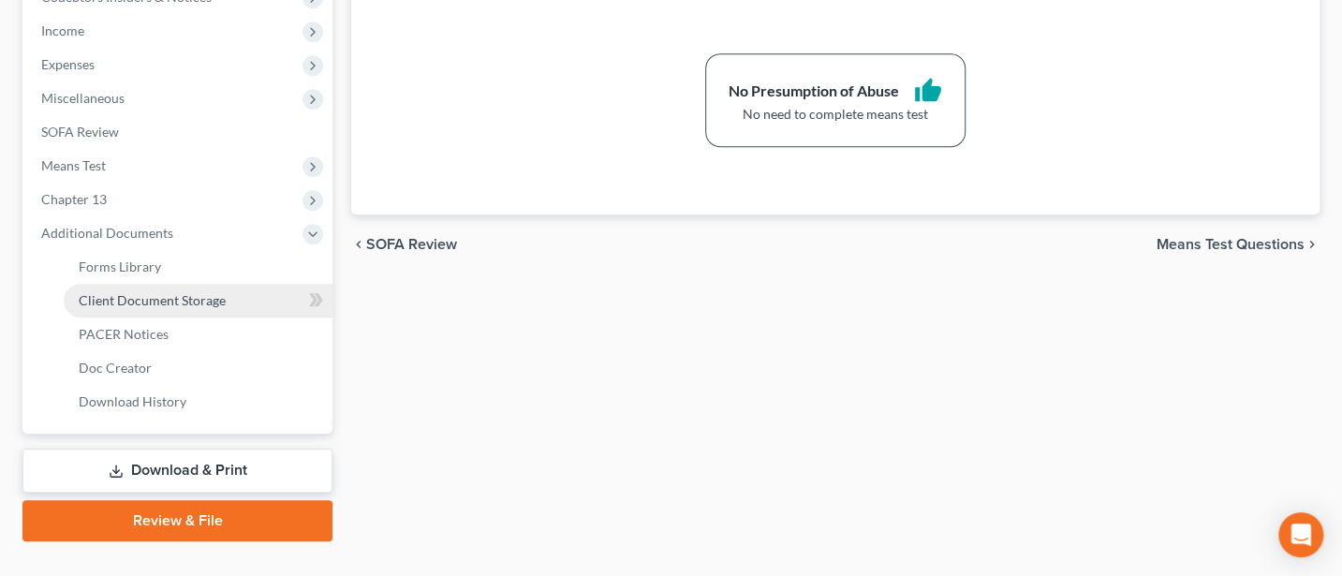
click at [153, 293] on span "Client Document Storage" at bounding box center [152, 300] width 147 height 16
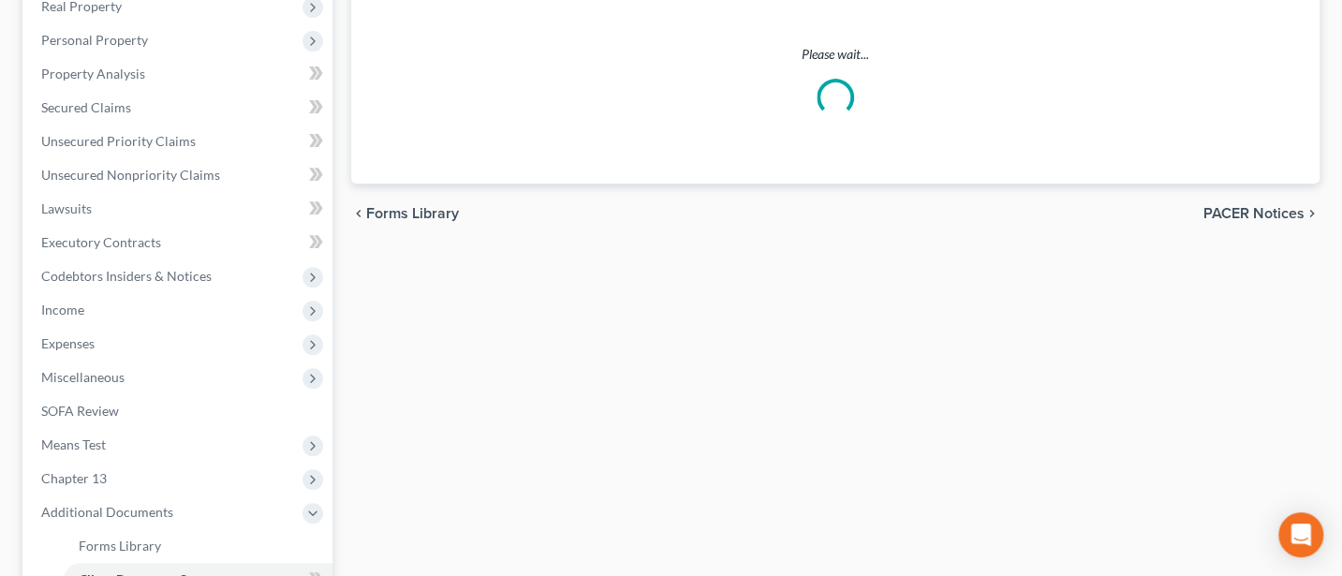
scroll to position [89, 0]
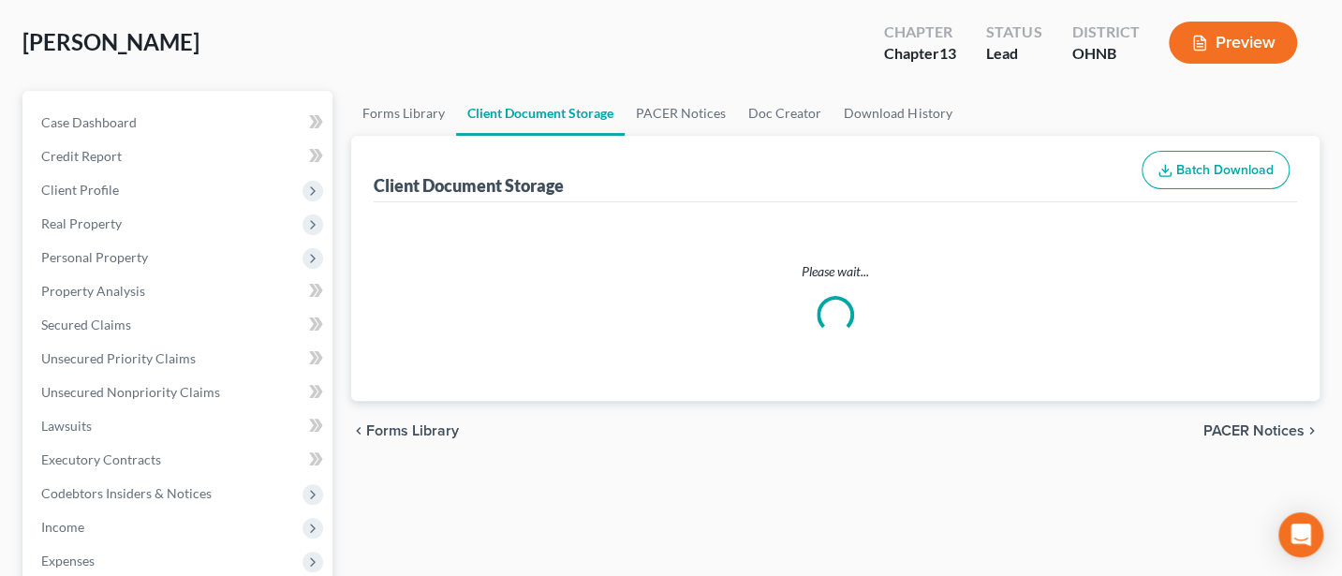
select select "5"
select select "22"
select select "20"
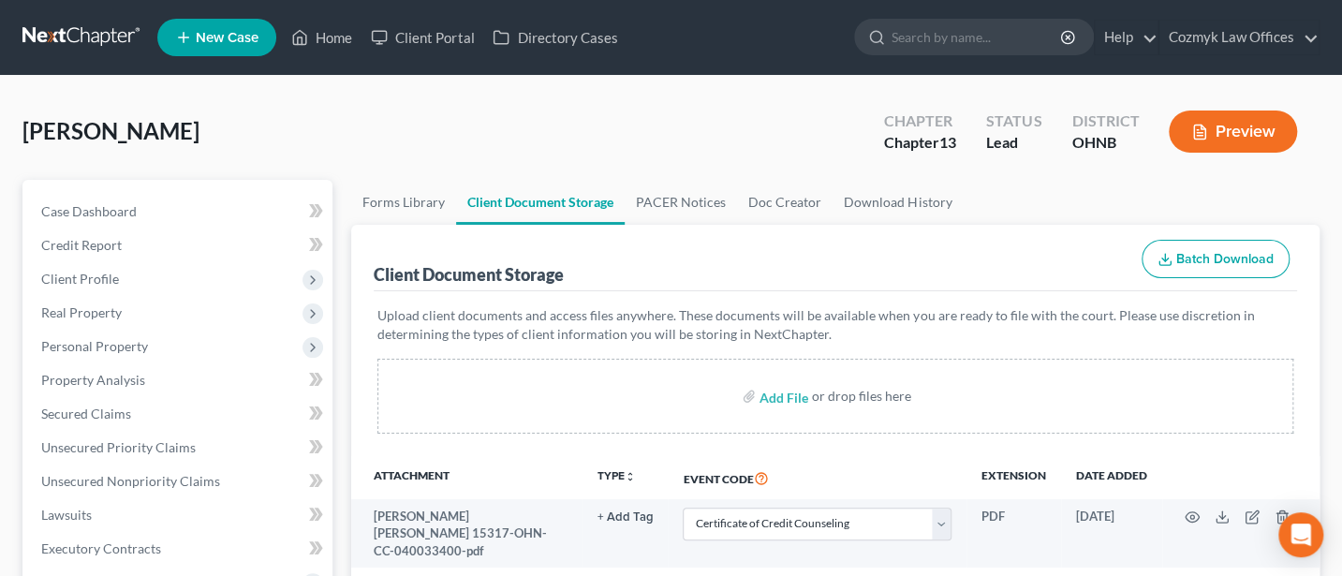
scroll to position [249, 0]
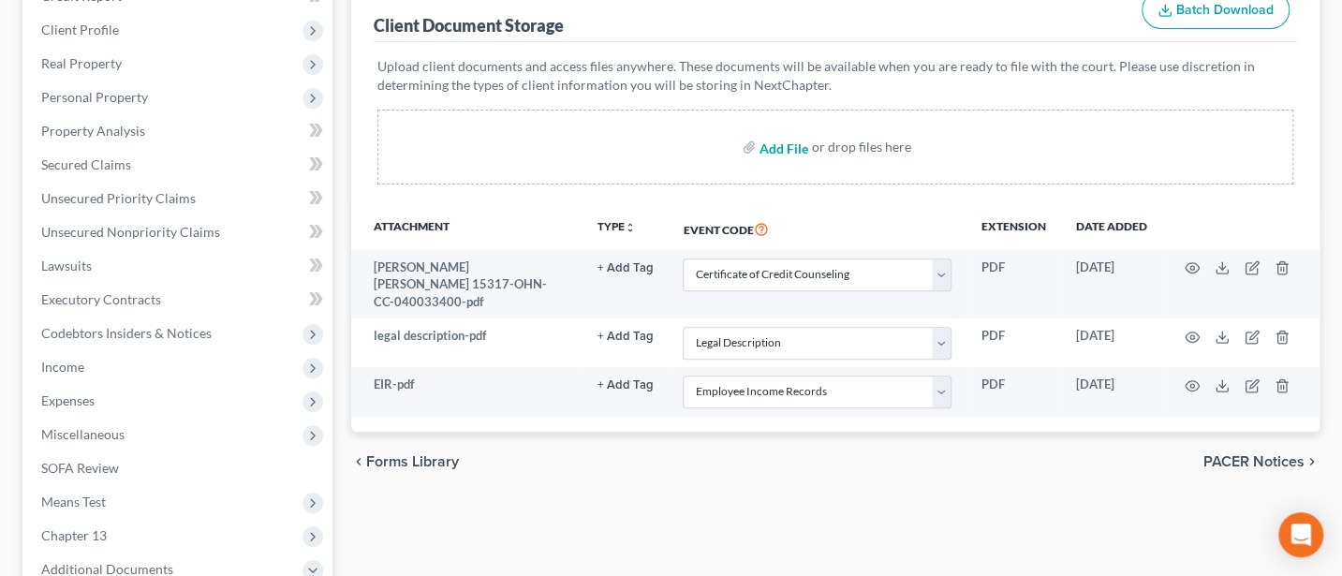
click at [786, 139] on input "file" at bounding box center [781, 147] width 45 height 34
type input "C:\fakepath\DecRe (2).pdf"
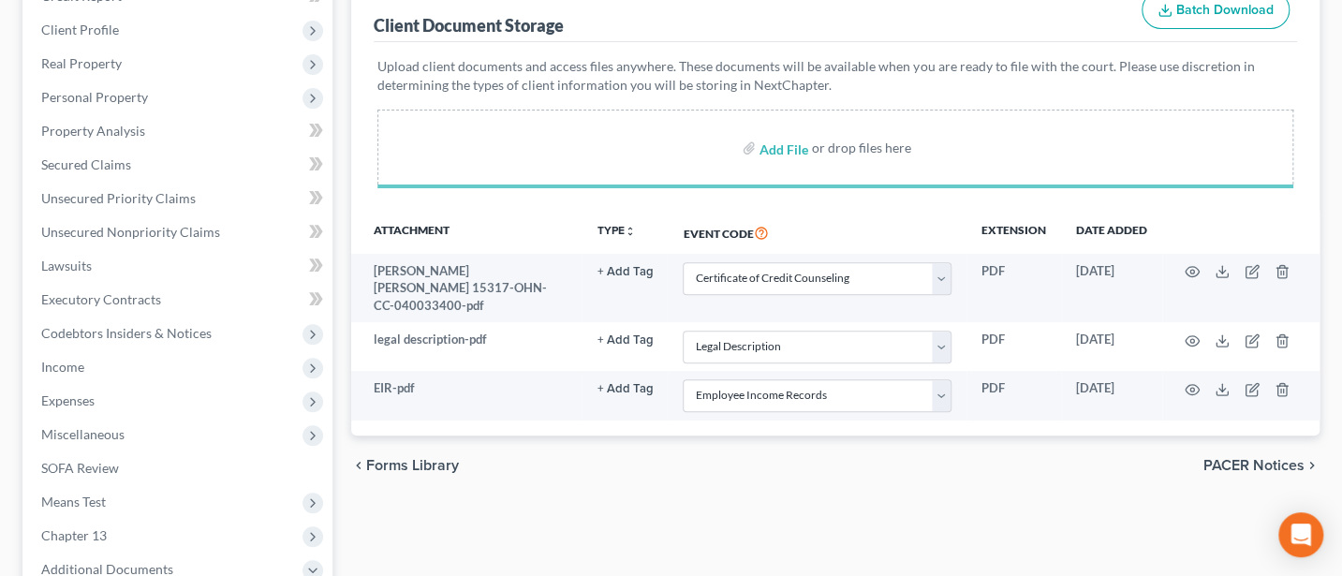
select select "5"
select select "22"
select select "20"
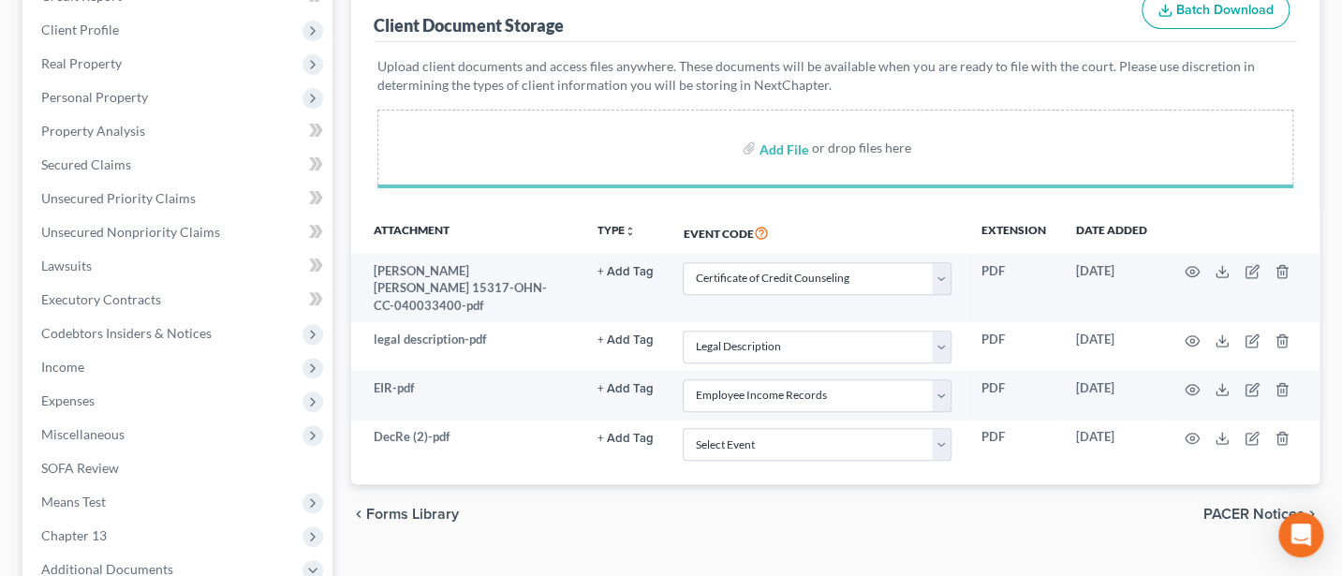
select select "5"
select select "22"
select select "20"
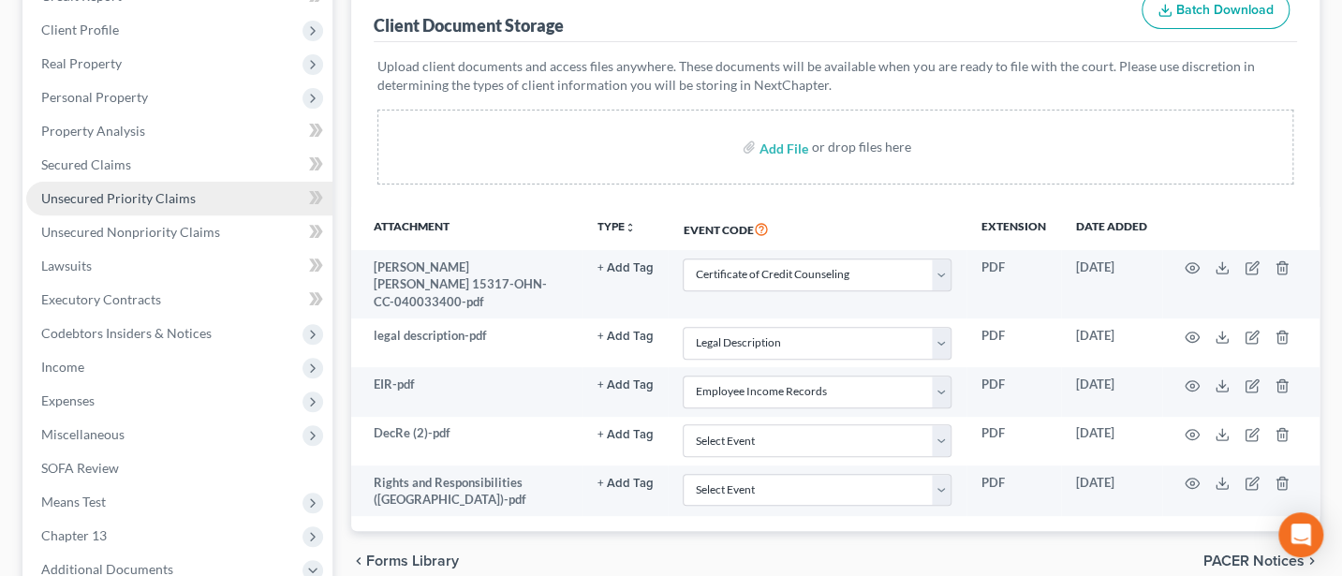
click at [118, 193] on span "Unsecured Priority Claims" at bounding box center [118, 198] width 154 height 16
